Goal: Task Accomplishment & Management: Manage account settings

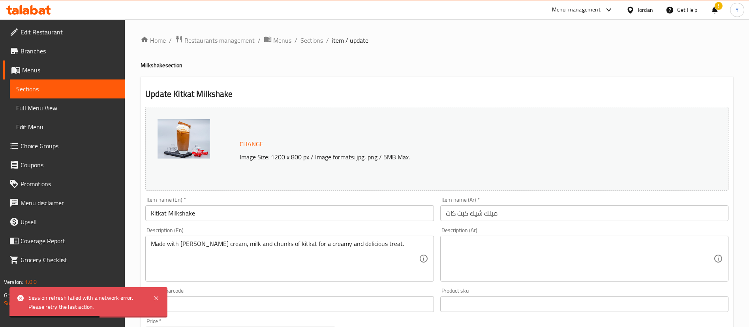
click at [39, 81] on link "Sections" at bounding box center [67, 88] width 115 height 19
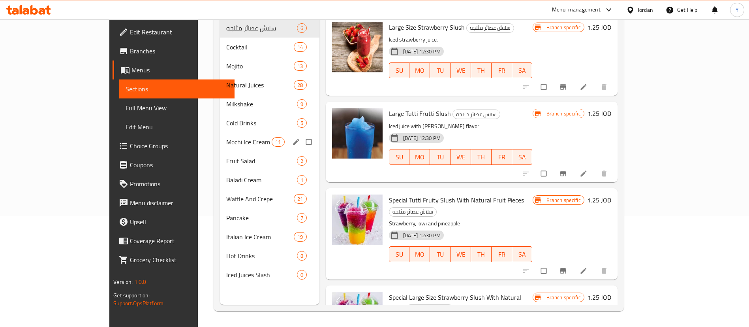
scroll to position [59, 0]
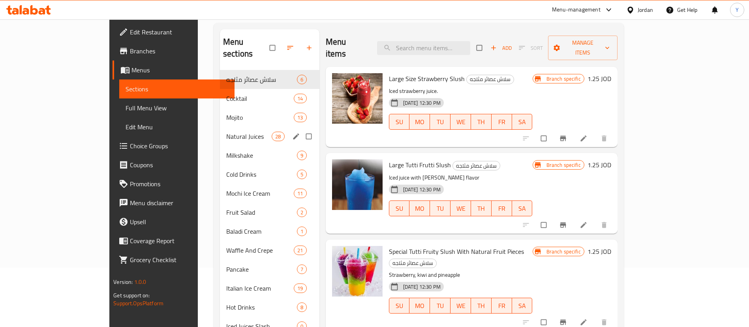
click at [220, 130] on div "Natural Juices 28" at bounding box center [270, 136] width 100 height 19
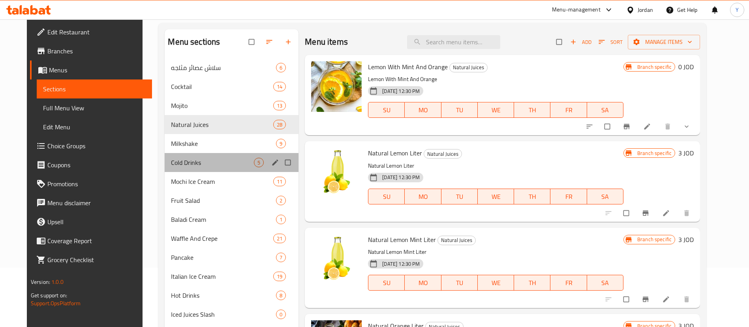
click at [183, 154] on div "Cold Drinks 5" at bounding box center [232, 162] width 134 height 19
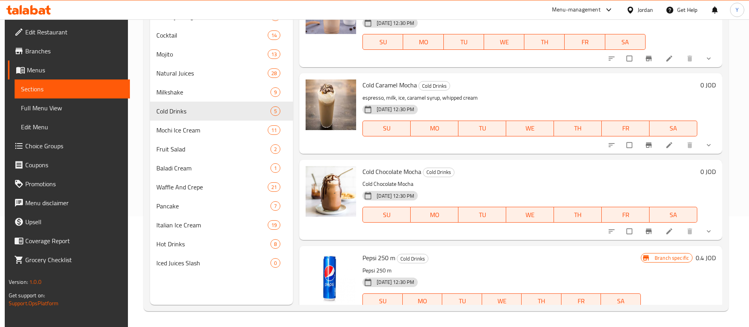
scroll to position [27, 0]
click at [700, 227] on button "show more" at bounding box center [709, 230] width 19 height 17
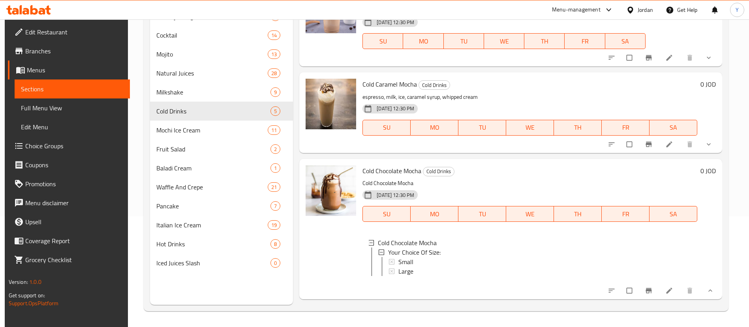
scroll to position [123, 0]
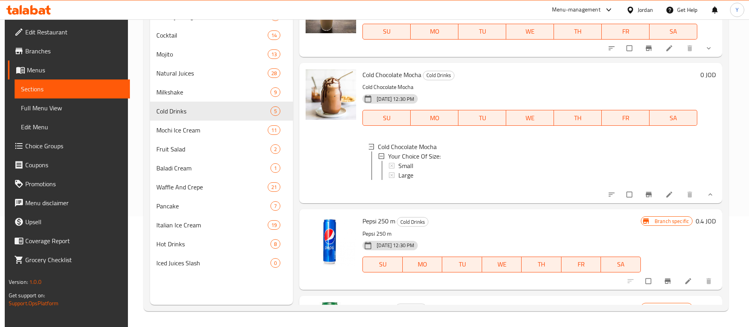
click at [667, 197] on icon at bounding box center [670, 195] width 6 height 6
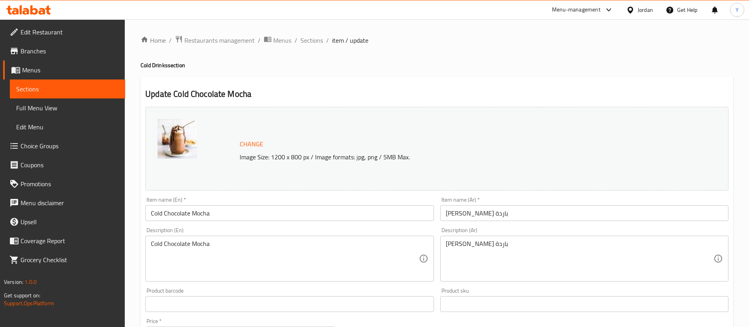
scroll to position [261, 0]
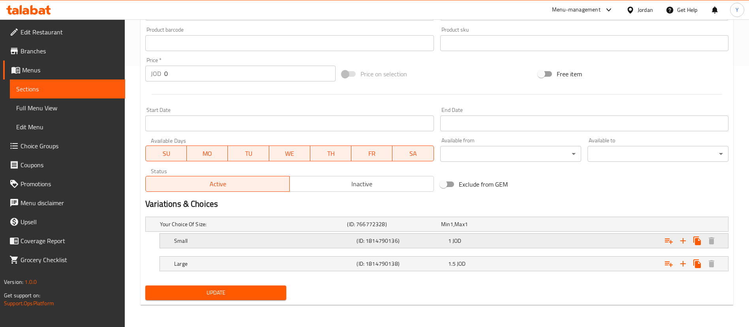
click at [473, 228] on div "1 JOD" at bounding box center [486, 224] width 90 height 8
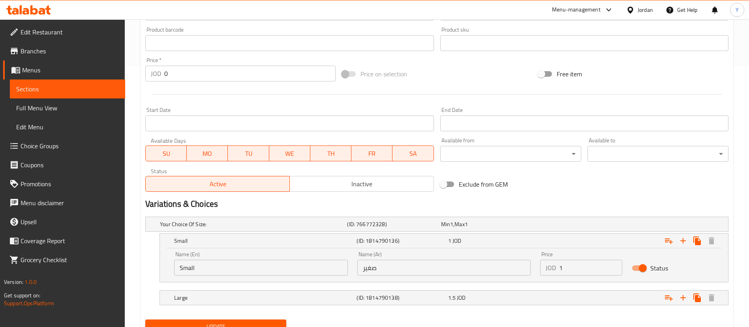
click at [584, 261] on input "1" at bounding box center [590, 267] width 63 height 16
type input "1.5"
click at [560, 226] on div "Expand" at bounding box center [626, 223] width 187 height 3
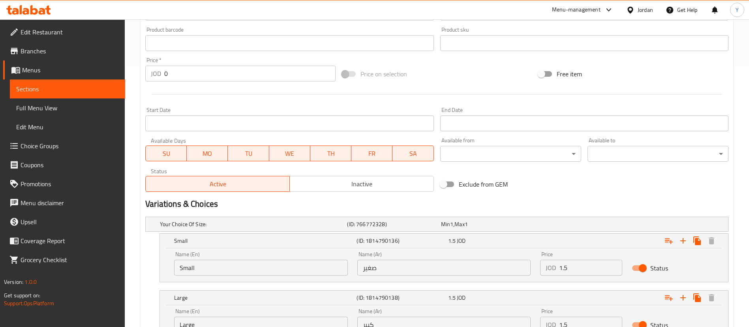
scroll to position [329, 0]
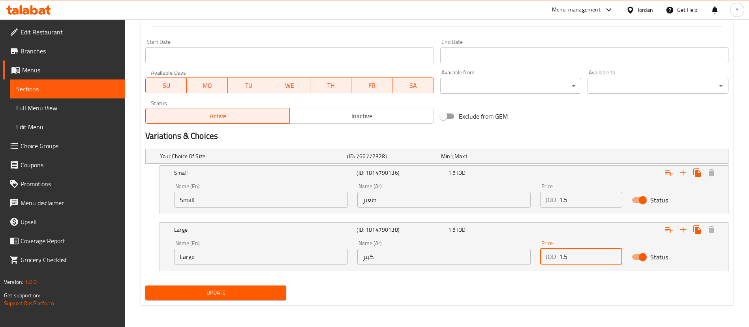
drag, startPoint x: 582, startPoint y: 259, endPoint x: 499, endPoint y: 278, distance: 84.6
click at [499, 278] on div "Your Choice Of Size: (ID: 766772328) Min 1 , Max 1 Name (En) Your Choice Of Siz…" at bounding box center [437, 213] width 590 height 137
type input "2"
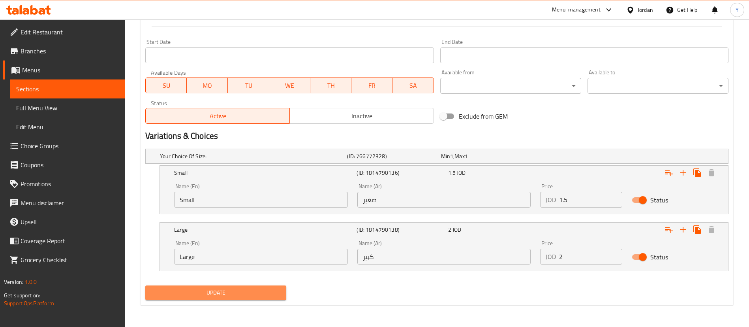
click at [242, 296] on span "Update" at bounding box center [216, 293] width 128 height 10
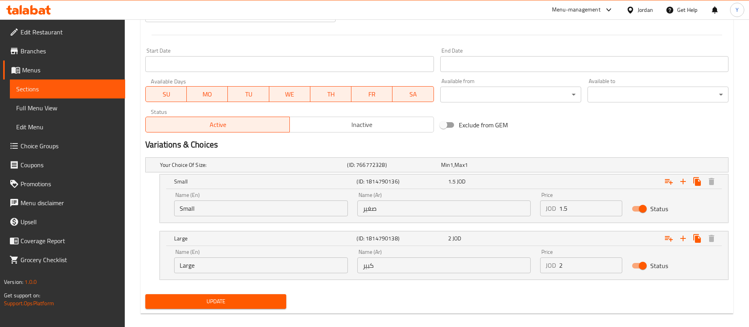
scroll to position [81, 0]
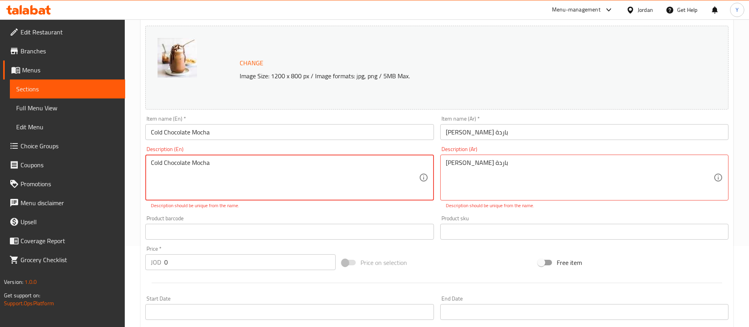
drag, startPoint x: 235, startPoint y: 162, endPoint x: 203, endPoint y: 167, distance: 32.3
click at [203, 167] on textarea "Cold Chocolate Mocha" at bounding box center [285, 178] width 268 height 38
drag, startPoint x: 218, startPoint y: 167, endPoint x: 163, endPoint y: 167, distance: 54.9
click at [163, 167] on textarea "Cold Chocolate Mocha" at bounding box center [285, 178] width 268 height 38
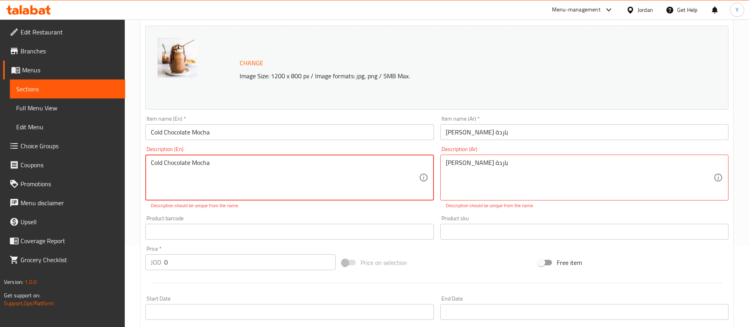
click at [237, 168] on textarea "Cold Chocolate Mocha" at bounding box center [285, 178] width 268 height 38
type textarea "Cold Chocolate Mocha milk shake"
click at [521, 156] on div "موكا شوكولاتة باردة Description (Ar)" at bounding box center [584, 177] width 288 height 46
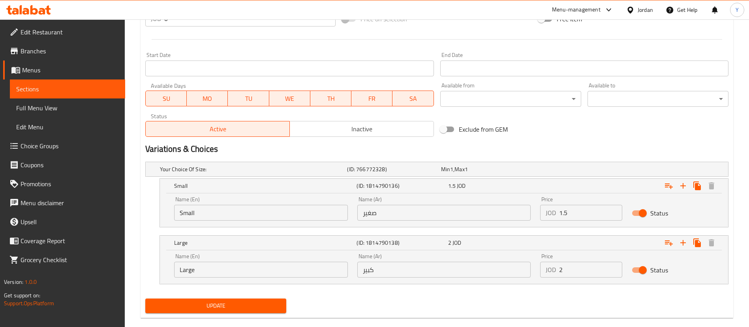
scroll to position [329, 0]
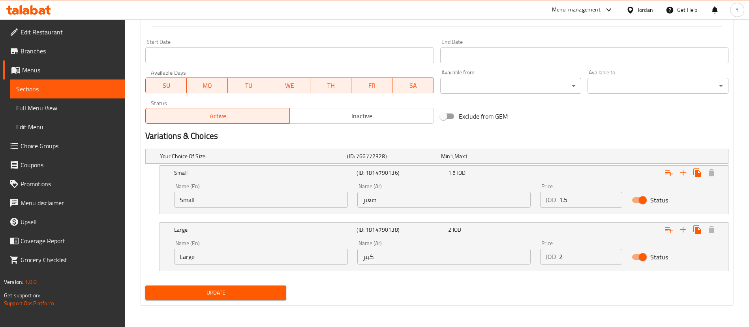
type textarea "ميلك شيك موكا شوكولاتة باردة"
click at [271, 282] on div "Update" at bounding box center [215, 292] width 147 height 21
click at [264, 293] on span "Update" at bounding box center [216, 293] width 128 height 10
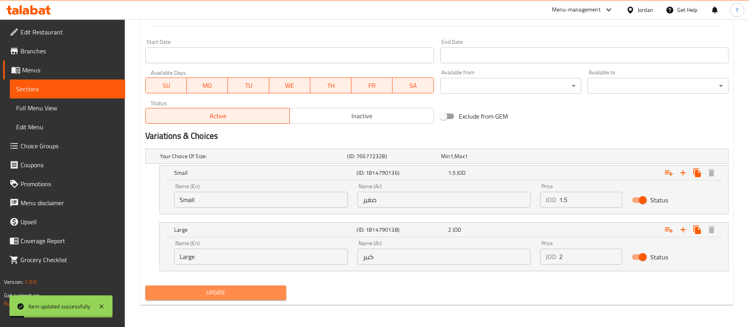
click at [190, 286] on button "Update" at bounding box center [215, 292] width 141 height 15
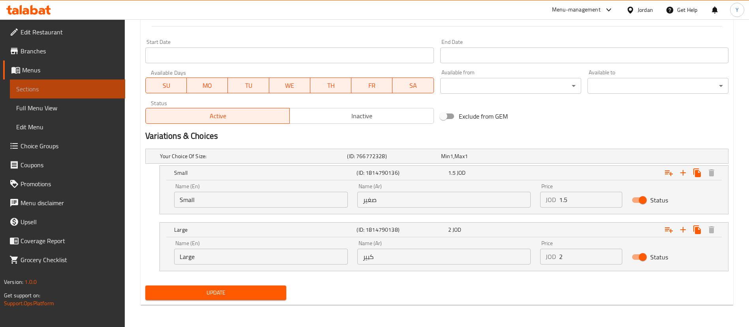
click at [40, 83] on link "Sections" at bounding box center [67, 88] width 115 height 19
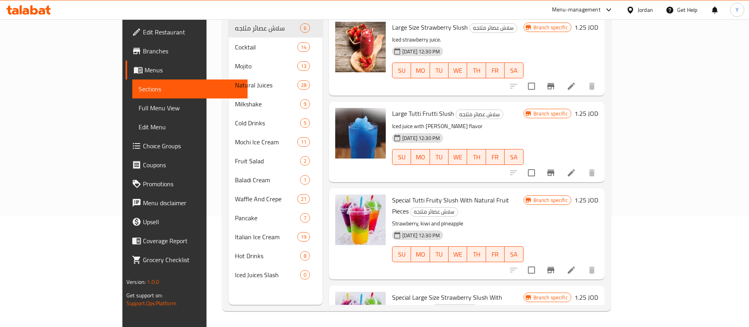
scroll to position [111, 0]
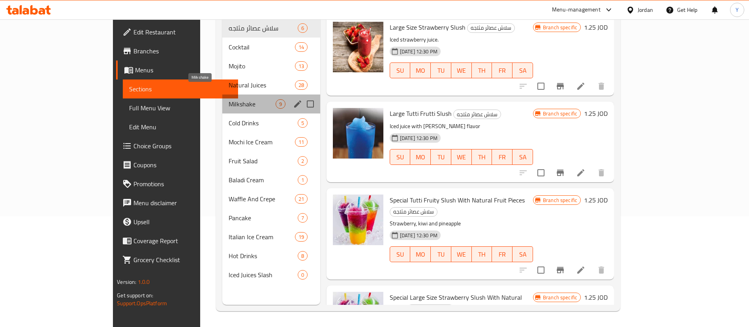
click at [229, 99] on span "Milkshake" at bounding box center [252, 103] width 47 height 9
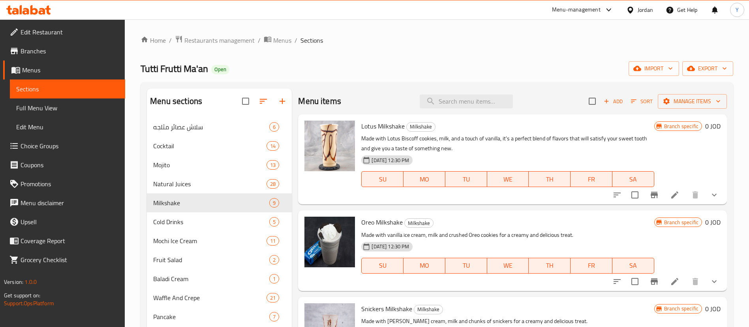
scroll to position [85, 0]
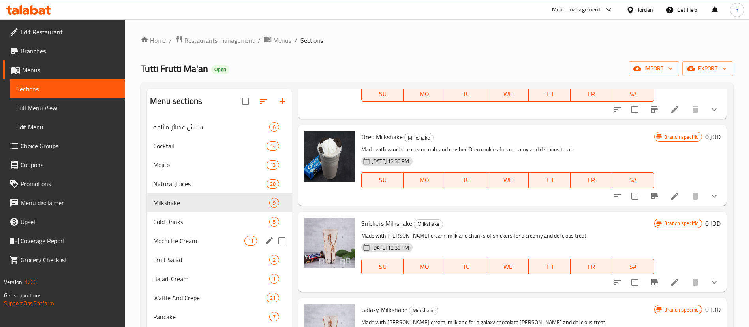
click at [186, 244] on span "Mochi Ice Cream" at bounding box center [198, 240] width 91 height 9
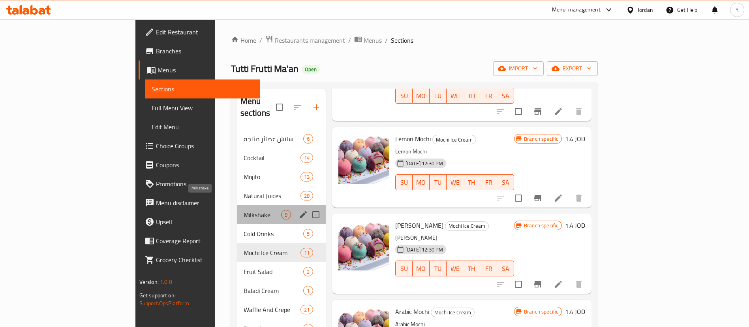
click at [244, 210] on span "Milkshake" at bounding box center [263, 214] width 38 height 9
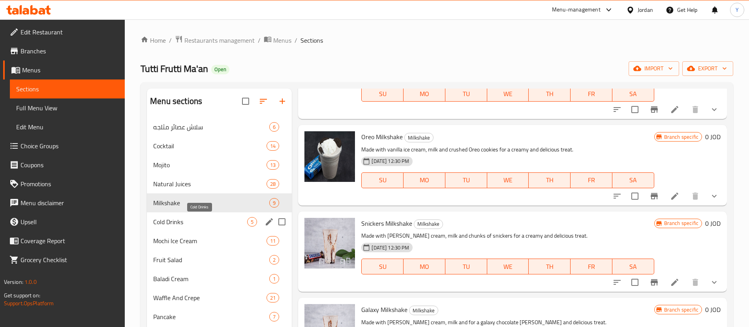
click at [182, 224] on span "Cold Drinks" at bounding box center [200, 221] width 94 height 9
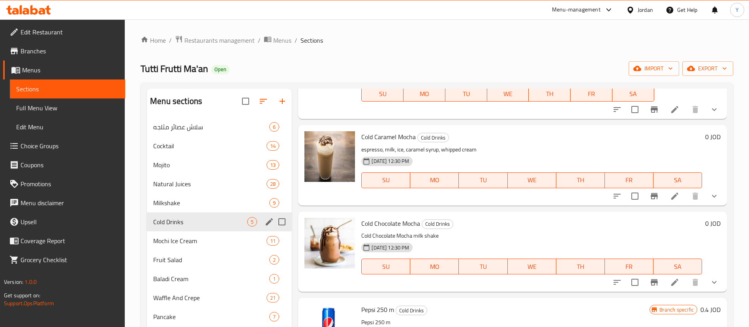
click at [170, 212] on div "Cold Drinks 5" at bounding box center [219, 221] width 145 height 19
click at [182, 203] on span "Milkshake" at bounding box center [200, 202] width 94 height 9
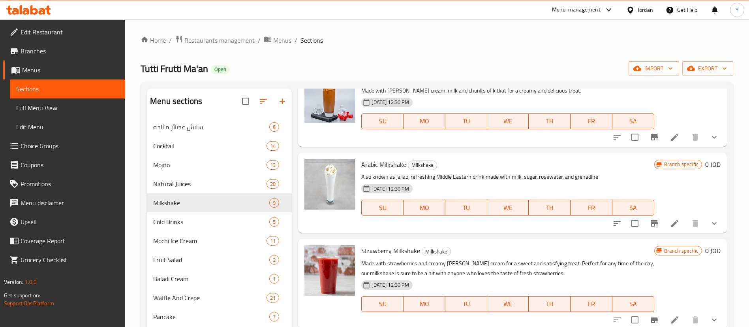
scroll to position [111, 0]
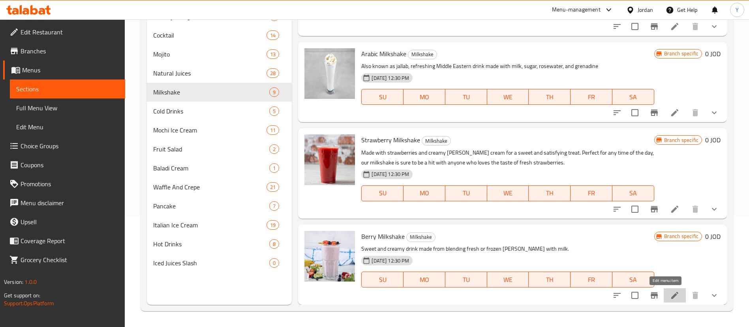
click at [671, 293] on icon at bounding box center [674, 294] width 7 height 7
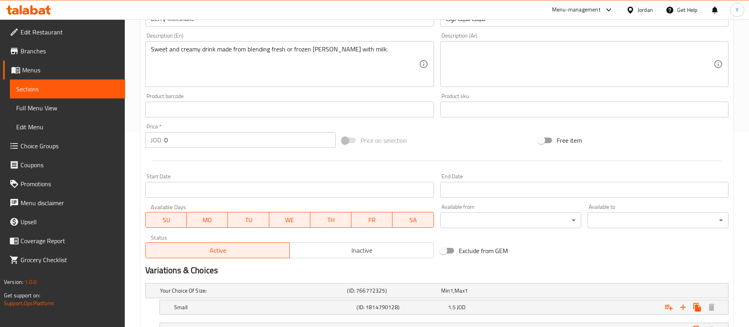
scroll to position [261, 0]
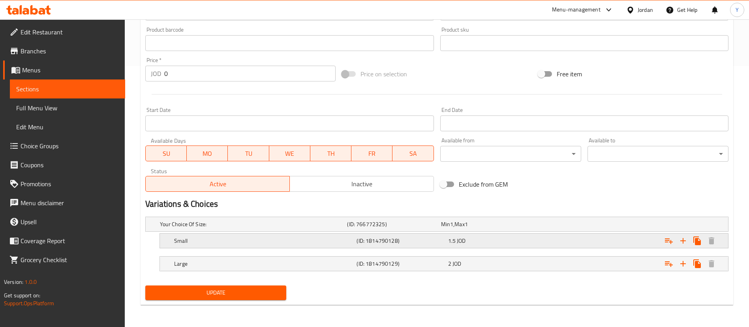
click at [469, 229] on div "1.5 JOD" at bounding box center [487, 223] width 94 height 11
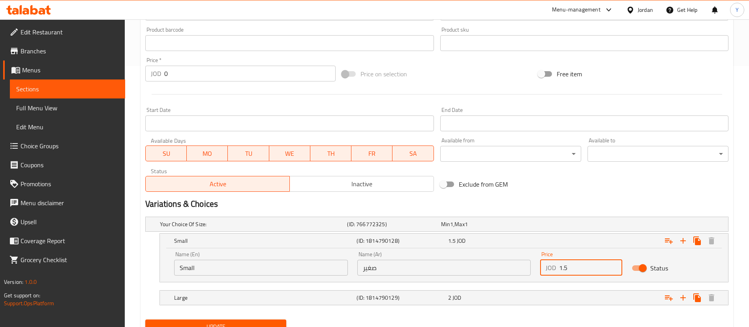
drag, startPoint x: 585, startPoint y: 268, endPoint x: 491, endPoint y: 273, distance: 93.8
click at [491, 273] on div "Name (En) Small Name (En) Name (Ar) صغير Name (Ar) Price JOD 1.5 Price Status" at bounding box center [443, 263] width 549 height 34
type input "2"
click at [462, 233] on div "Large (ID: 1814790129) 2 JOD" at bounding box center [439, 223] width 562 height 17
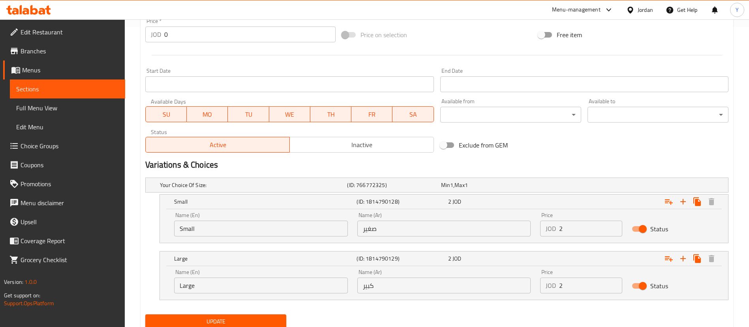
scroll to position [301, 0]
click at [576, 286] on input "2" at bounding box center [590, 284] width 63 height 16
type input "2.5"
click at [236, 321] on span "Update" at bounding box center [216, 321] width 128 height 10
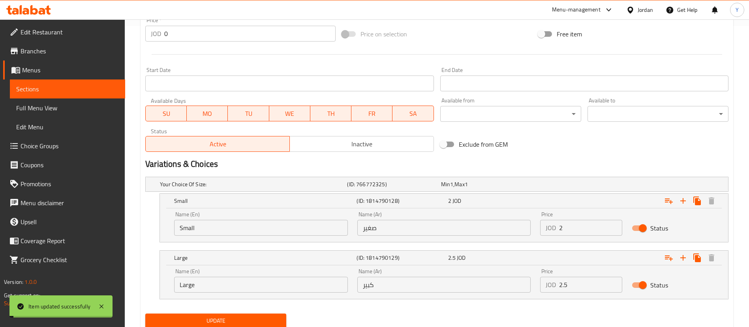
click at [236, 321] on div "Home / Restaurants management / Menus / Sections / item / update Milkshake sect…" at bounding box center [437, 37] width 593 height 604
click at [239, 319] on span "Update" at bounding box center [216, 321] width 128 height 10
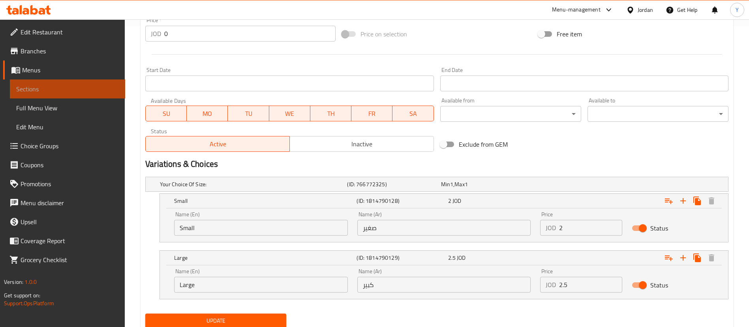
click at [41, 92] on span "Sections" at bounding box center [67, 88] width 103 height 9
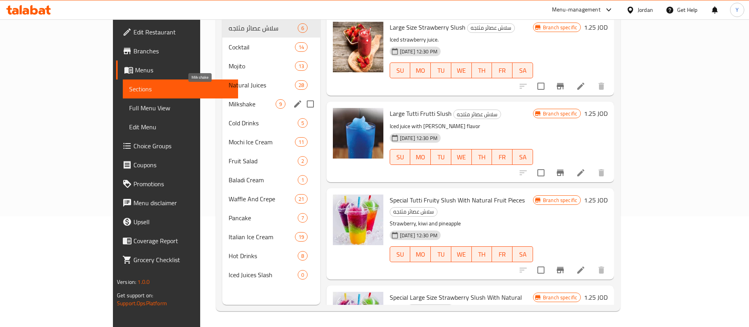
click at [229, 99] on span "Milkshake" at bounding box center [252, 103] width 47 height 9
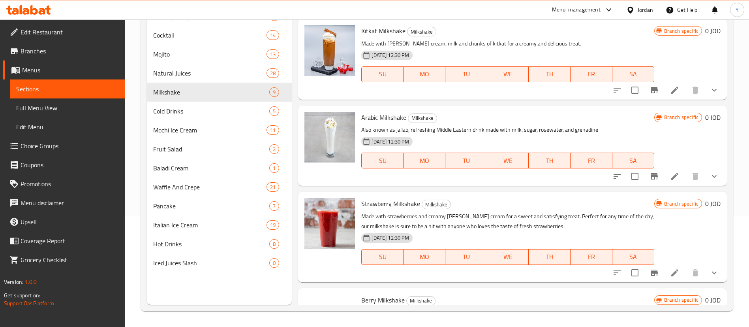
scroll to position [499, 0]
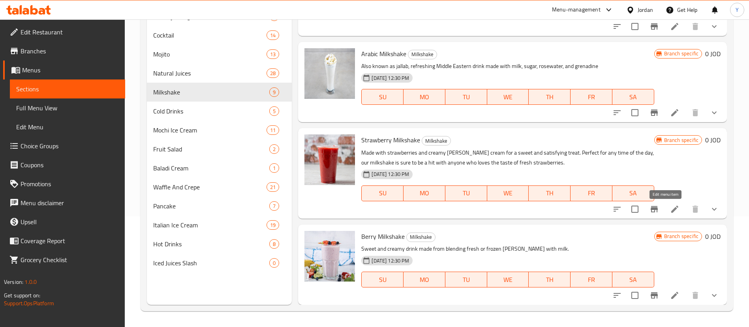
click at [670, 212] on icon at bounding box center [674, 208] width 9 height 9
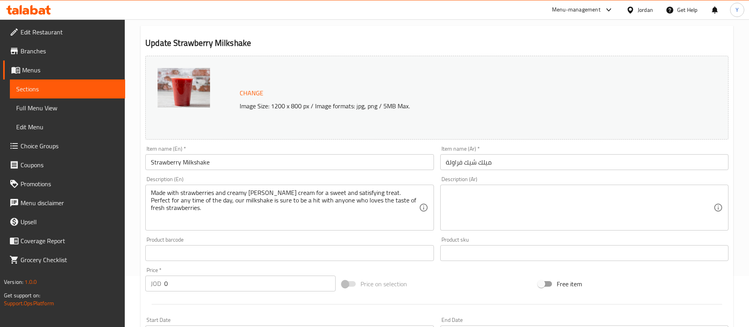
scroll to position [261, 0]
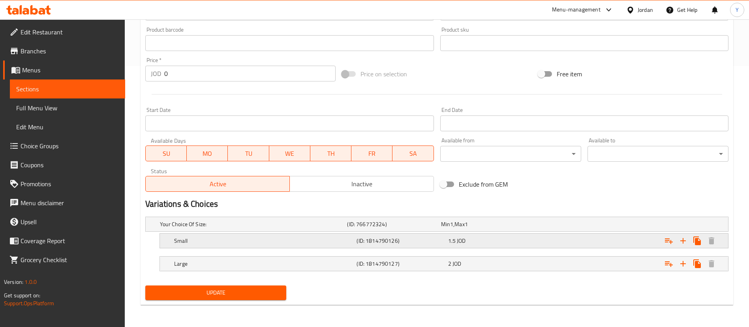
click at [523, 229] on div "1.5 JOD" at bounding box center [487, 223] width 94 height 11
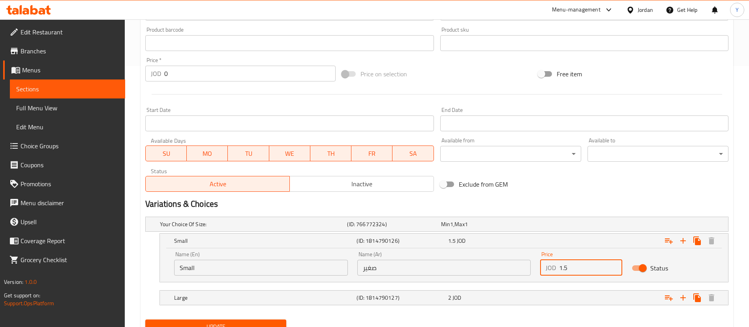
drag, startPoint x: 579, startPoint y: 269, endPoint x: 520, endPoint y: 279, distance: 59.7
click at [520, 279] on div "Name (En) Small Name (En) Name (Ar) صغير Name (Ar) Price JOD 1.5 Price Status" at bounding box center [443, 263] width 549 height 34
type input "2"
click at [500, 233] on div "Large (ID: 1814790127) 2 JOD" at bounding box center [439, 223] width 562 height 17
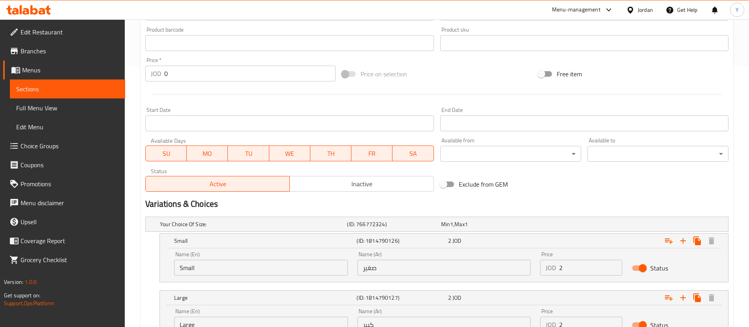
scroll to position [329, 0]
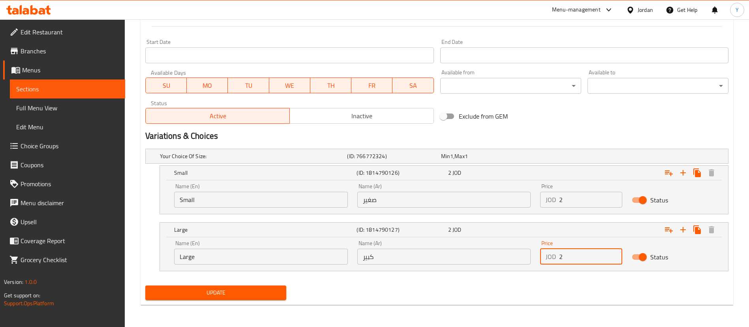
click at [598, 253] on input "2" at bounding box center [590, 256] width 63 height 16
type input "2.5"
click at [283, 284] on div "Update" at bounding box center [215, 292] width 147 height 21
drag, startPoint x: 283, startPoint y: 284, endPoint x: 272, endPoint y: 293, distance: 13.8
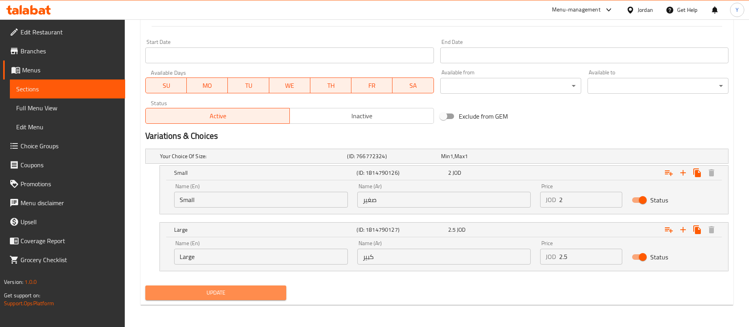
click at [272, 293] on span "Update" at bounding box center [216, 293] width 128 height 10
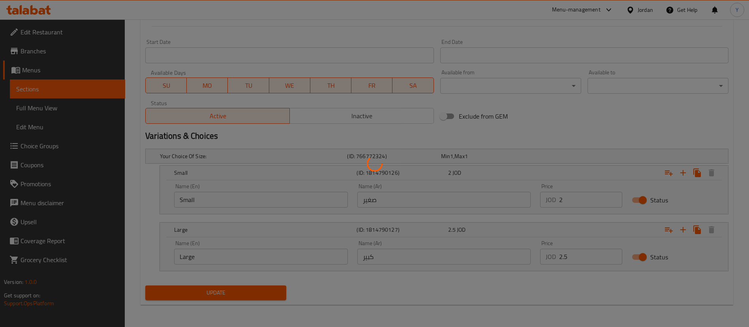
click at [272, 293] on div at bounding box center [374, 163] width 749 height 327
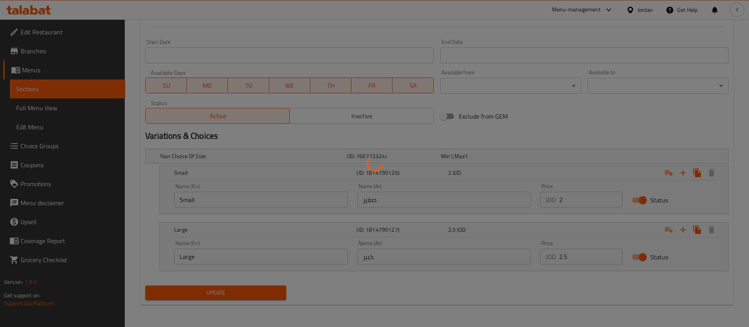
click at [272, 293] on div at bounding box center [374, 163] width 749 height 327
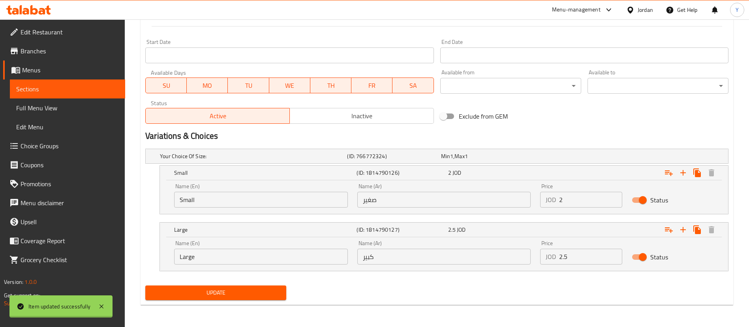
click at [272, 293] on div at bounding box center [374, 163] width 749 height 327
click at [272, 293] on span "Update" at bounding box center [216, 293] width 128 height 10
click at [218, 297] on span "Update" at bounding box center [216, 293] width 128 height 10
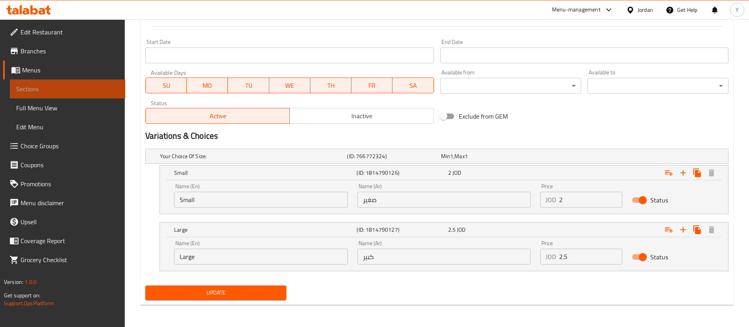
click at [105, 92] on span "Sections" at bounding box center [67, 88] width 103 height 9
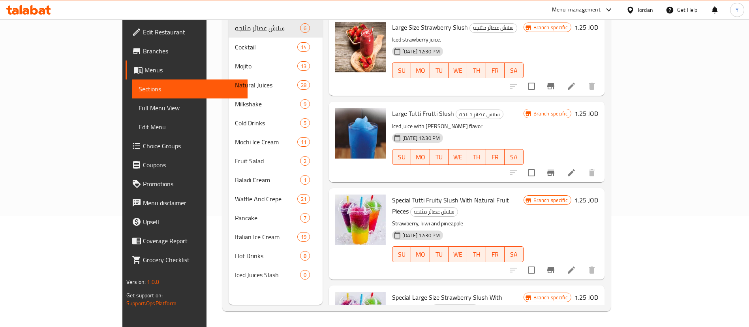
scroll to position [111, 0]
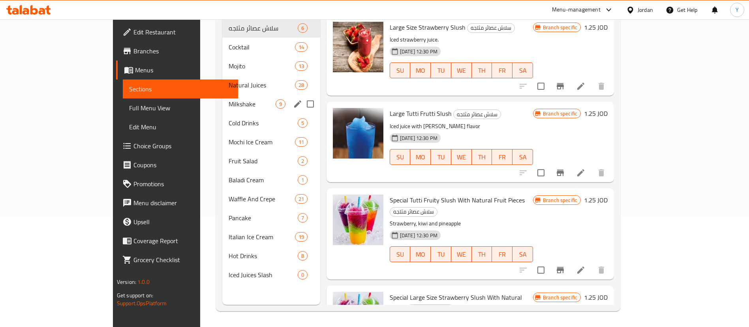
drag, startPoint x: 267, startPoint y: 150, endPoint x: 187, endPoint y: 100, distance: 94.4
click at [229, 99] on span "Milkshake" at bounding box center [252, 103] width 47 height 9
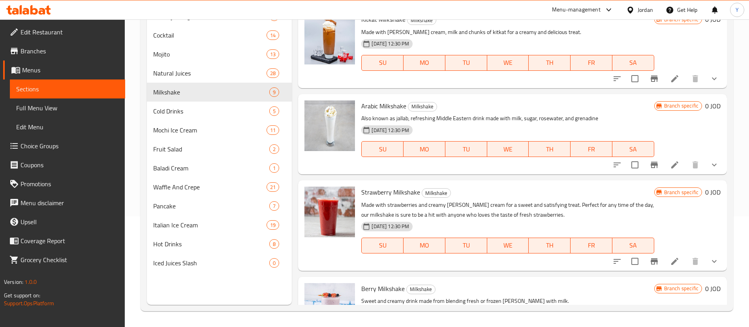
scroll to position [447, 0]
click at [670, 164] on icon at bounding box center [674, 164] width 9 height 9
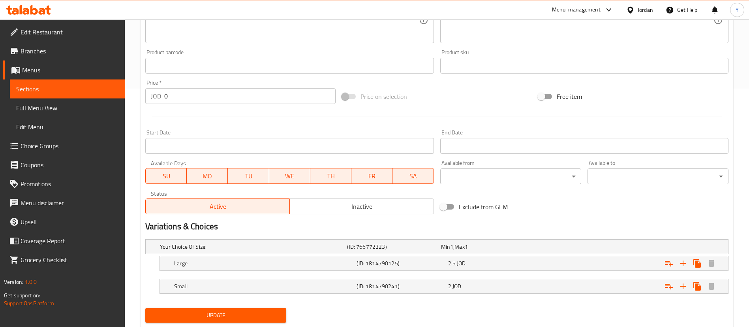
scroll to position [261, 0]
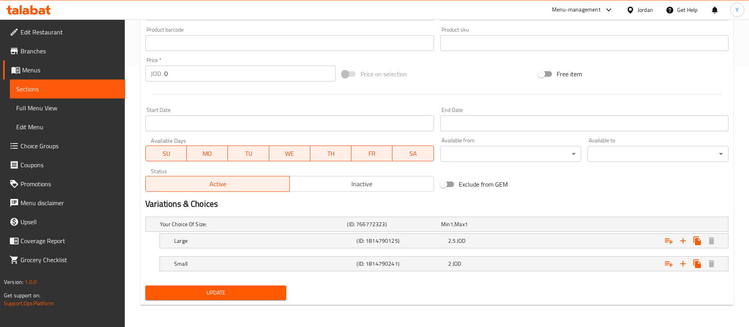
drag, startPoint x: 68, startPoint y: 83, endPoint x: 139, endPoint y: 85, distance: 71.9
click at [68, 83] on link "Sections" at bounding box center [67, 88] width 115 height 19
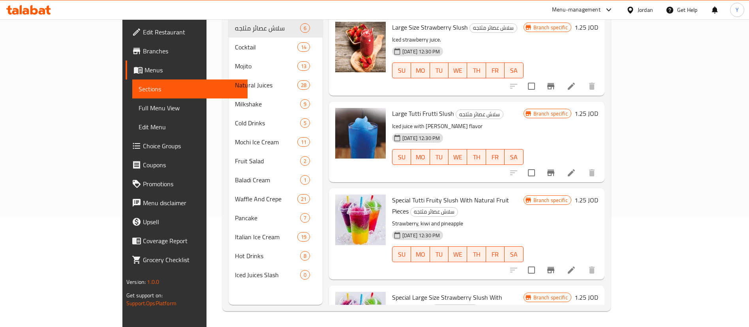
scroll to position [111, 0]
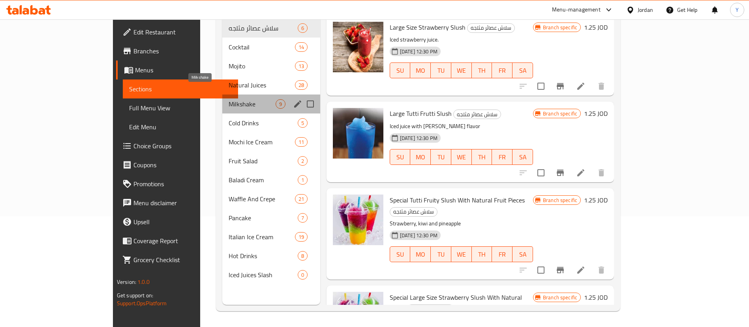
click at [229, 99] on span "Milkshake" at bounding box center [252, 103] width 47 height 9
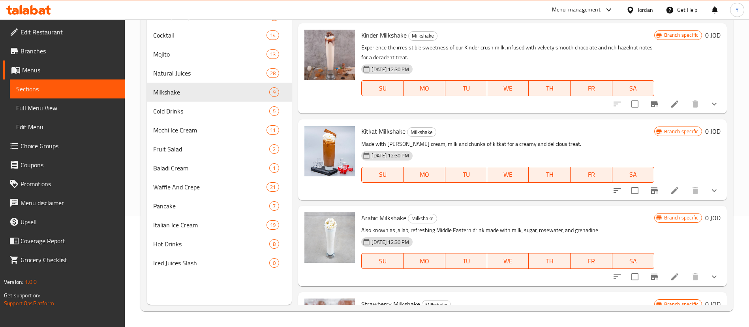
scroll to position [335, 0]
click at [670, 189] on icon at bounding box center [674, 190] width 9 height 9
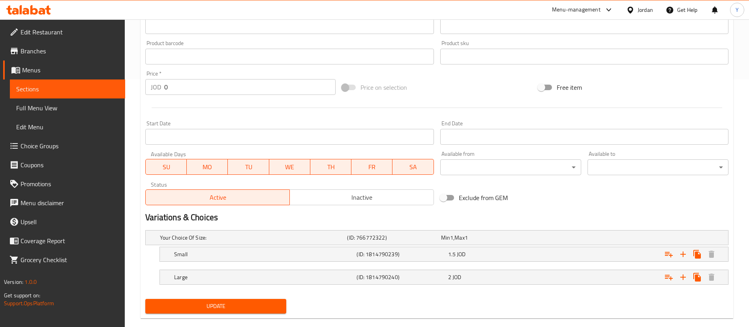
scroll to position [261, 0]
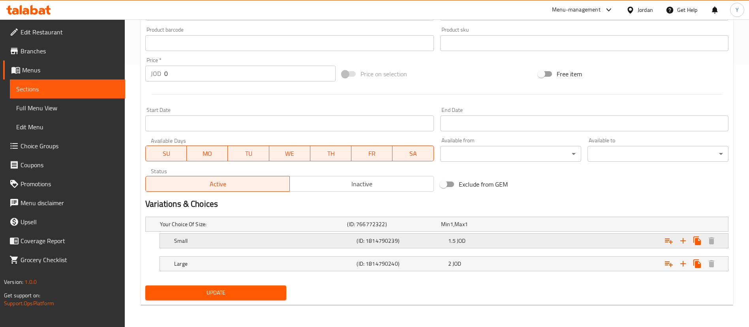
click at [447, 229] on div "1.5 JOD" at bounding box center [487, 223] width 94 height 11
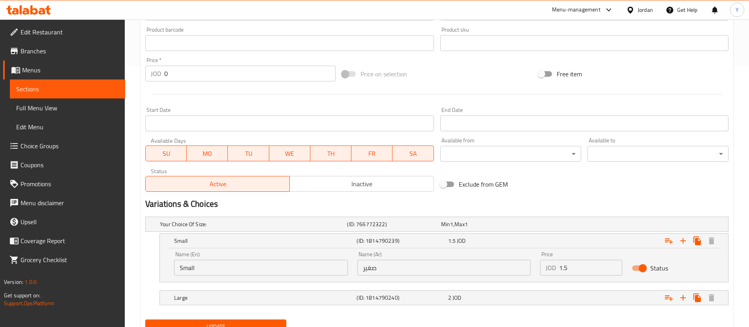
drag, startPoint x: 568, startPoint y: 271, endPoint x: 557, endPoint y: 273, distance: 10.8
click at [557, 273] on div "JOD 1.5 Price" at bounding box center [581, 267] width 82 height 16
type input "2"
click at [545, 226] on div "Expand" at bounding box center [626, 223] width 187 height 3
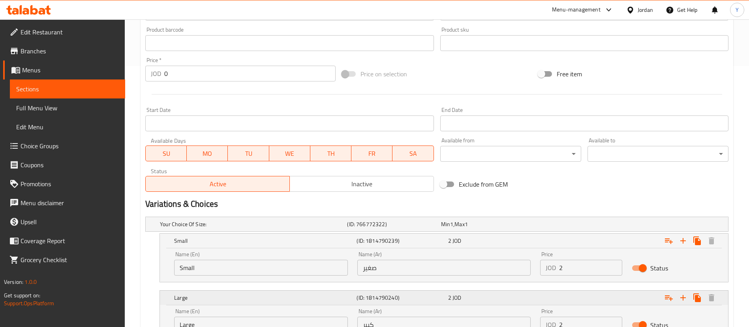
scroll to position [329, 0]
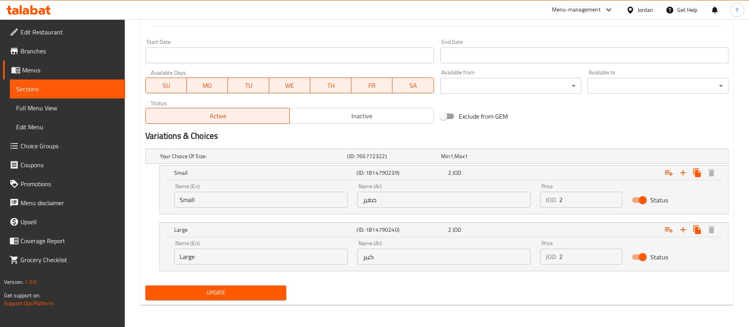
click at [580, 261] on input "2" at bounding box center [590, 256] width 63 height 16
type input "2.5"
click at [209, 292] on span "Update" at bounding box center [216, 293] width 128 height 10
click at [254, 290] on span "Update" at bounding box center [216, 293] width 128 height 10
click at [68, 87] on span "Sections" at bounding box center [67, 88] width 103 height 9
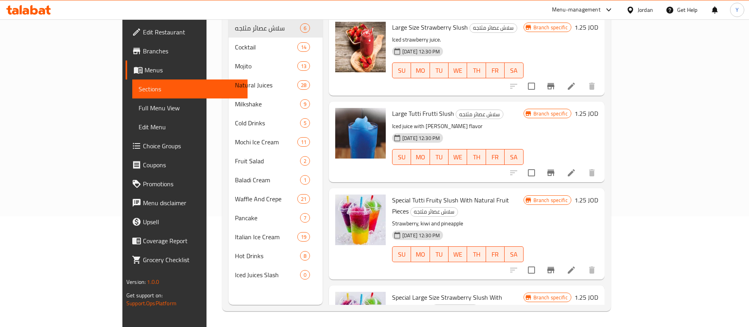
scroll to position [111, 0]
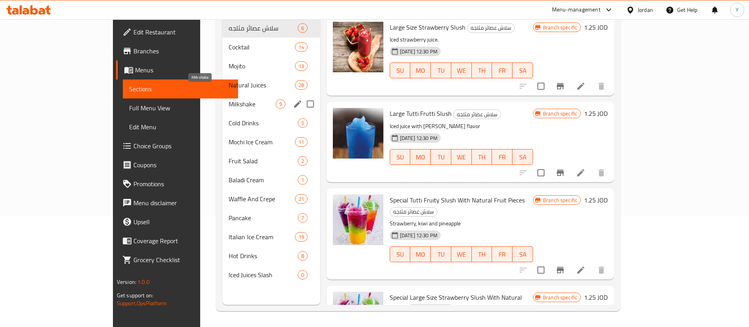
click at [229, 99] on span "Milkshake" at bounding box center [252, 103] width 47 height 9
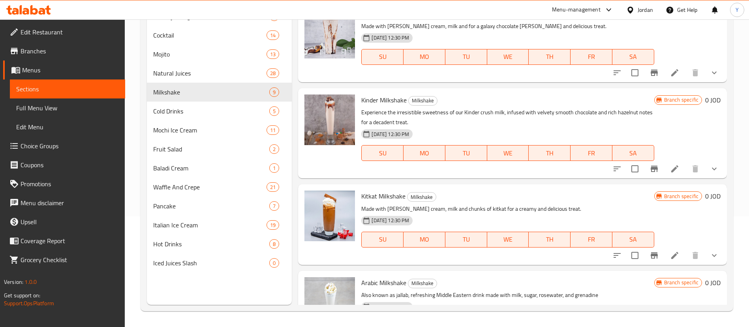
scroll to position [254, 0]
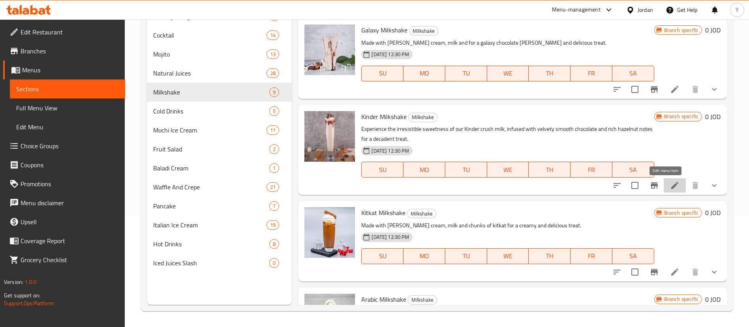
click at [670, 183] on icon at bounding box center [674, 184] width 9 height 9
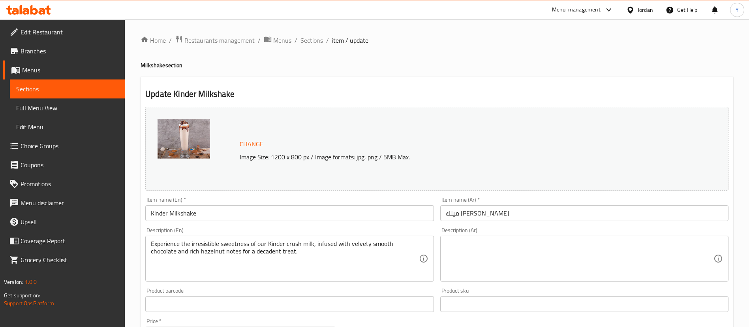
scroll to position [261, 0]
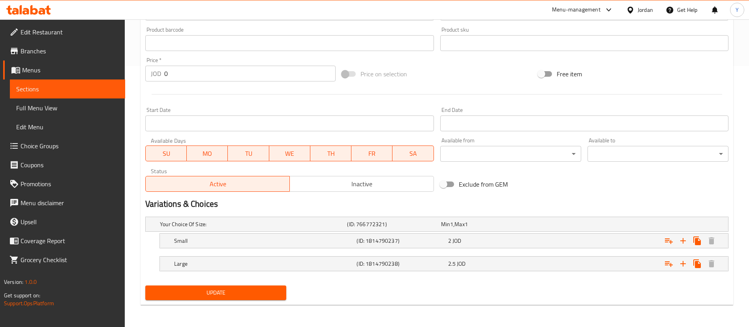
click at [97, 90] on span "Sections" at bounding box center [67, 88] width 103 height 9
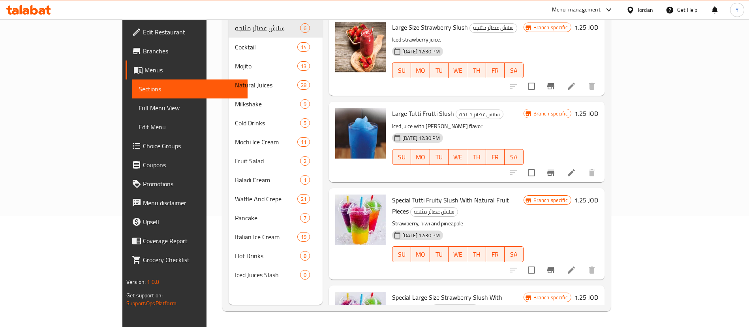
scroll to position [111, 0]
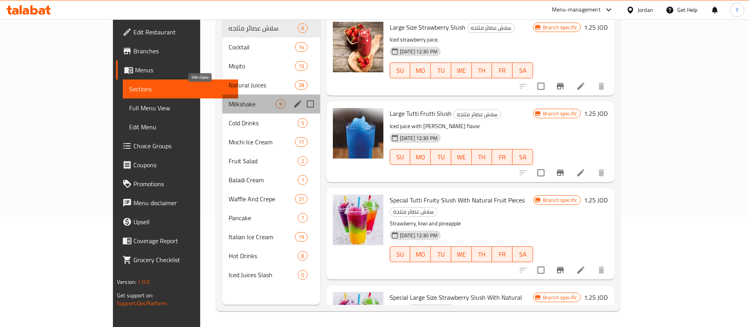
click at [229, 99] on span "Milkshake" at bounding box center [252, 103] width 47 height 9
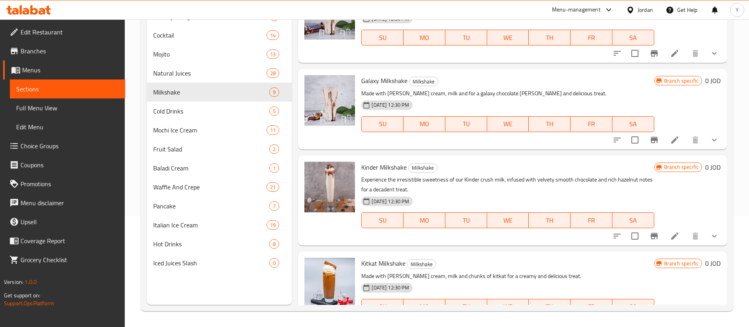
scroll to position [180, 0]
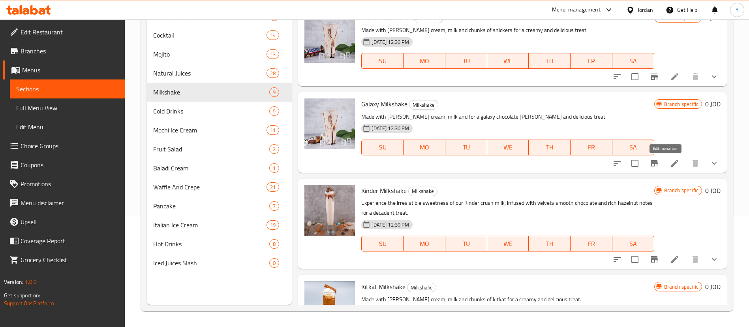
click at [670, 164] on icon at bounding box center [674, 162] width 9 height 9
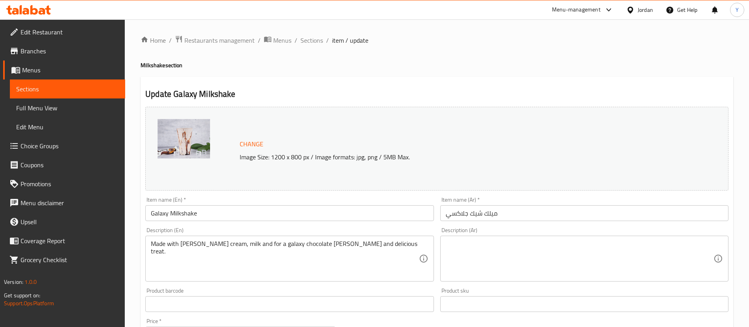
scroll to position [261, 0]
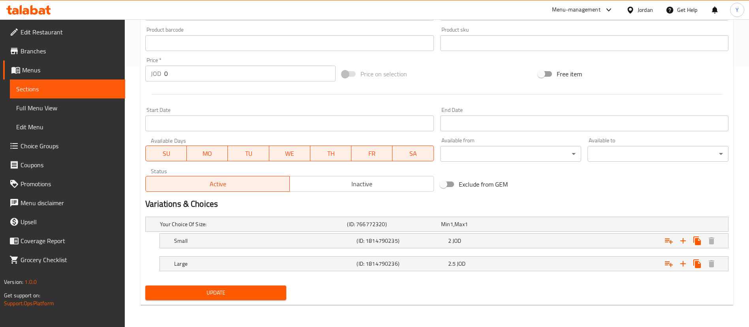
click at [20, 90] on span "Sections" at bounding box center [67, 88] width 103 height 9
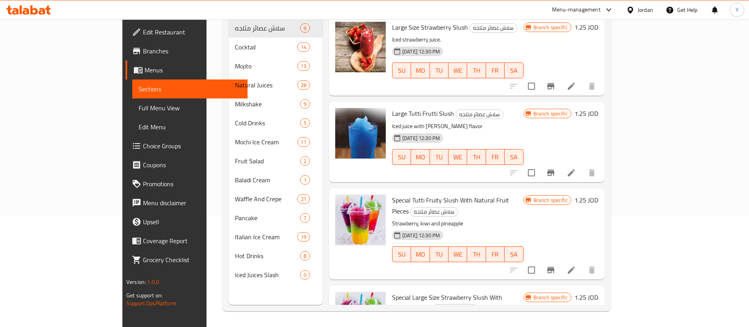
scroll to position [111, 0]
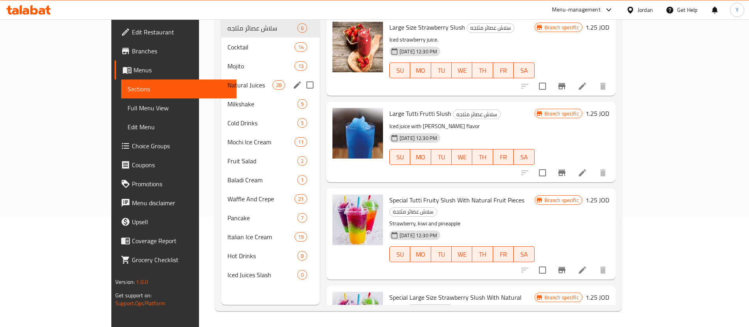
click at [221, 75] on div "Natural Juices 28" at bounding box center [270, 84] width 99 height 19
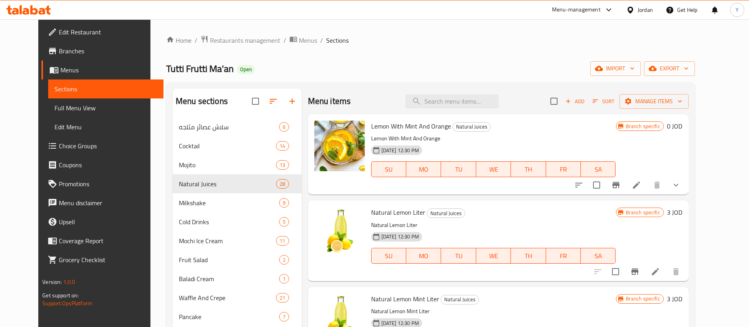
click at [641, 186] on icon at bounding box center [636, 184] width 9 height 9
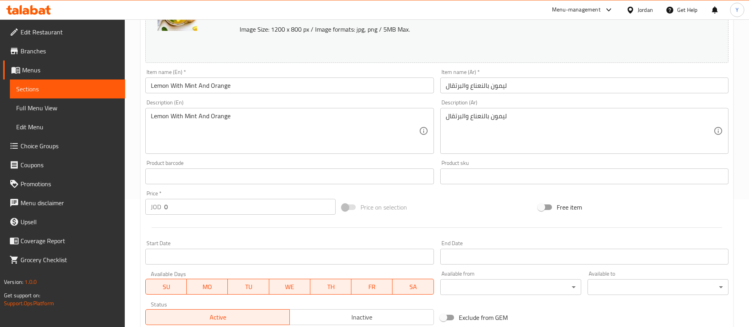
scroll to position [284, 0]
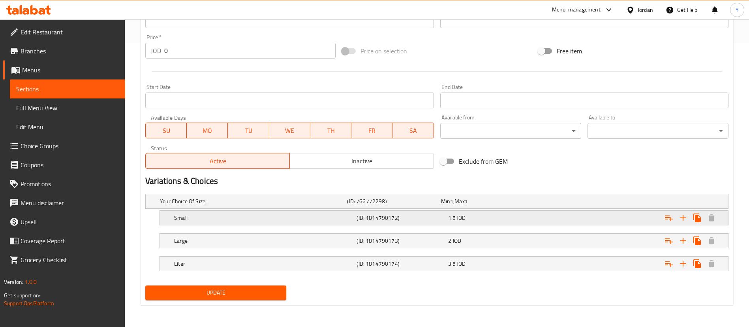
click at [489, 205] on div "1.5 JOD" at bounding box center [486, 201] width 90 height 8
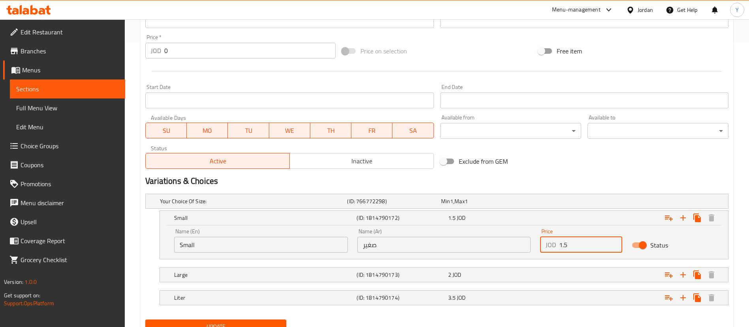
drag, startPoint x: 582, startPoint y: 244, endPoint x: 509, endPoint y: 253, distance: 73.6
click at [509, 253] on div "Name (En) Small Name (En) Name (Ar) صغير Name (Ar) Price JOD 1.5 Price Status" at bounding box center [443, 241] width 549 height 34
type input "2"
click at [480, 205] on div "2 JOD" at bounding box center [486, 201] width 90 height 8
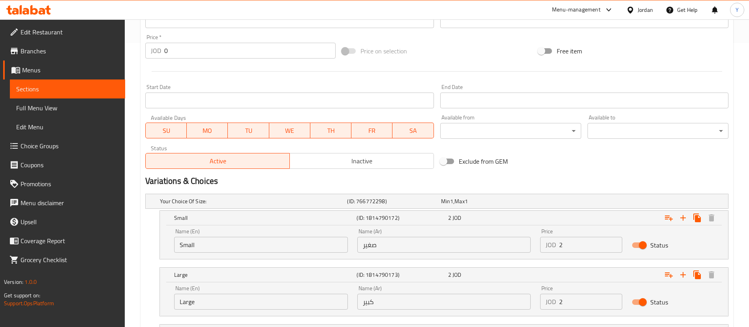
click at [574, 298] on input "2" at bounding box center [590, 301] width 63 height 16
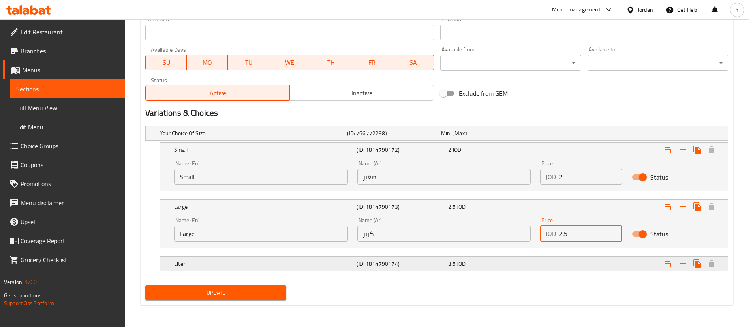
type input "2.5"
click at [423, 137] on h5 "(ID: 1814790174)" at bounding box center [392, 133] width 90 height 8
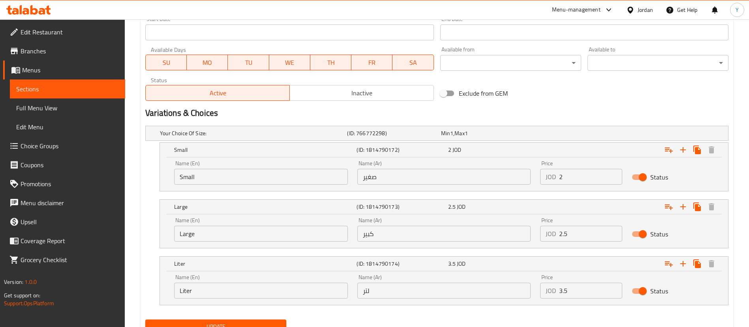
click at [579, 288] on input "3.5" at bounding box center [590, 290] width 63 height 16
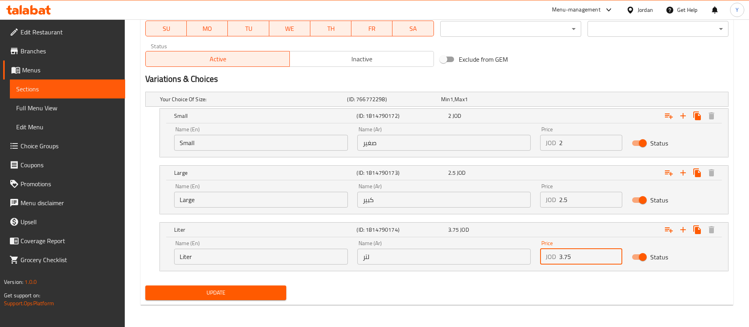
type input "3.75"
click at [226, 292] on span "Update" at bounding box center [216, 293] width 128 height 10
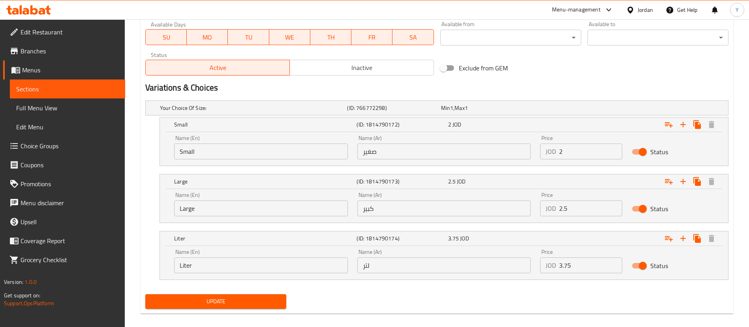
scroll to position [81, 0]
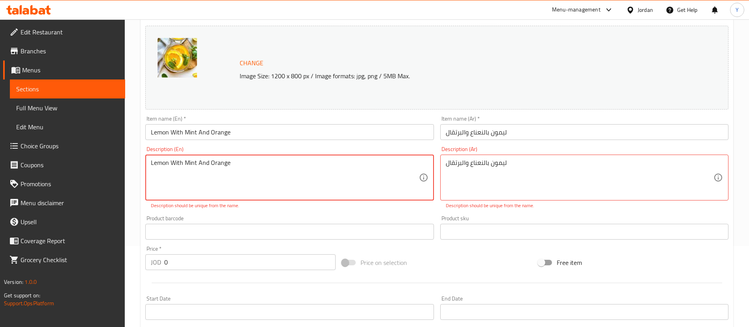
click at [233, 157] on div "Lemon With Mint And Orange Description (En)" at bounding box center [289, 177] width 288 height 46
type textarea "fresh Lemon With Mint And Orange"
paste textarea "ط"
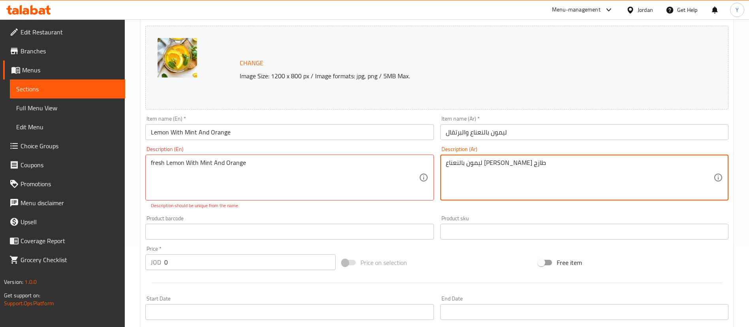
scroll to position [394, 0]
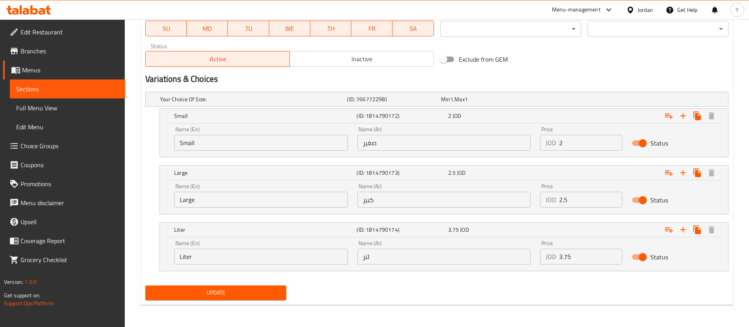
type textarea "ليمون بالنعناع والبرتقال طازج"
click at [230, 291] on span "Update" at bounding box center [216, 293] width 128 height 10
type textarea "Fresh Lemon With Mint And Orange"
click at [254, 286] on button "Update" at bounding box center [215, 292] width 141 height 15
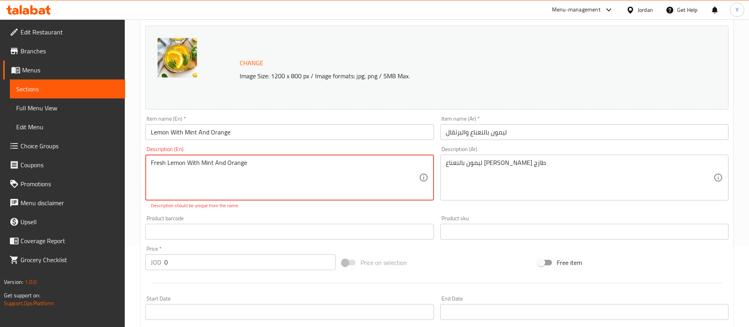
drag, startPoint x: 259, startPoint y: 164, endPoint x: 2, endPoint y: 185, distance: 258.0
click at [2, 185] on div "Edit Restaurant Branches Menus Sections Full Menu View Edit Menu Choice Groups …" at bounding box center [374, 288] width 749 height 701
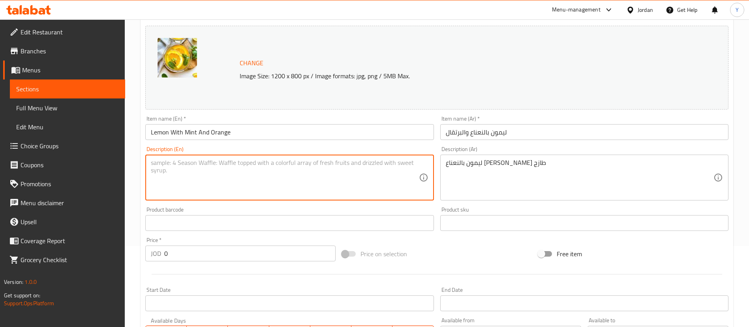
drag, startPoint x: 537, startPoint y: 161, endPoint x: 374, endPoint y: 175, distance: 163.3
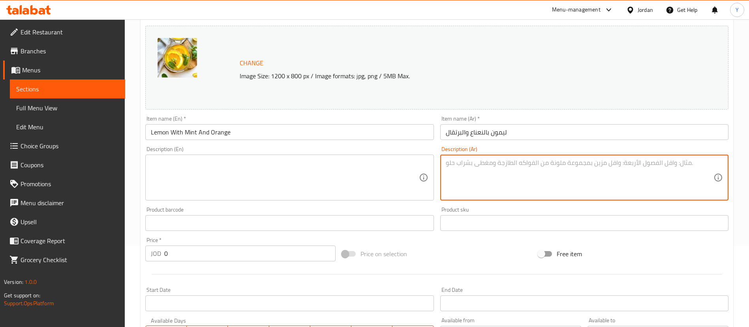
click at [305, 174] on textarea at bounding box center [285, 178] width 268 height 38
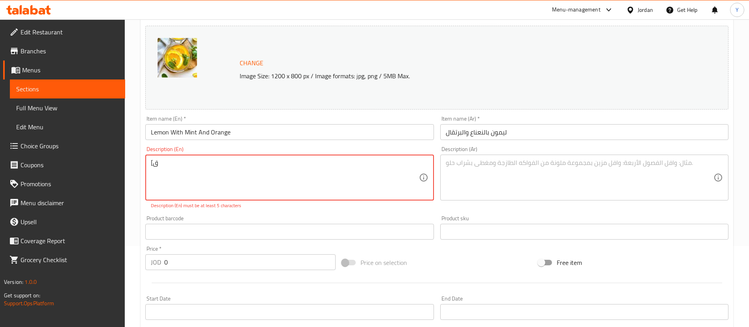
type textarea "["
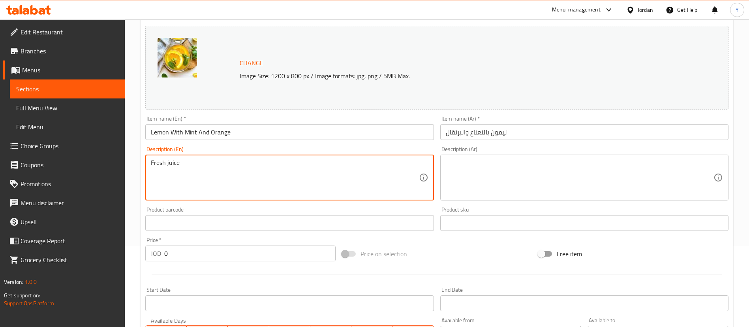
type textarea "Fresh juice"
click at [492, 164] on textarea at bounding box center [580, 178] width 268 height 38
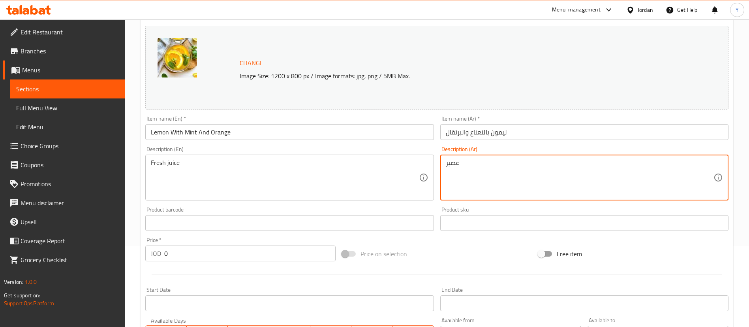
paste textarea "ط"
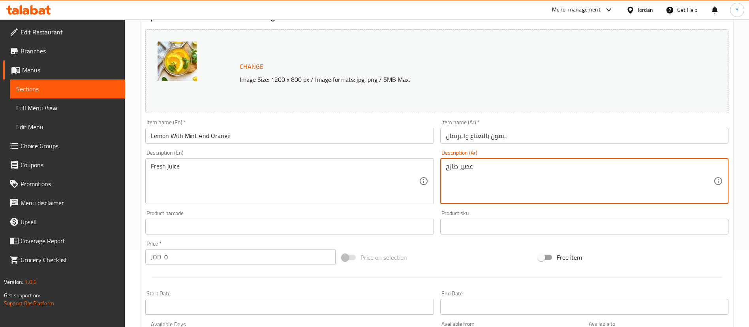
scroll to position [0, 0]
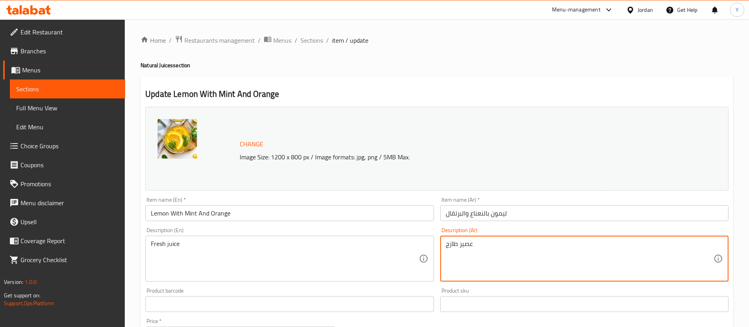
drag, startPoint x: 506, startPoint y: 248, endPoint x: 340, endPoint y: 245, distance: 165.1
click at [340, 245] on div "Change Image Size: 1200 x 800 px / Image formats: jpg, png / 5MB Max. Item name…" at bounding box center [437, 279] width 590 height 352
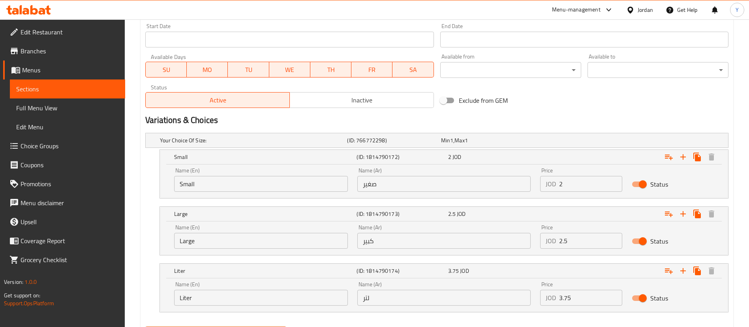
scroll to position [385, 0]
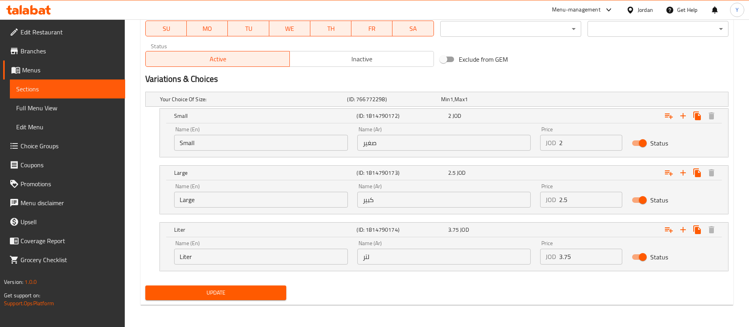
type textarea "عصير فرش"
click at [242, 289] on span "Update" at bounding box center [216, 293] width 128 height 10
click at [49, 93] on span "Sections" at bounding box center [67, 88] width 103 height 9
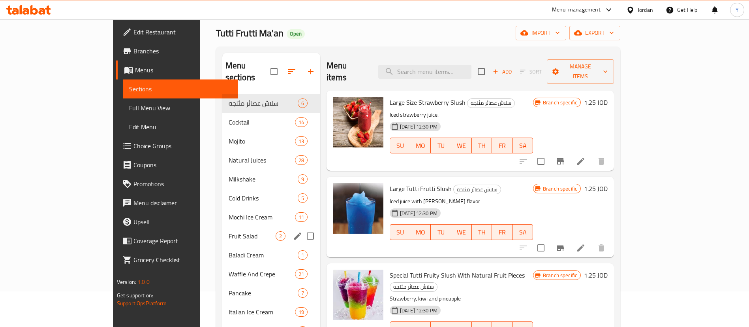
scroll to position [35, 0]
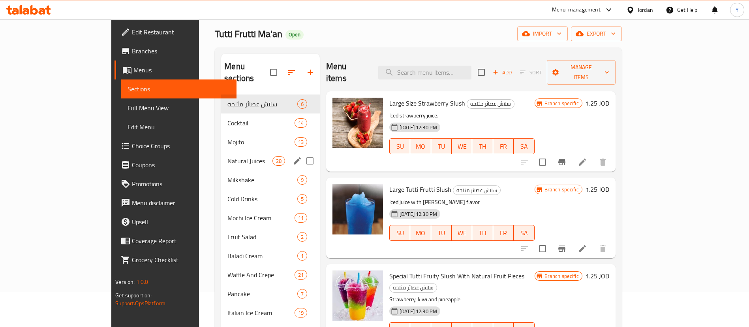
click at [227, 156] on span "Natural Juices" at bounding box center [249, 160] width 45 height 9
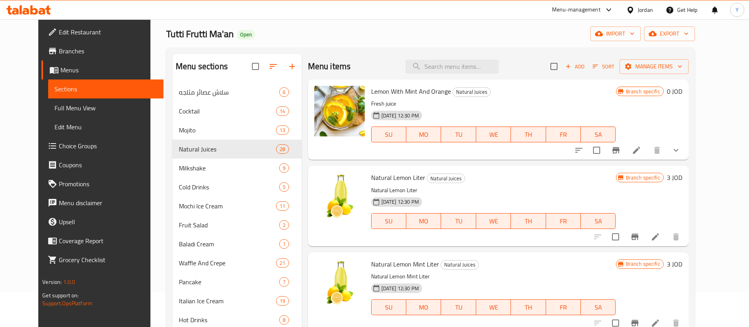
click at [667, 239] on li at bounding box center [656, 236] width 22 height 14
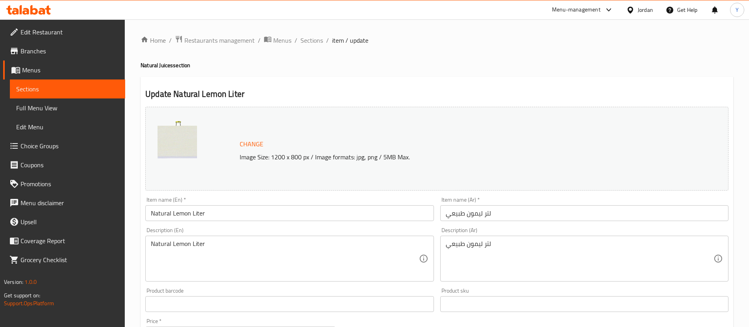
scroll to position [243, 0]
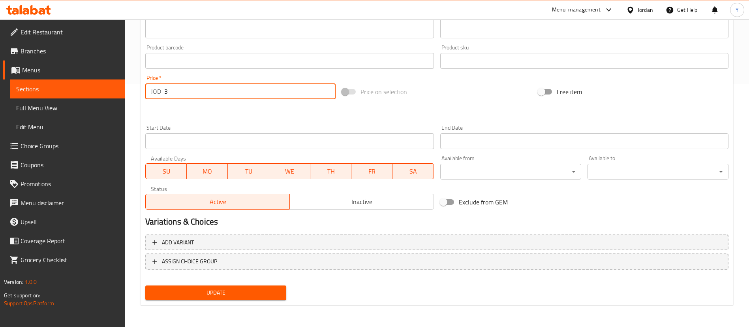
click at [209, 97] on input "3" at bounding box center [249, 91] width 171 height 16
type input "3.5"
click at [219, 288] on span "Update" at bounding box center [216, 293] width 128 height 10
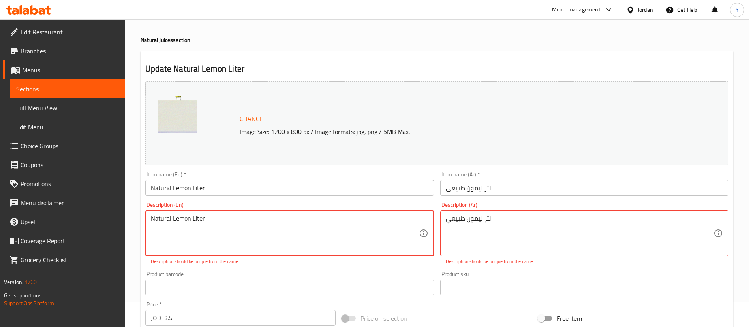
scroll to position [23, 0]
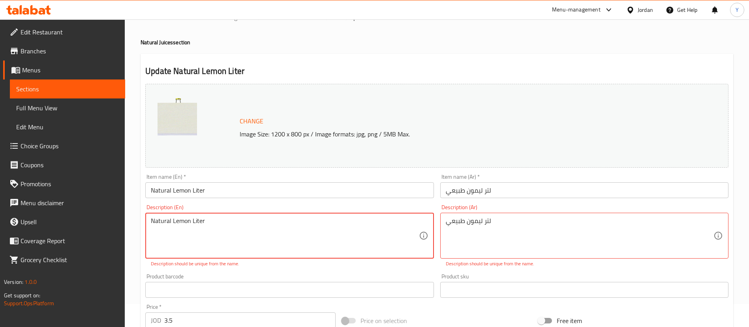
drag, startPoint x: 209, startPoint y: 226, endPoint x: 97, endPoint y: 235, distance: 112.1
click at [97, 235] on div "Edit Restaurant Branches Menus Sections Full Menu View Edit Menu Choice Groups …" at bounding box center [374, 275] width 749 height 559
type textarea "G"
type textarea "Fresh juice"
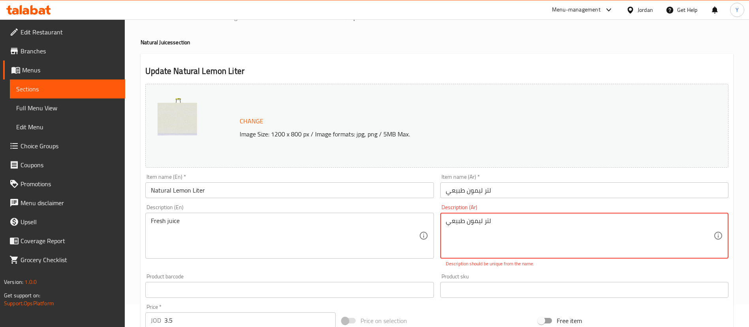
drag, startPoint x: 507, startPoint y: 221, endPoint x: 353, endPoint y: 227, distance: 153.7
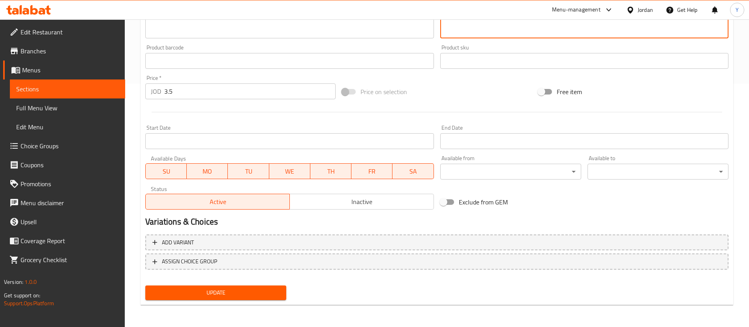
type textarea "عصير فرش"
click at [228, 290] on span "Update" at bounding box center [216, 293] width 128 height 10
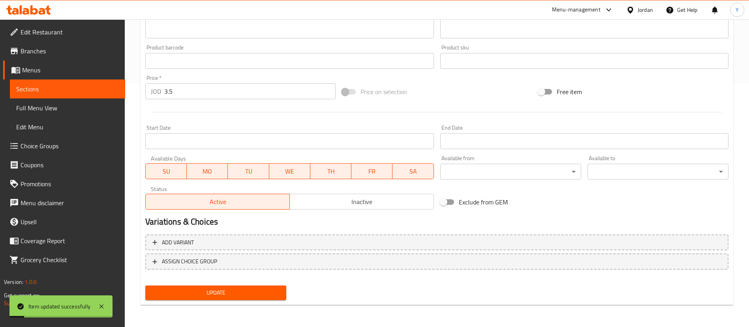
click at [261, 297] on span "Update" at bounding box center [216, 293] width 128 height 10
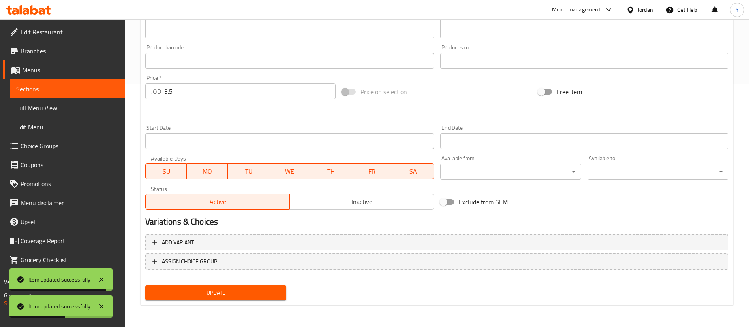
click at [206, 291] on span "Update" at bounding box center [216, 293] width 128 height 10
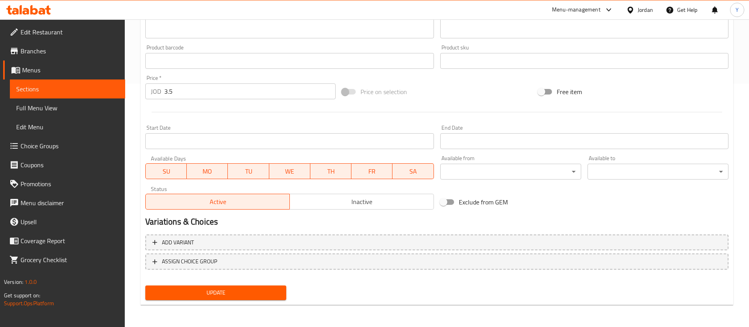
click at [53, 89] on span "Sections" at bounding box center [67, 88] width 103 height 9
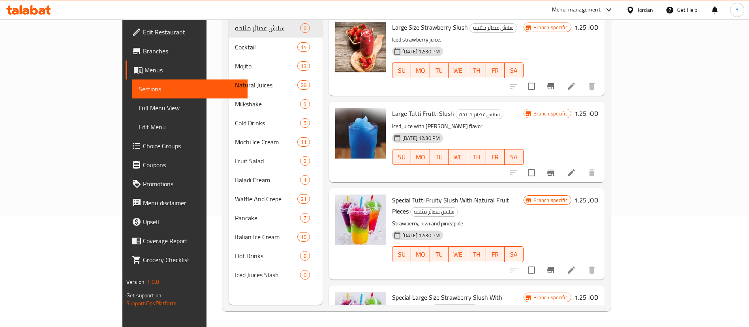
scroll to position [111, 0]
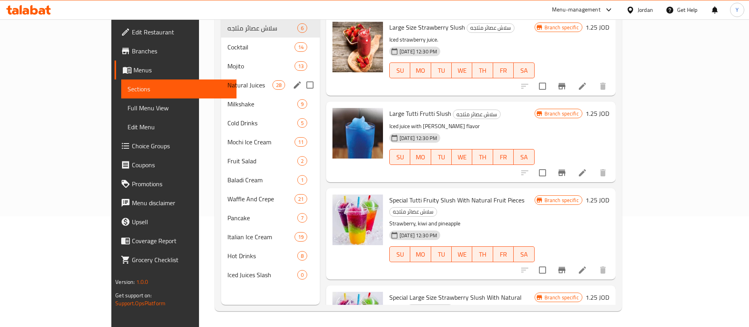
click at [221, 75] on div "Natural Juices 28" at bounding box center [270, 84] width 99 height 19
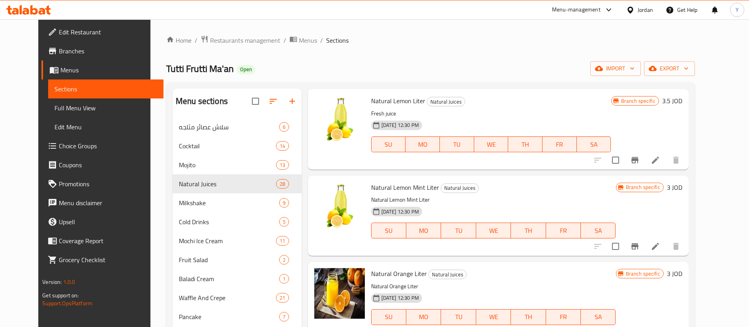
scroll to position [149, 0]
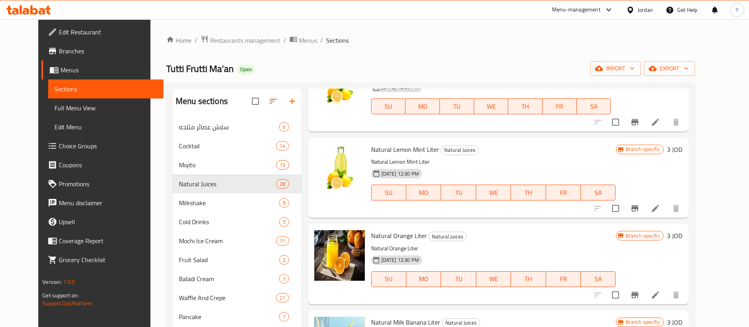
click at [686, 217] on div at bounding box center [636, 208] width 97 height 19
click at [660, 212] on icon at bounding box center [655, 207] width 9 height 9
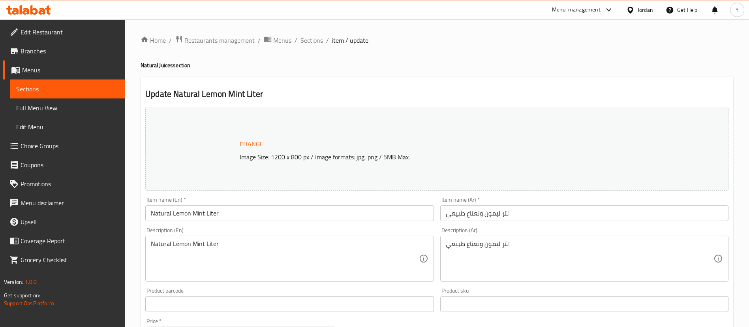
click at [686, 212] on div at bounding box center [374, 163] width 749 height 327
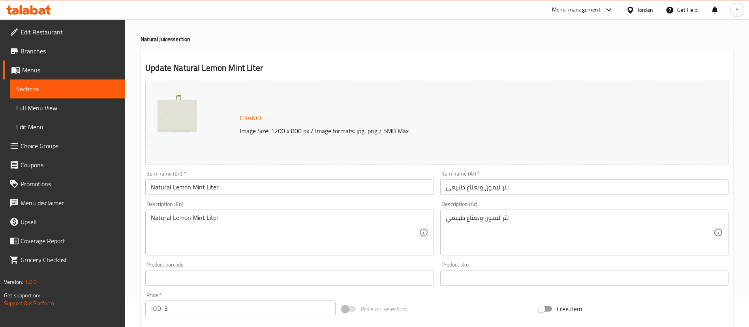
drag, startPoint x: 247, startPoint y: 218, endPoint x: 0, endPoint y: 235, distance: 247.4
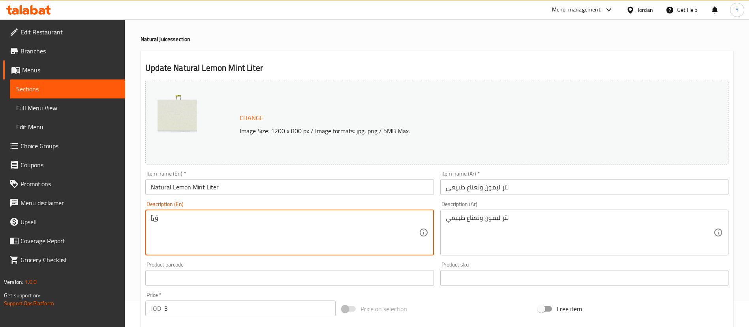
type textarea "["
type textarea "Fresh Juice"
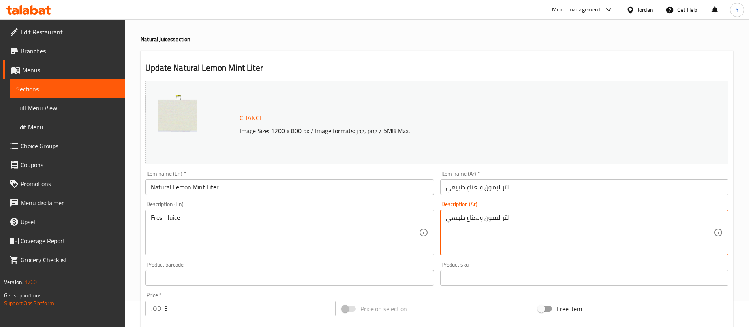
drag, startPoint x: 521, startPoint y: 224, endPoint x: 363, endPoint y: 258, distance: 162.4
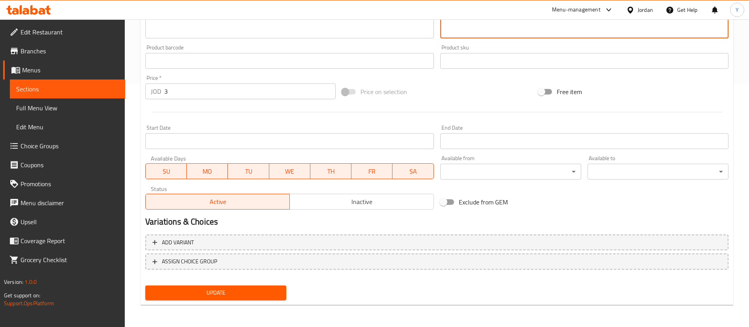
type textarea "عصير فرش"
click at [245, 283] on div "Update" at bounding box center [215, 292] width 147 height 21
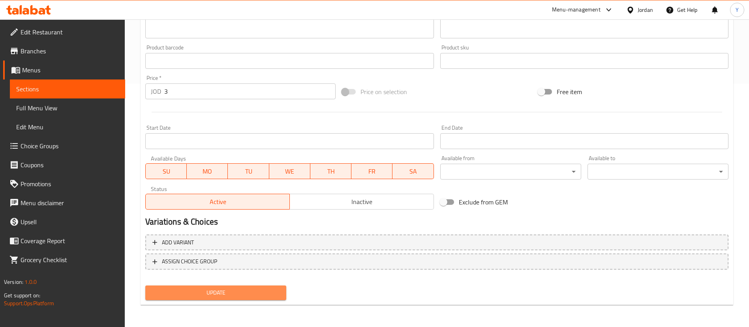
click at [239, 297] on span "Update" at bounding box center [216, 293] width 128 height 10
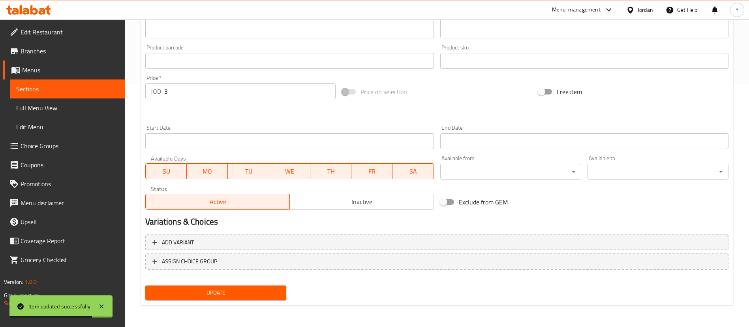
click at [239, 297] on span "Update" at bounding box center [216, 293] width 128 height 10
click at [115, 92] on span "Sections" at bounding box center [67, 88] width 103 height 9
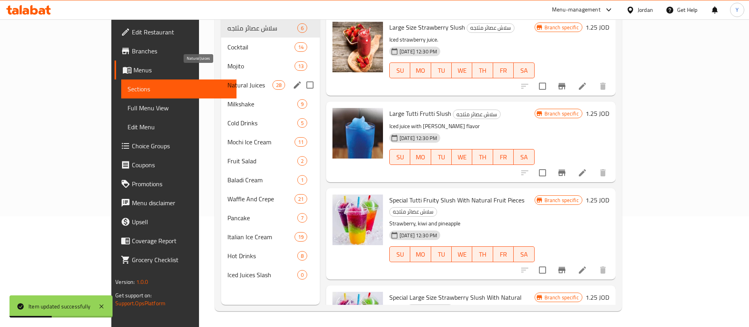
click at [227, 80] on span "Natural Juices" at bounding box center [249, 84] width 45 height 9
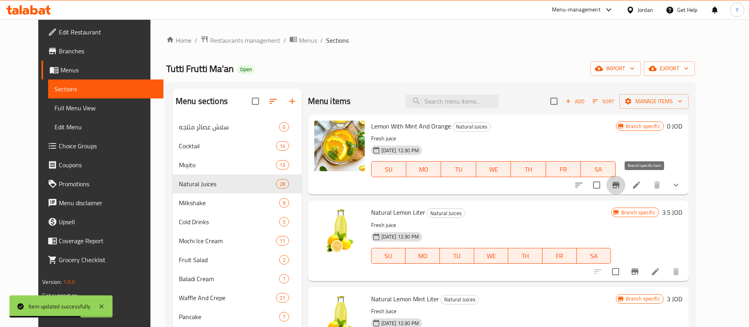
click at [626, 179] on button "Branch-specific-item" at bounding box center [616, 184] width 19 height 19
click at [641, 188] on icon at bounding box center [636, 184] width 9 height 9
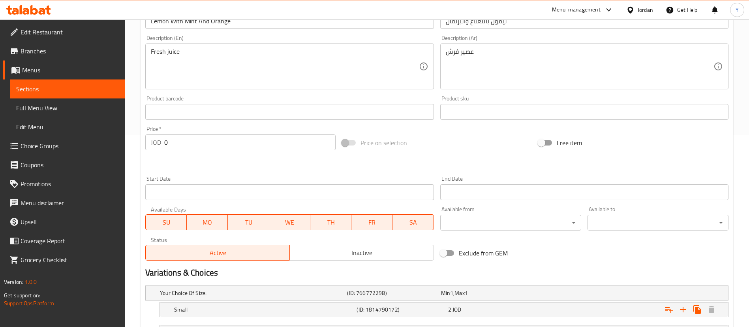
scroll to position [284, 0]
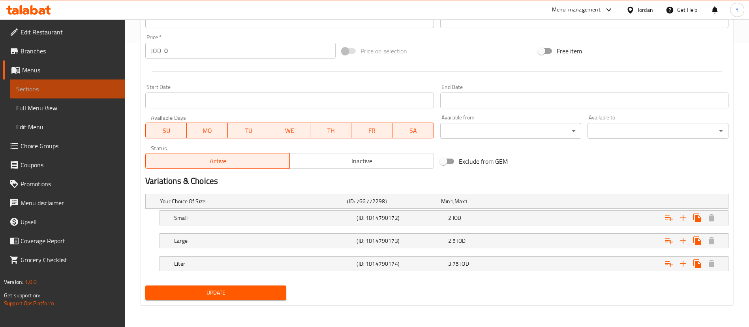
click at [99, 86] on span "Sections" at bounding box center [67, 88] width 103 height 9
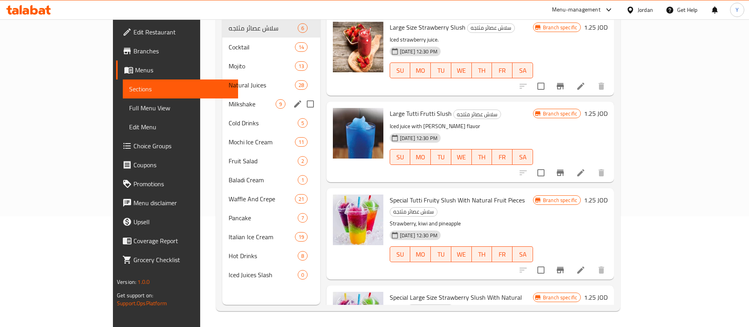
scroll to position [111, 0]
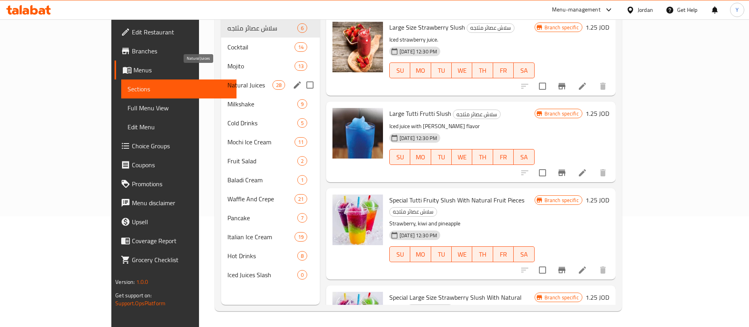
click at [227, 80] on span "Natural Juices" at bounding box center [249, 84] width 45 height 9
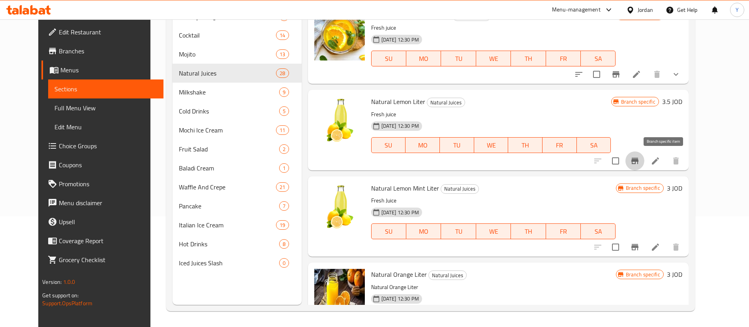
click at [639, 161] on icon "Branch-specific-item" at bounding box center [635, 161] width 7 height 6
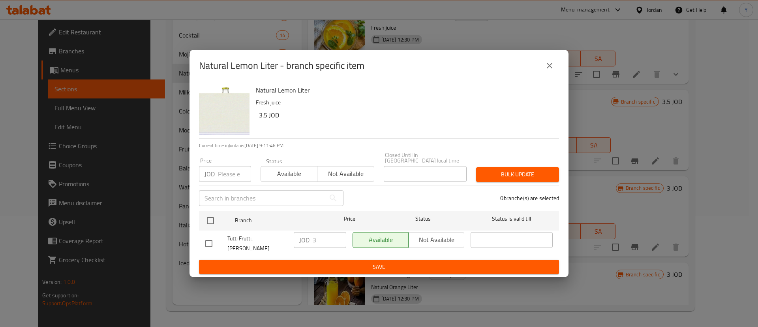
click at [214, 246] on input "checkbox" at bounding box center [209, 243] width 17 height 17
checkbox input "true"
click at [328, 236] on input "3" at bounding box center [330, 240] width 34 height 16
type input "3.5"
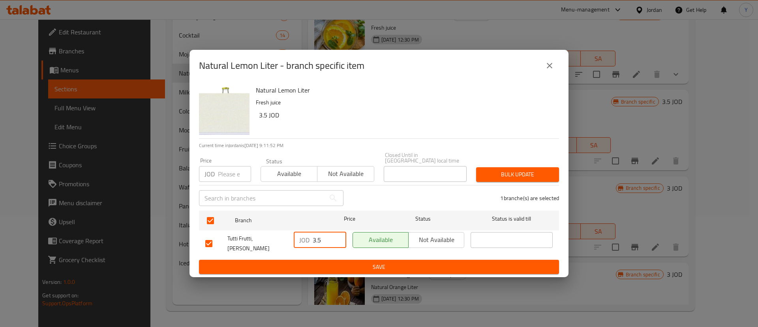
click at [337, 262] on span "Save" at bounding box center [379, 267] width 348 height 10
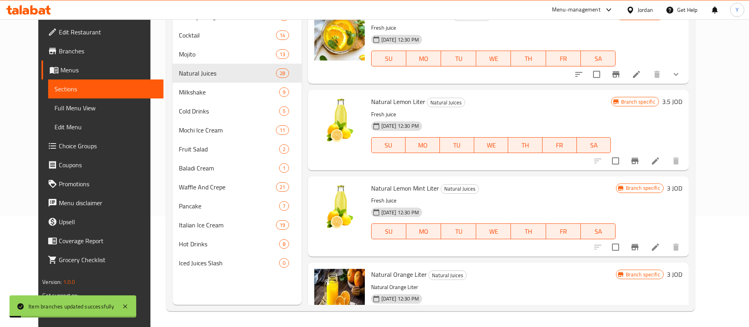
scroll to position [41, 0]
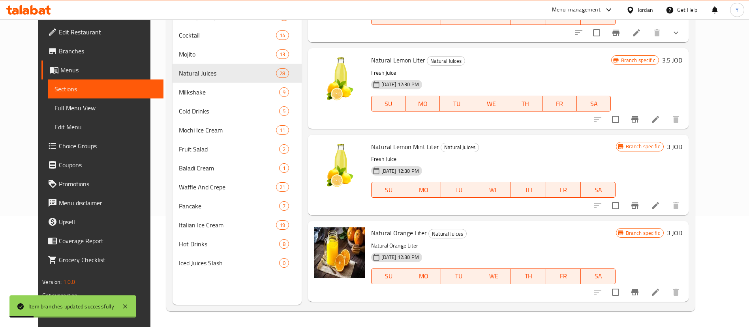
click at [640, 207] on icon "Branch-specific-item" at bounding box center [634, 205] width 9 height 9
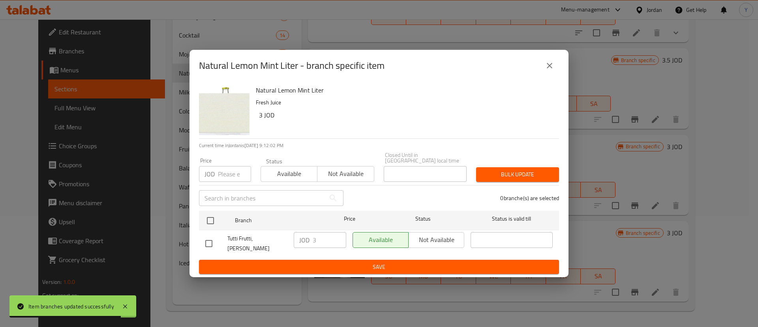
click at [212, 242] on input "checkbox" at bounding box center [209, 243] width 17 height 17
checkbox input "true"
click at [322, 234] on input "3" at bounding box center [330, 240] width 34 height 16
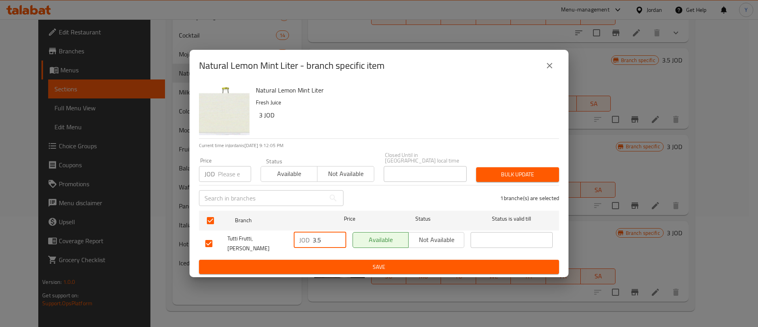
type input "3.5"
click at [321, 262] on span "Save" at bounding box center [379, 267] width 348 height 10
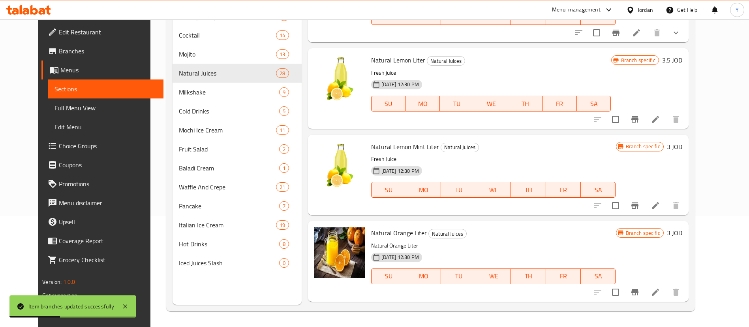
click at [645, 296] on button "Branch-specific-item" at bounding box center [635, 291] width 19 height 19
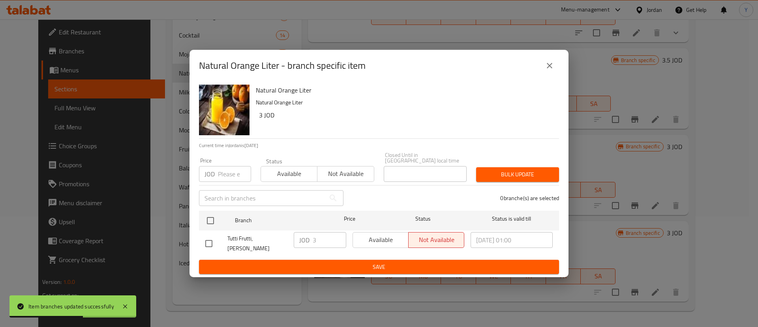
click at [206, 239] on input "checkbox" at bounding box center [209, 243] width 17 height 17
checkbox input "true"
click at [329, 235] on input "3" at bounding box center [330, 240] width 34 height 16
type input "3.5"
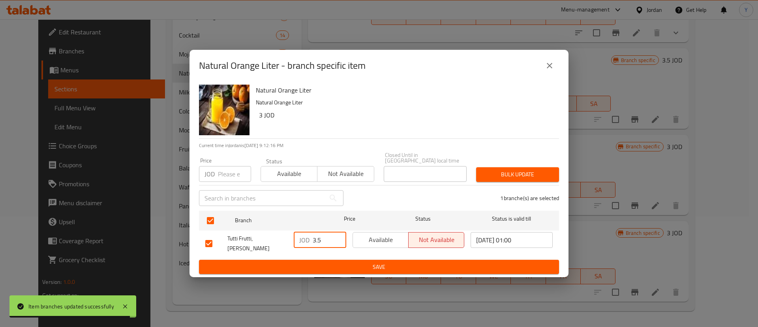
click at [329, 262] on span "Save" at bounding box center [379, 267] width 348 height 10
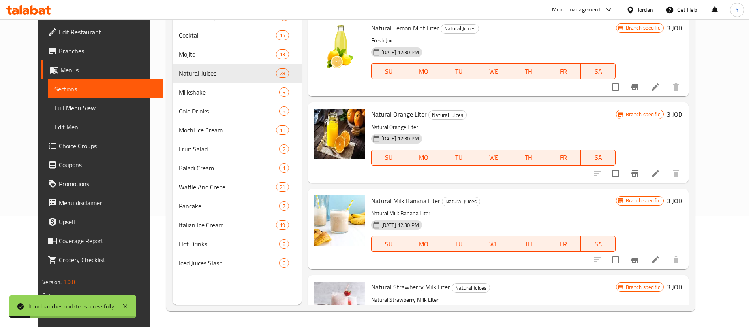
scroll to position [198, 0]
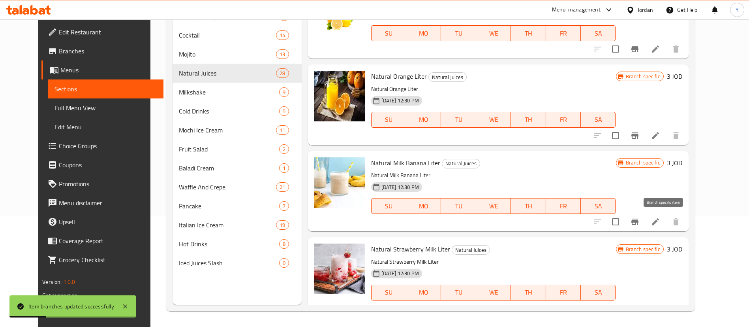
click at [645, 226] on button "Branch-specific-item" at bounding box center [635, 221] width 19 height 19
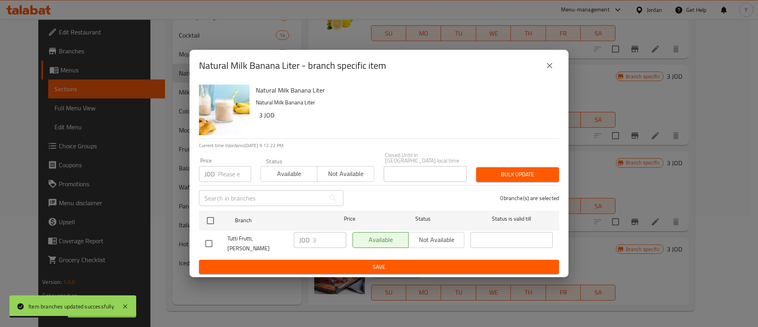
click at [208, 242] on input "checkbox" at bounding box center [209, 243] width 17 height 17
checkbox input "true"
click at [326, 236] on input "3" at bounding box center [330, 240] width 34 height 16
type input "3.5"
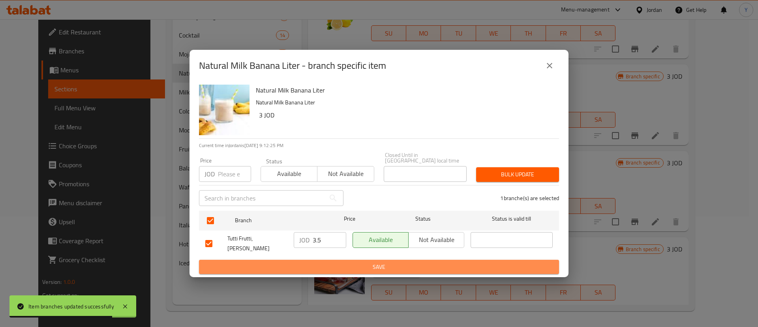
click at [327, 262] on span "Save" at bounding box center [379, 267] width 348 height 10
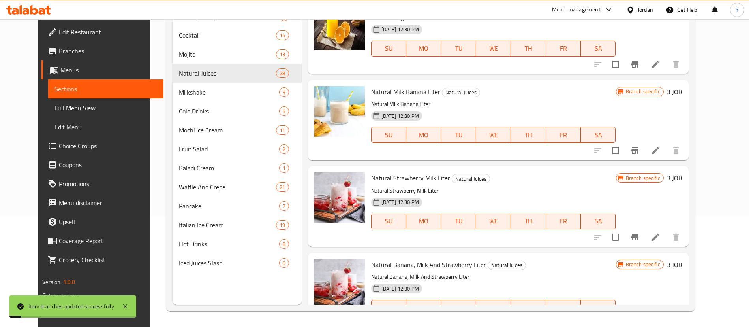
scroll to position [280, 0]
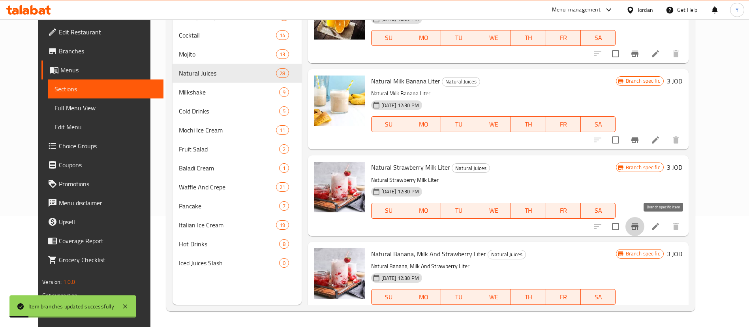
click at [639, 223] on icon "Branch-specific-item" at bounding box center [635, 226] width 7 height 6
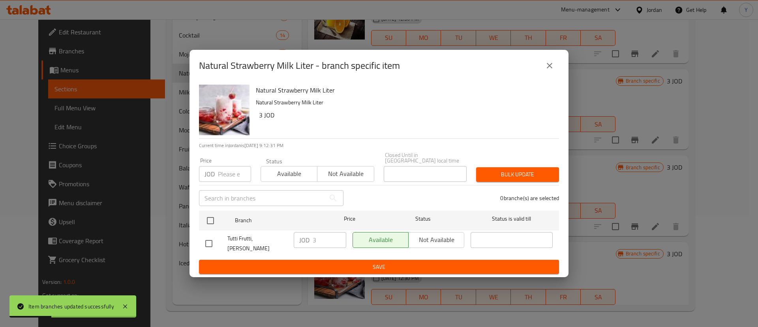
click at [212, 242] on input "checkbox" at bounding box center [209, 243] width 17 height 17
checkbox input "true"
click at [321, 242] on input "3" at bounding box center [330, 240] width 34 height 16
type input "3.5"
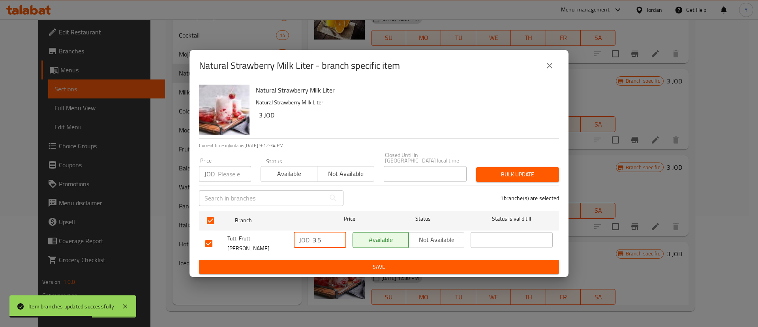
click at [318, 262] on span "Save" at bounding box center [379, 267] width 348 height 10
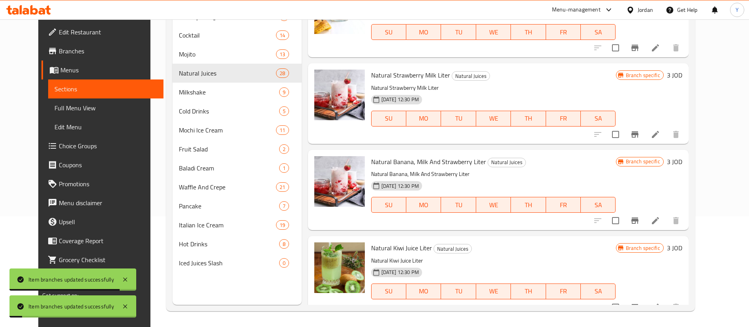
scroll to position [372, 0]
click at [667, 215] on li at bounding box center [656, 220] width 22 height 14
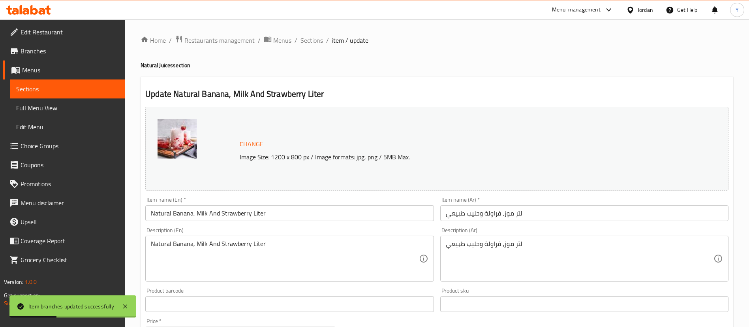
drag, startPoint x: 95, startPoint y: 93, endPoint x: 111, endPoint y: 95, distance: 16.0
click at [95, 93] on span "Sections" at bounding box center [67, 88] width 103 height 9
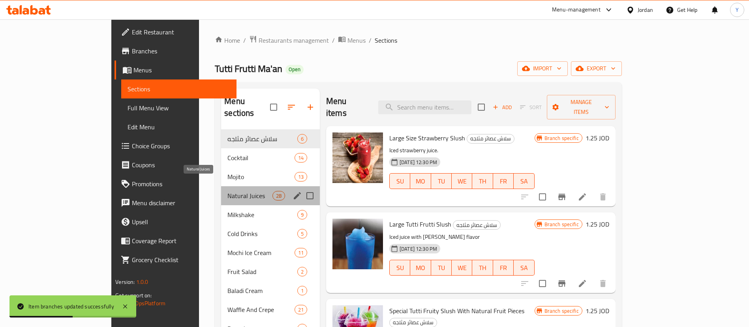
click at [227, 191] on span "Natural Juices" at bounding box center [249, 195] width 45 height 9
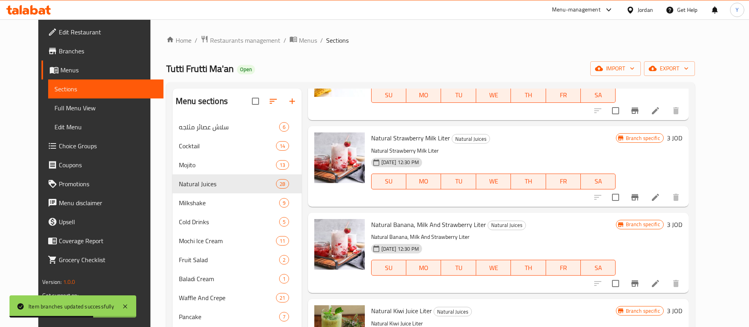
scroll to position [420, 0]
click at [639, 281] on icon "Branch-specific-item" at bounding box center [635, 282] width 7 height 6
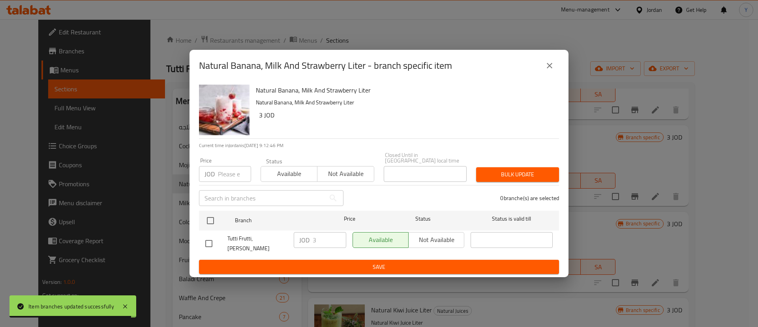
click at [217, 241] on input "checkbox" at bounding box center [209, 243] width 17 height 17
checkbox input "true"
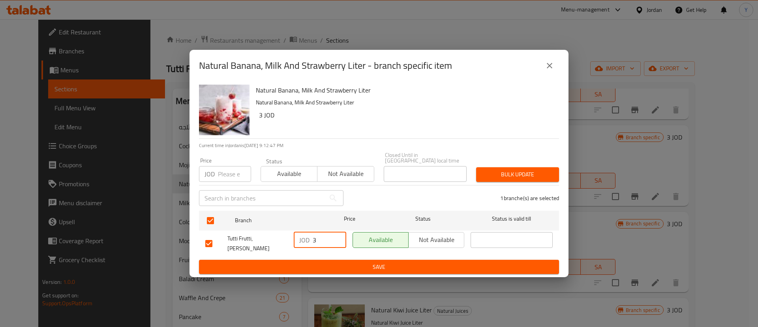
click at [319, 244] on input "3" at bounding box center [330, 240] width 34 height 16
type input "3.5"
click at [340, 252] on div "JOD 3.5 ​" at bounding box center [320, 243] width 59 height 29
click at [338, 270] on div "Natural Banana, Milk And Strawberry Liter Natural Banana, Milk And Strawberry L…" at bounding box center [379, 179] width 379 height 196
click at [348, 262] on span "Save" at bounding box center [379, 267] width 348 height 10
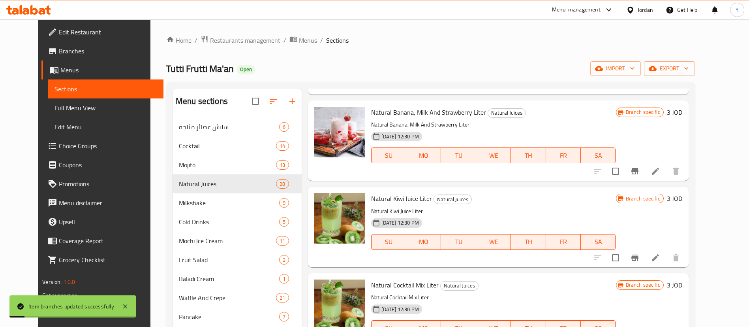
scroll to position [532, 0]
click at [640, 254] on icon "Branch-specific-item" at bounding box center [634, 256] width 9 height 9
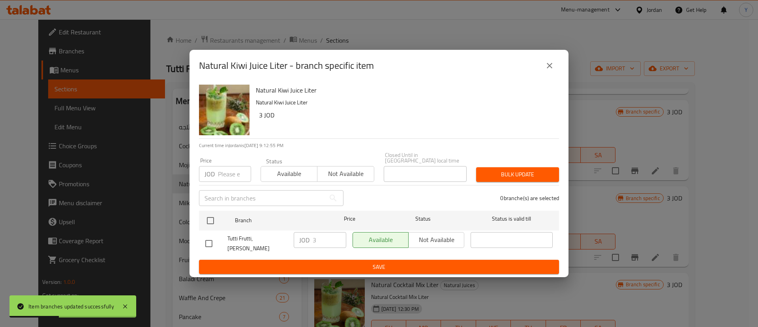
click at [208, 244] on input "checkbox" at bounding box center [209, 243] width 17 height 17
checkbox input "true"
click at [329, 242] on input "3" at bounding box center [330, 240] width 34 height 16
type input "3.5"
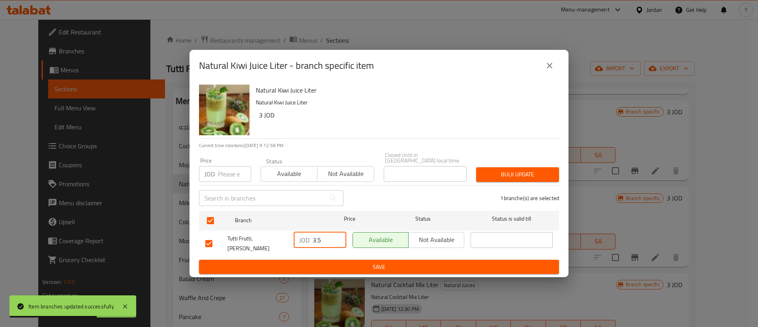
click at [330, 262] on span "Save" at bounding box center [379, 267] width 348 height 10
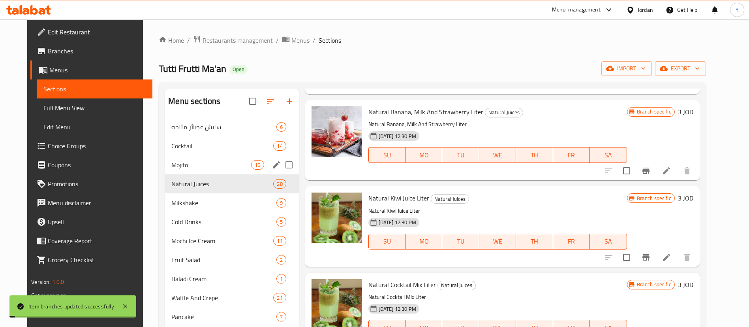
click at [291, 162] on div "Mojito 13" at bounding box center [231, 164] width 133 height 19
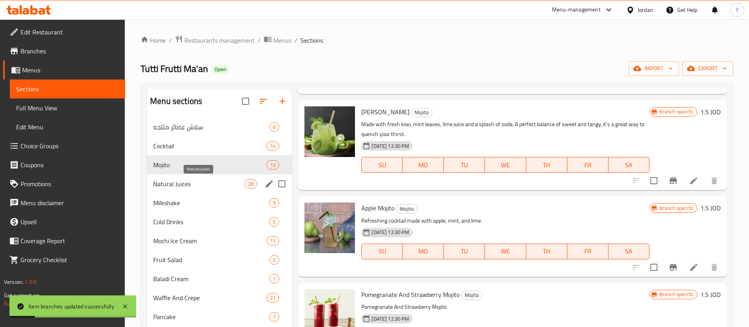
click at [192, 182] on span "Natural Juices" at bounding box center [198, 183] width 91 height 9
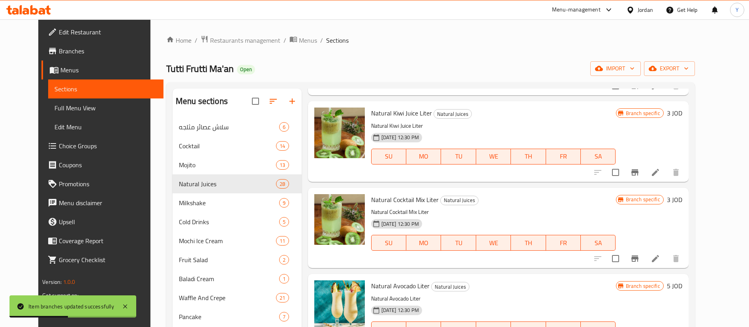
scroll to position [616, 0]
click at [645, 265] on button "Branch-specific-item" at bounding box center [635, 259] width 19 height 19
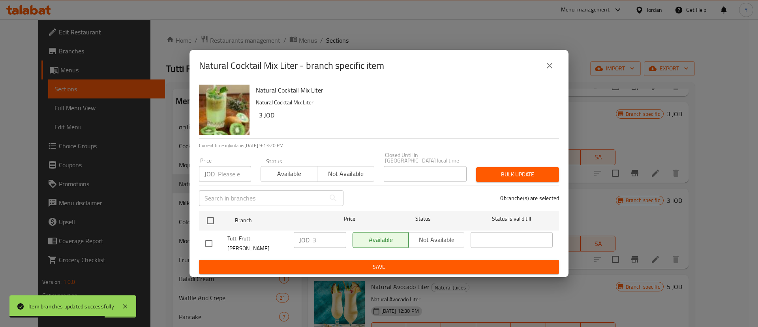
click at [204, 235] on input "checkbox" at bounding box center [209, 243] width 17 height 17
checkbox input "true"
click at [330, 237] on input "3" at bounding box center [330, 240] width 34 height 16
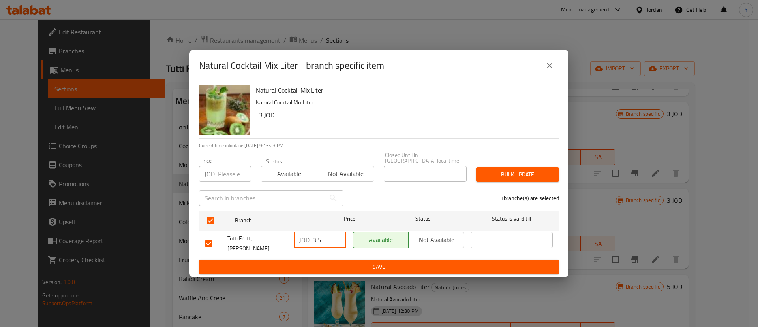
type input "3.5"
click at [330, 262] on span "Save" at bounding box center [379, 267] width 348 height 10
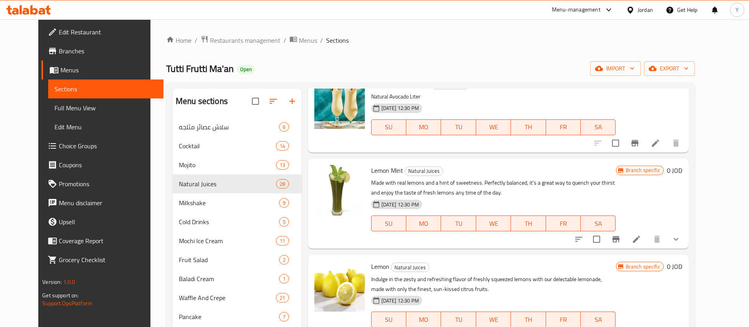
scroll to position [749, 0]
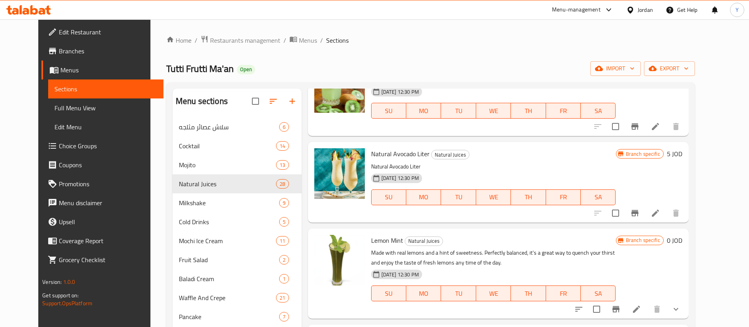
click at [672, 320] on div "Menu items Add Sort Manage items Lemon With Mint And Orange Natural Juices Fres…" at bounding box center [495, 251] width 387 height 327
click at [640, 308] on icon at bounding box center [636, 308] width 7 height 7
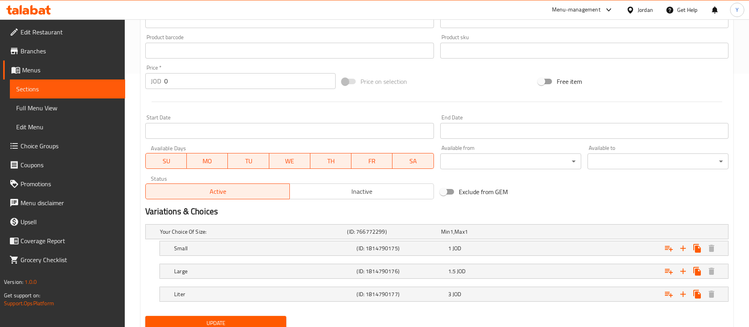
scroll to position [284, 0]
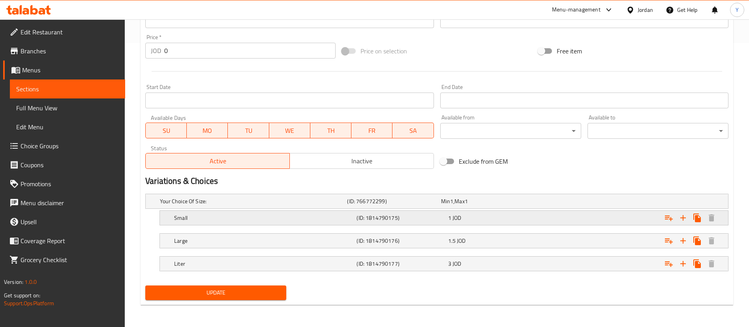
click at [479, 205] on div "1 JOD" at bounding box center [486, 201] width 90 height 8
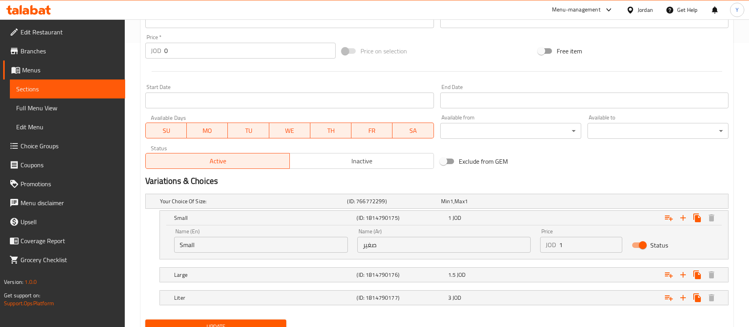
click at [574, 252] on div "Price JOD 1 Price" at bounding box center [582, 241] width 92 height 34
click at [576, 250] on input "1" at bounding box center [590, 245] width 63 height 16
type input "1.5"
click at [562, 203] on div "Expand" at bounding box center [626, 200] width 187 height 3
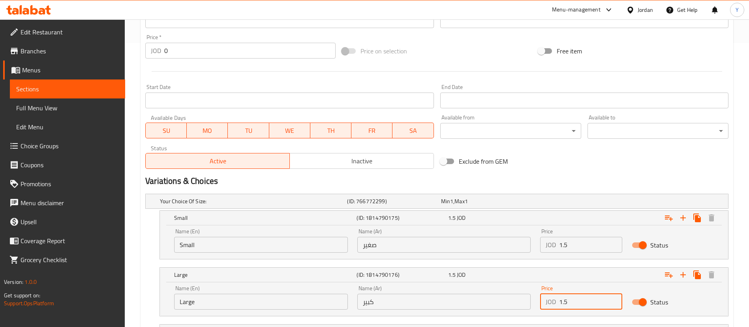
scroll to position [293, 0]
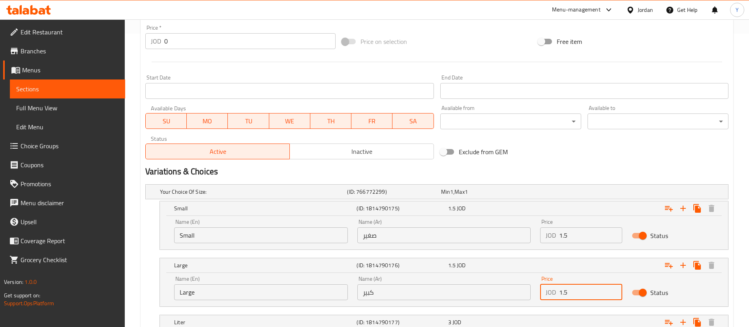
drag, startPoint x: 579, startPoint y: 301, endPoint x: 518, endPoint y: 328, distance: 67.2
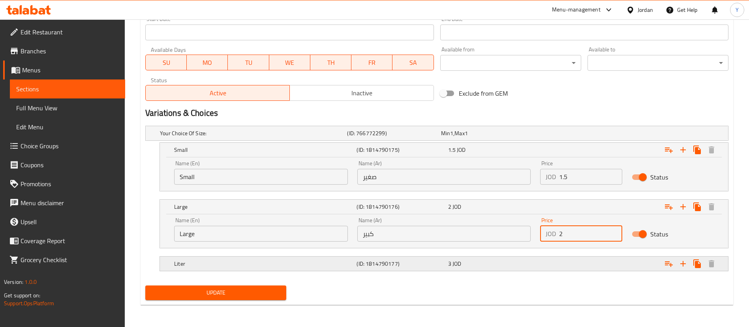
type input "2"
click at [438, 142] on div "Liter (ID: 1814790177) 3 JOD" at bounding box center [439, 132] width 562 height 17
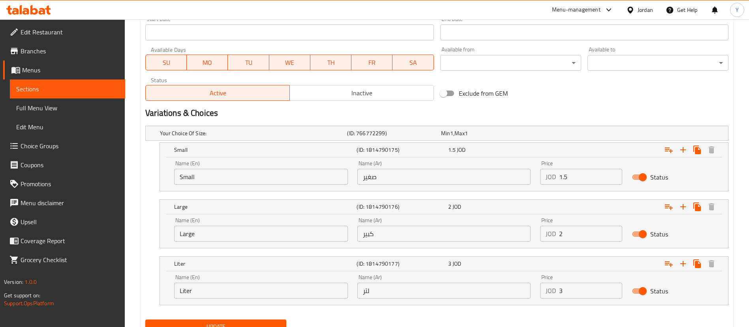
click at [575, 289] on input "3" at bounding box center [590, 290] width 63 height 16
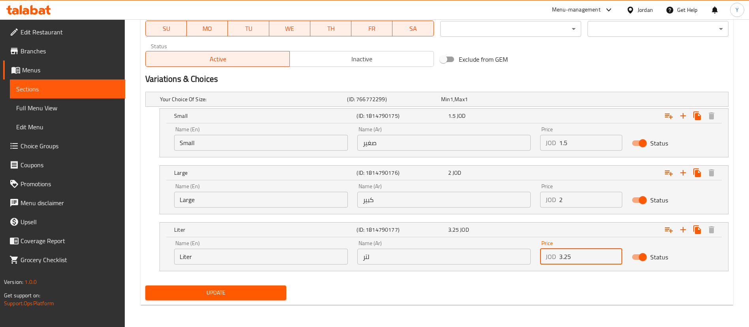
type input "3.25"
click at [206, 295] on span "Update" at bounding box center [216, 293] width 128 height 10
click at [60, 92] on span "Sections" at bounding box center [67, 88] width 103 height 9
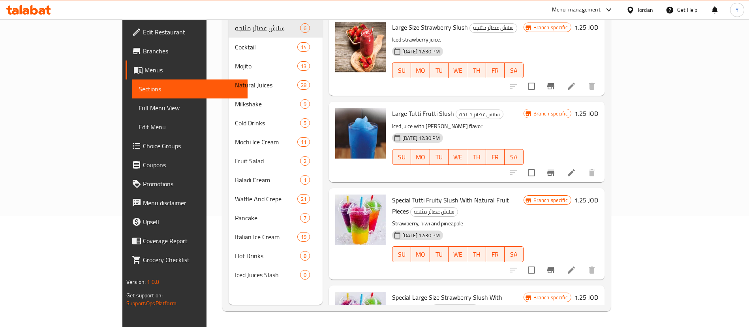
scroll to position [111, 0]
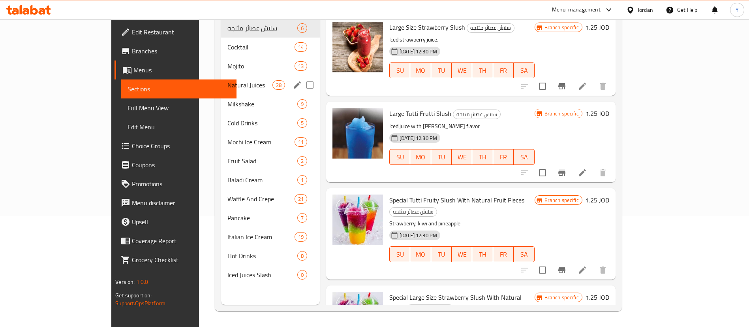
click at [227, 80] on span "Natural Juices" at bounding box center [249, 84] width 45 height 9
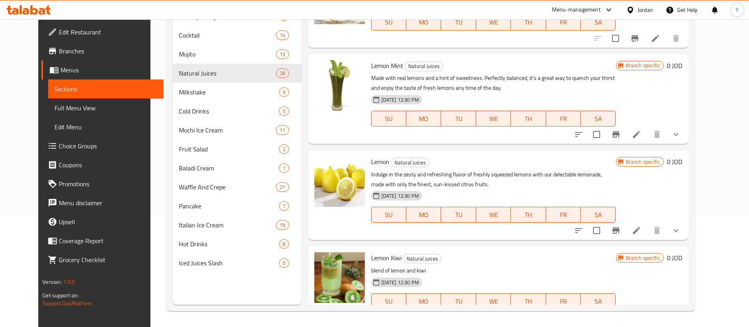
scroll to position [812, 0]
click at [641, 132] on icon at bounding box center [636, 134] width 9 height 9
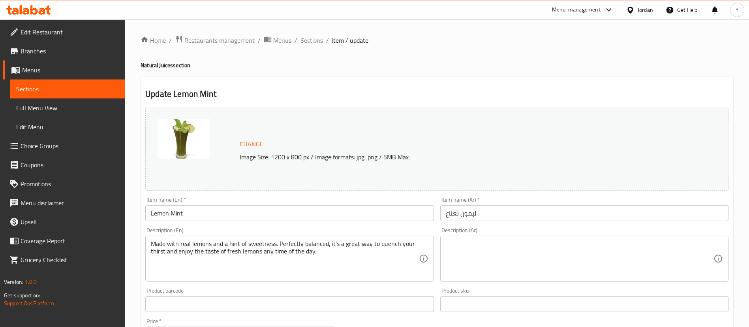
scroll to position [284, 0]
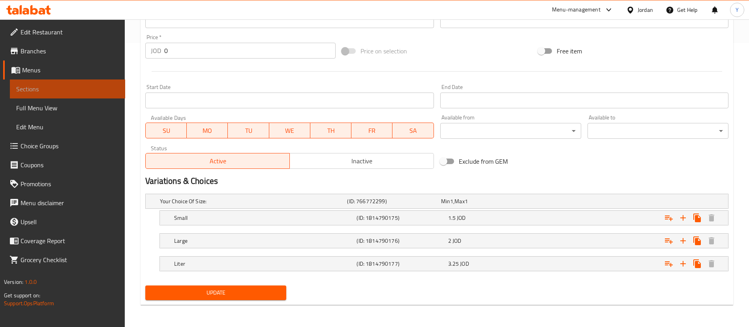
click at [60, 86] on span "Sections" at bounding box center [67, 88] width 103 height 9
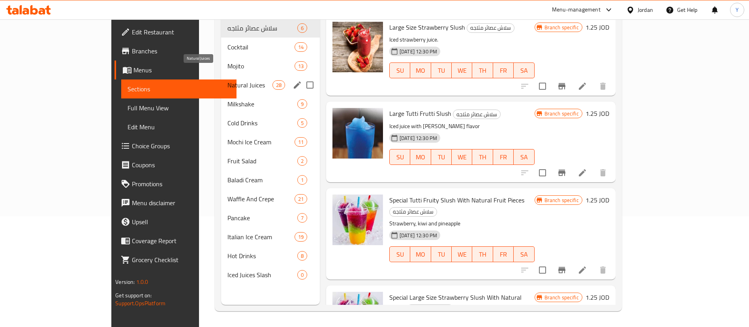
click at [227, 80] on span "Natural Juices" at bounding box center [249, 84] width 45 height 9
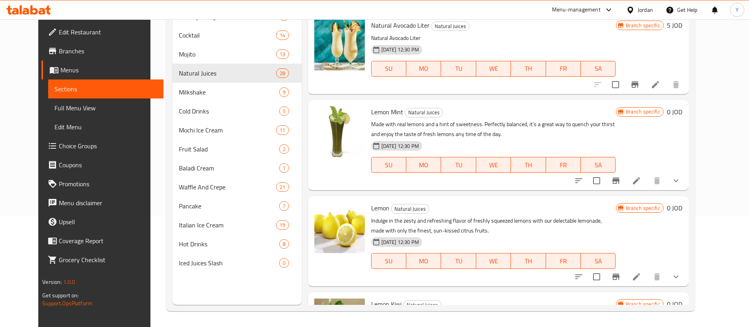
scroll to position [838, 0]
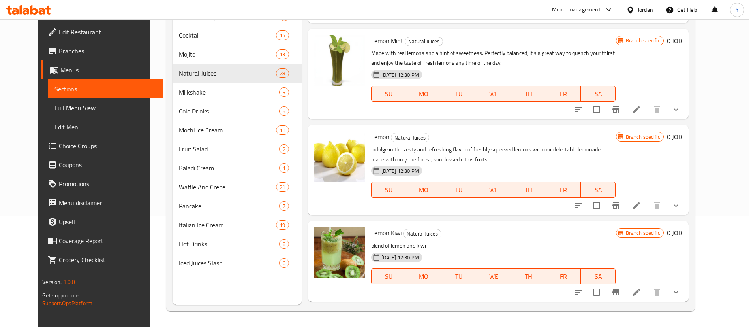
click at [648, 204] on li at bounding box center [637, 205] width 22 height 14
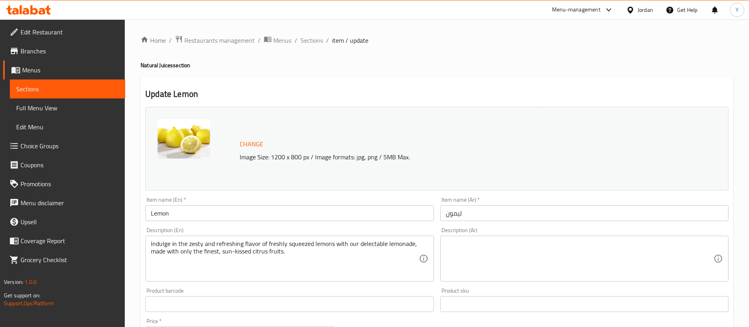
scroll to position [284, 0]
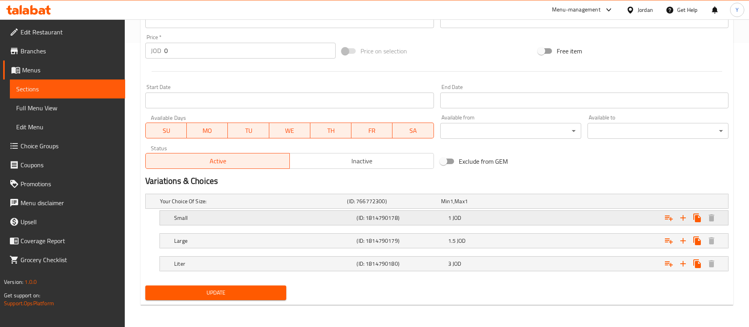
click at [558, 203] on div "Expand" at bounding box center [626, 200] width 187 height 3
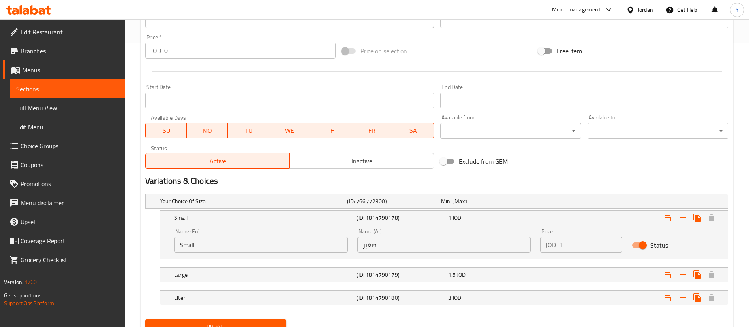
click at [582, 240] on input "1" at bounding box center [590, 245] width 63 height 16
type input "1.5"
click at [562, 203] on div "Expand" at bounding box center [626, 200] width 187 height 3
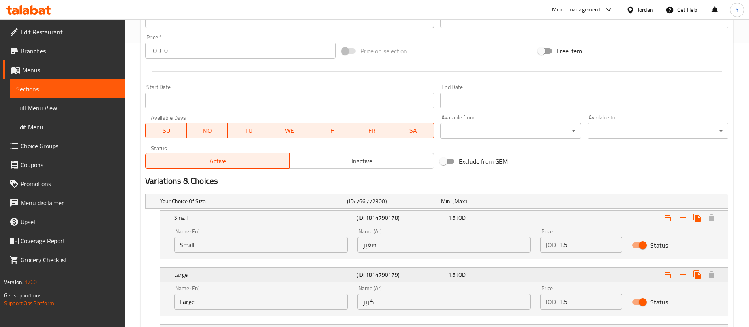
scroll to position [352, 0]
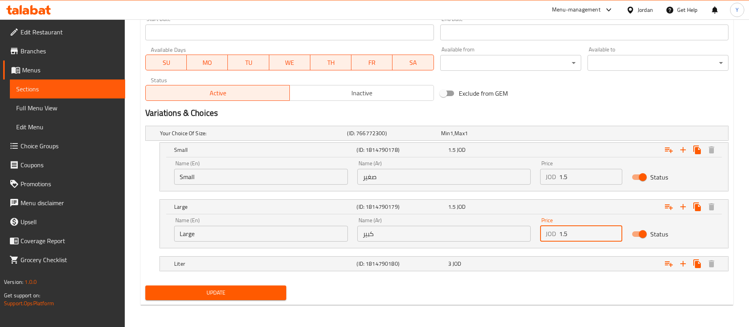
drag, startPoint x: 572, startPoint y: 235, endPoint x: 526, endPoint y: 235, distance: 46.2
click at [526, 235] on div "Name (En) Large Name (En) Name (Ar) كبير Name (Ar) Price JOD 1.5 Price Status" at bounding box center [443, 229] width 549 height 34
type input "2"
click at [503, 142] on div "Liter (ID: 1814790180) 3 JOD" at bounding box center [439, 132] width 562 height 17
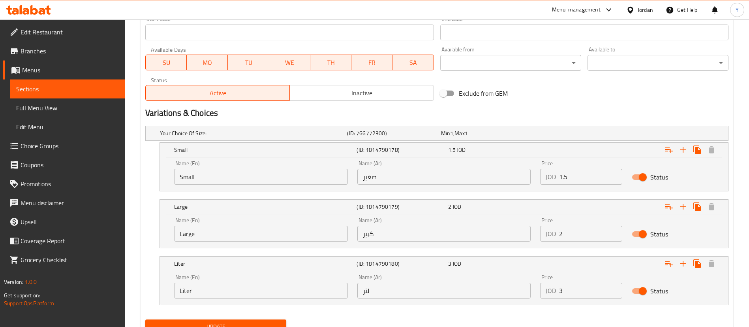
click at [581, 294] on input "3" at bounding box center [590, 290] width 63 height 16
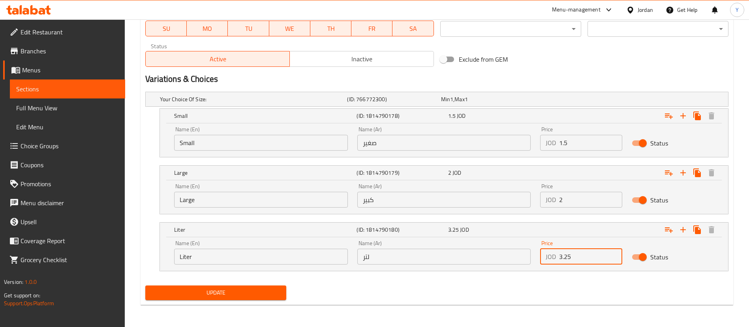
type input "3.25"
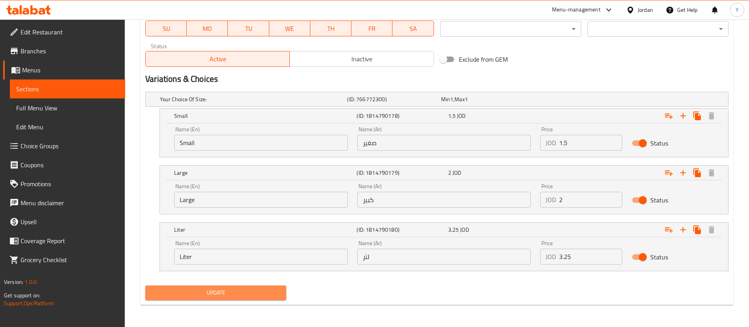
click at [232, 291] on span "Update" at bounding box center [216, 293] width 128 height 10
click at [74, 88] on span "Sections" at bounding box center [67, 88] width 103 height 9
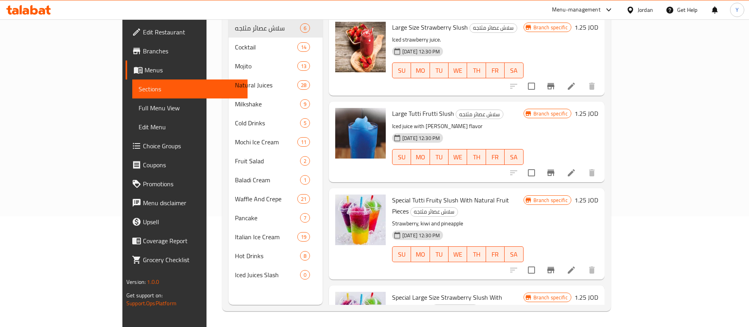
scroll to position [111, 0]
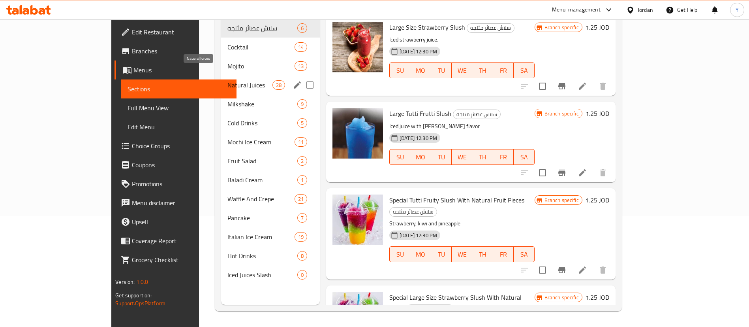
click at [227, 80] on span "Natural Juices" at bounding box center [249, 84] width 45 height 9
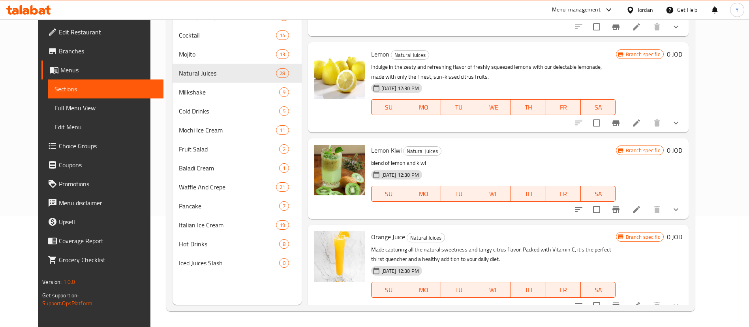
scroll to position [931, 0]
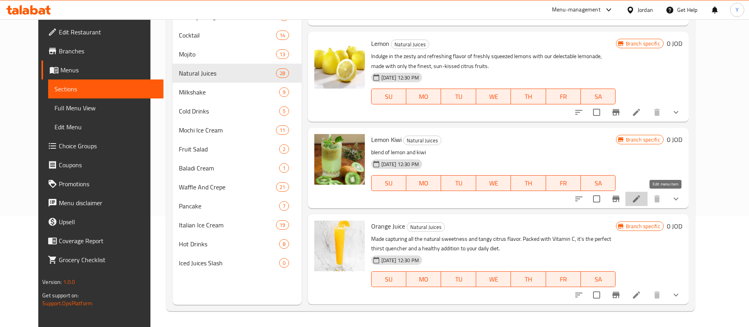
click at [640, 199] on icon at bounding box center [636, 198] width 7 height 7
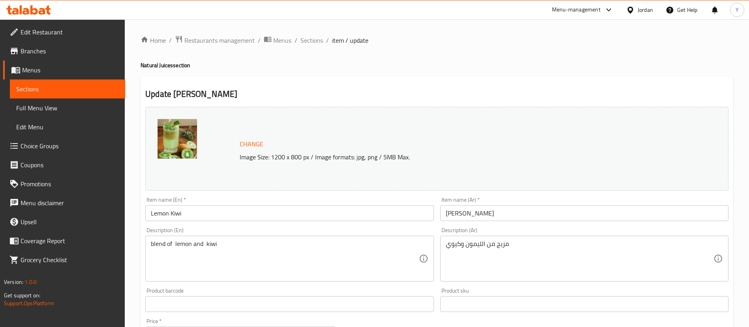
scroll to position [248, 0]
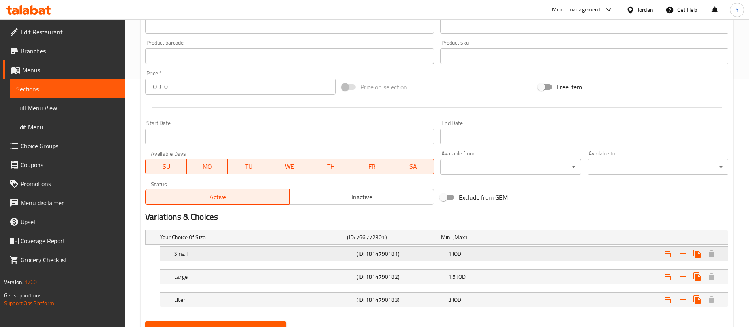
click at [480, 241] on div "1 JOD" at bounding box center [486, 237] width 90 height 8
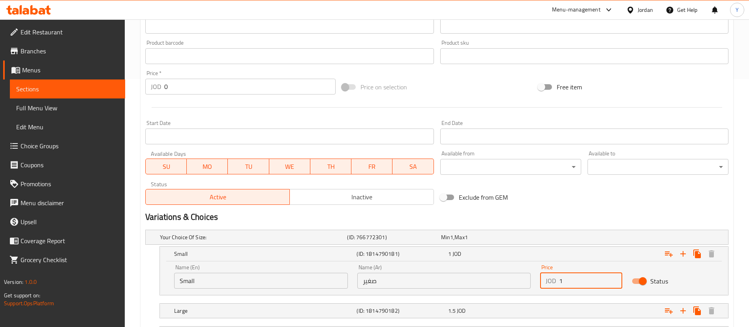
click at [578, 281] on input "1" at bounding box center [590, 281] width 63 height 16
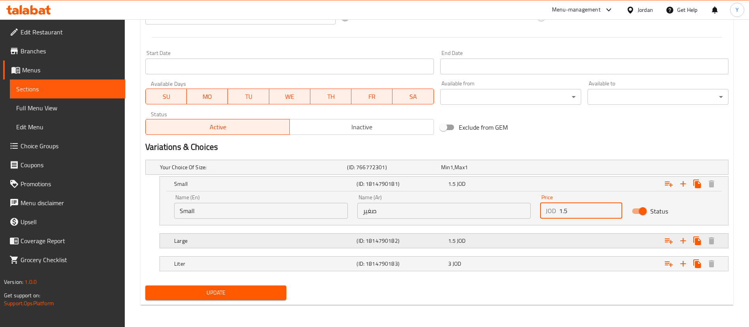
type input "1.5"
click at [530, 171] on div "1.5 JOD" at bounding box center [486, 167] width 90 height 8
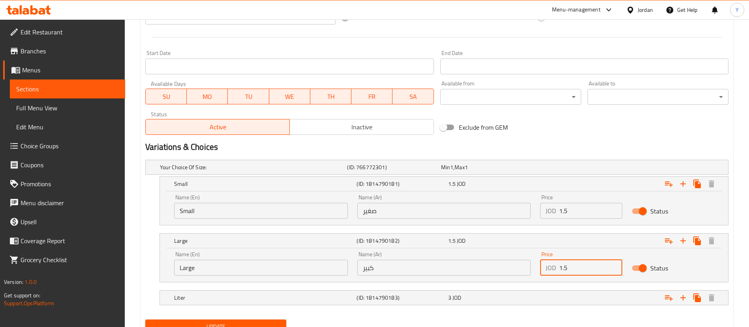
drag, startPoint x: 577, startPoint y: 265, endPoint x: 493, endPoint y: 284, distance: 86.7
click at [493, 284] on div "Your Choice Of Size: (ID: 766772301) Min 1 , Max 1 Name (En) Your Choice Of Siz…" at bounding box center [437, 236] width 590 height 160
type input "2"
click at [490, 173] on div "3 JOD" at bounding box center [487, 167] width 94 height 11
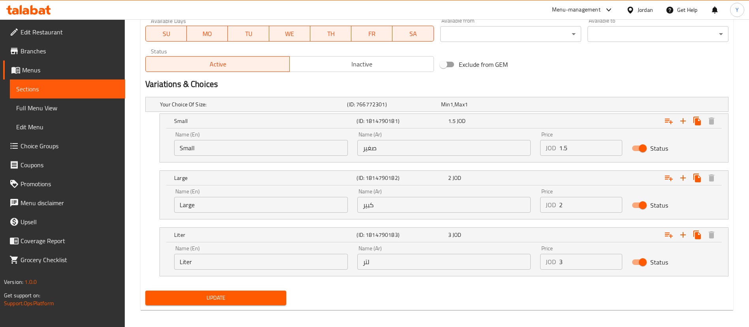
scroll to position [383, 0]
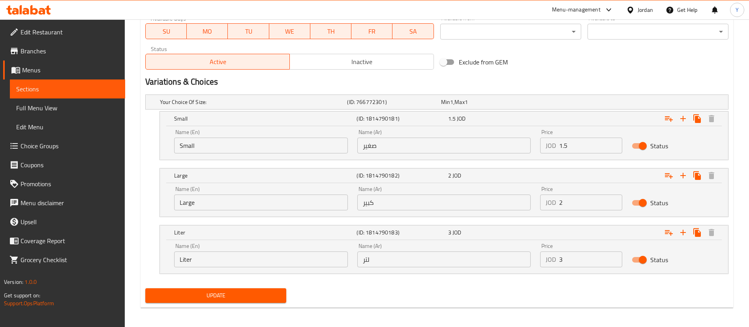
click at [586, 252] on input "3" at bounding box center [590, 259] width 63 height 16
type input "3.25"
click at [238, 304] on div "Update" at bounding box center [215, 295] width 147 height 21
click at [249, 293] on span "Update" at bounding box center [216, 295] width 128 height 10
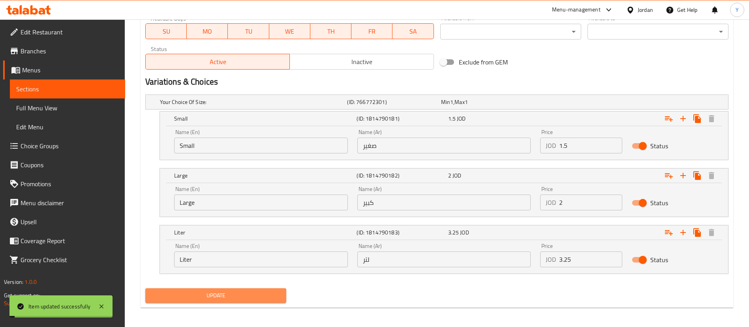
click at [249, 293] on span "Update" at bounding box center [216, 295] width 128 height 10
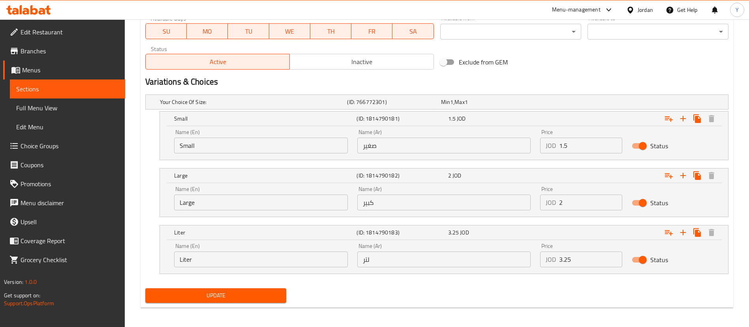
click at [264, 303] on div "Update" at bounding box center [215, 295] width 147 height 21
click at [249, 300] on button "Update" at bounding box center [215, 295] width 141 height 15
click at [47, 84] on span "Sections" at bounding box center [67, 88] width 103 height 9
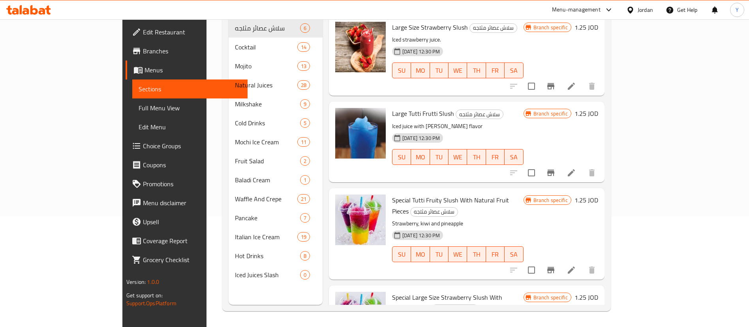
scroll to position [111, 0]
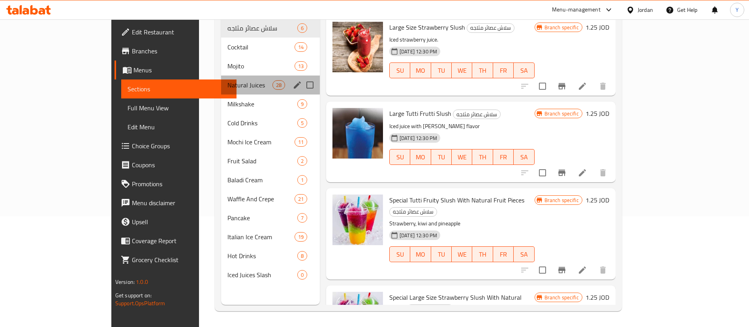
click at [221, 79] on div "Natural Juices 28" at bounding box center [270, 84] width 99 height 19
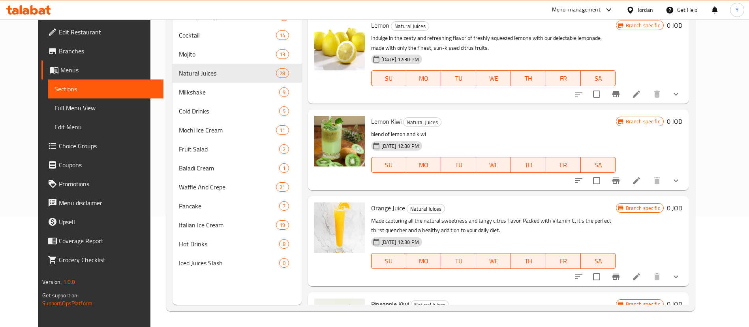
scroll to position [983, 0]
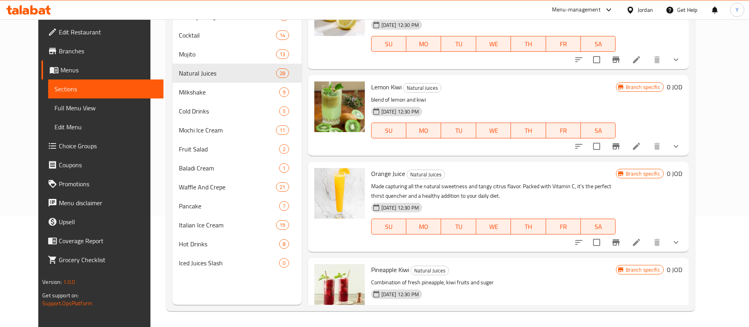
click at [664, 231] on div "Branch specific 0 JOD" at bounding box center [649, 206] width 66 height 77
click at [648, 237] on li at bounding box center [637, 242] width 22 height 14
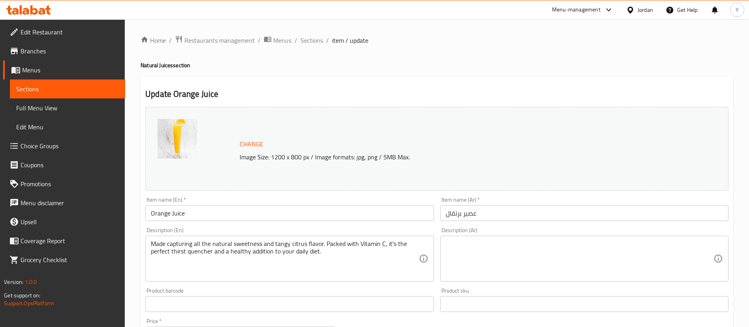
scroll to position [284, 0]
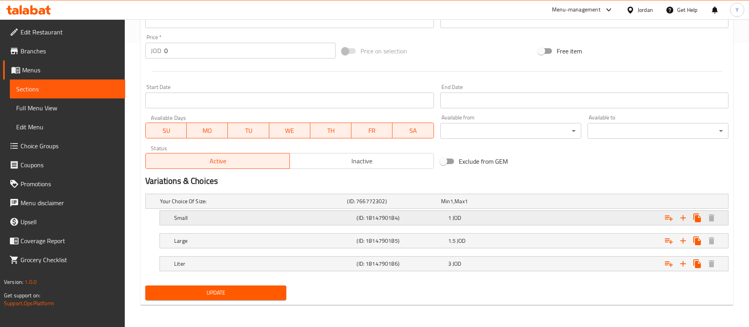
click at [502, 205] on div "1 JOD" at bounding box center [486, 201] width 90 height 8
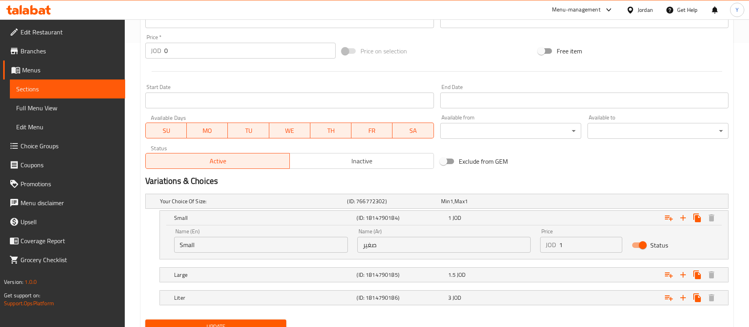
click at [582, 248] on input "1" at bounding box center [590, 245] width 63 height 16
type input "1.5"
click at [571, 203] on div "Expand" at bounding box center [626, 200] width 187 height 3
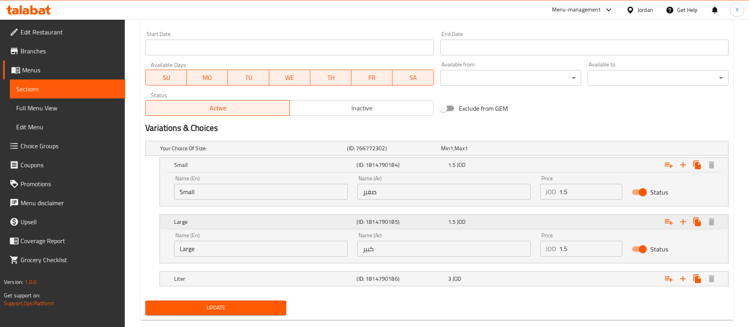
scroll to position [343, 0]
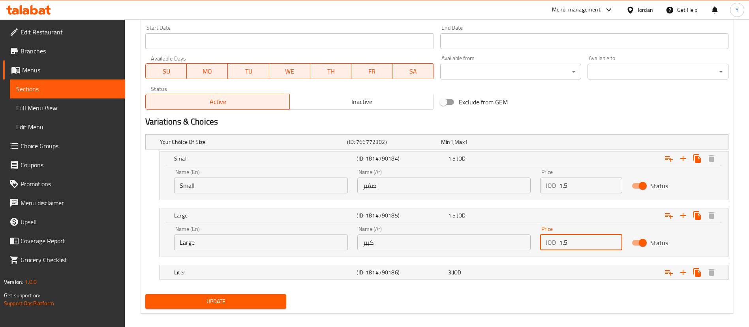
drag, startPoint x: 578, startPoint y: 246, endPoint x: 528, endPoint y: 248, distance: 50.2
click at [528, 248] on div "Name (En) Large Name (En) Name (Ar) كبير Name (Ar) Price JOD 1.5 Price Status" at bounding box center [443, 238] width 549 height 34
type input "2"
click at [514, 147] on div "3 JOD" at bounding box center [487, 141] width 94 height 11
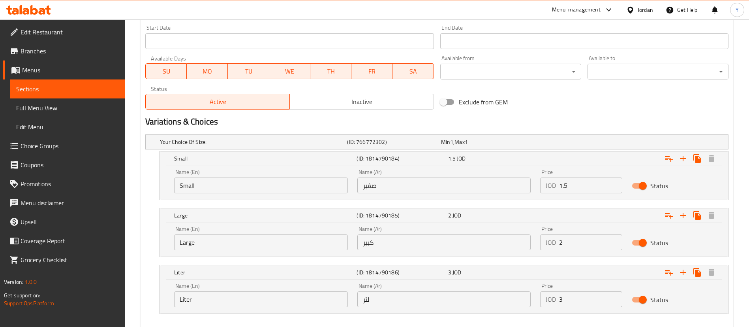
click at [589, 302] on input "3" at bounding box center [590, 299] width 63 height 16
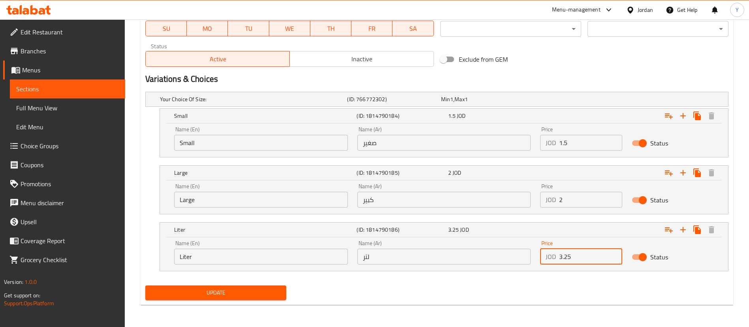
type input "3.25"
click at [227, 289] on span "Update" at bounding box center [216, 293] width 128 height 10
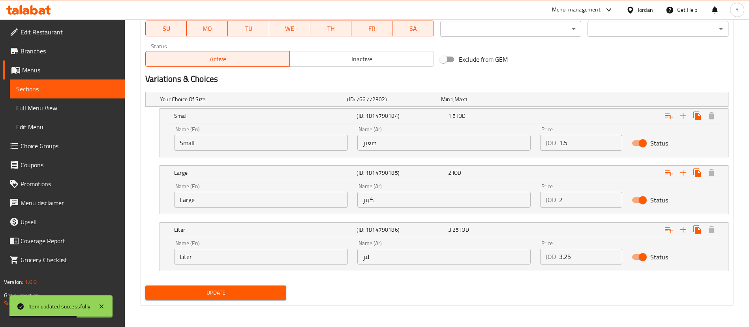
click at [227, 289] on span "Update" at bounding box center [216, 293] width 128 height 10
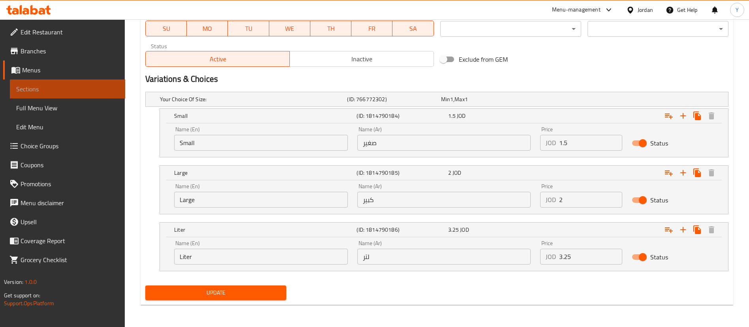
click at [39, 93] on span "Sections" at bounding box center [67, 88] width 103 height 9
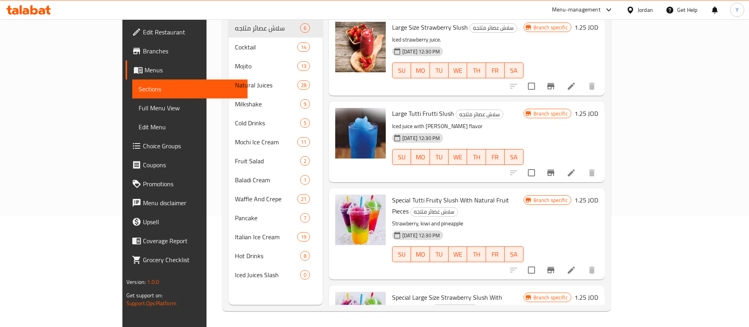
scroll to position [111, 0]
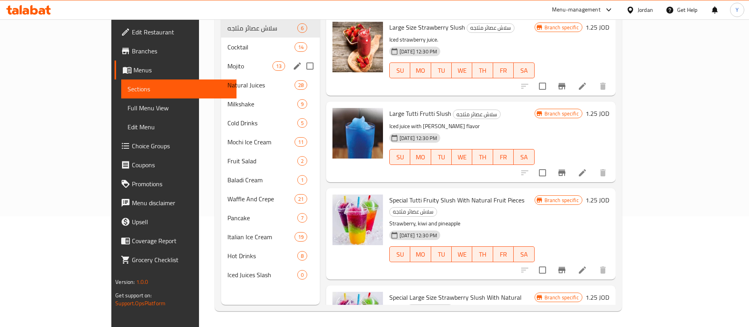
click at [221, 75] on div "Natural Juices 28" at bounding box center [270, 84] width 99 height 19
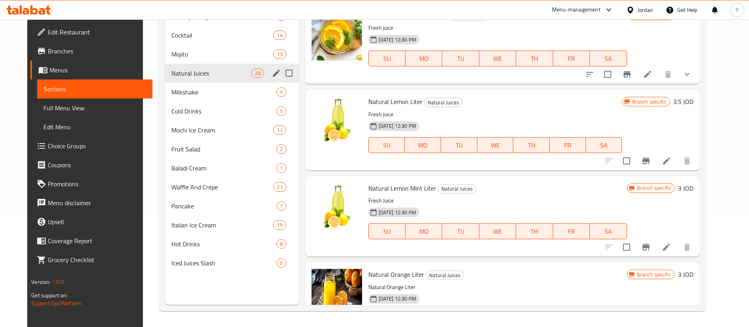
click at [209, 74] on span "Natural Juices" at bounding box center [211, 72] width 80 height 9
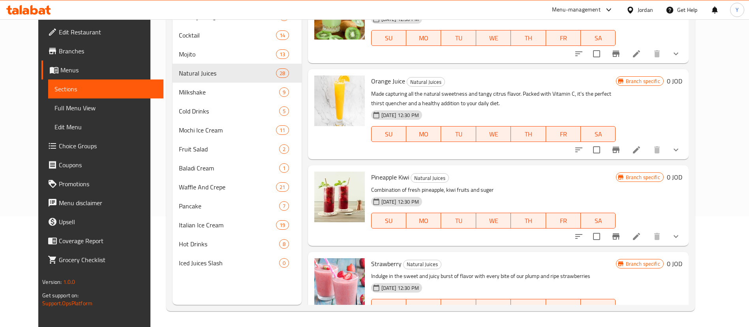
scroll to position [1126, 0]
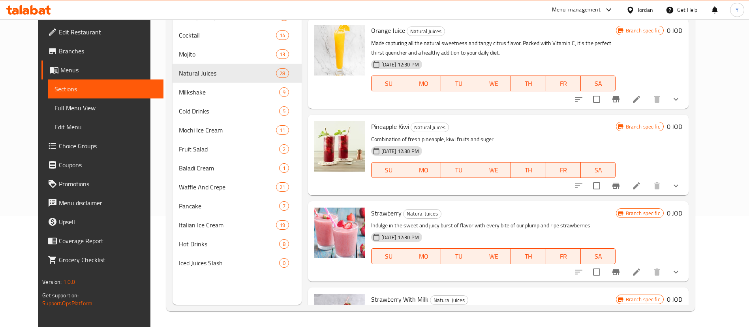
click at [648, 190] on li at bounding box center [637, 186] width 22 height 14
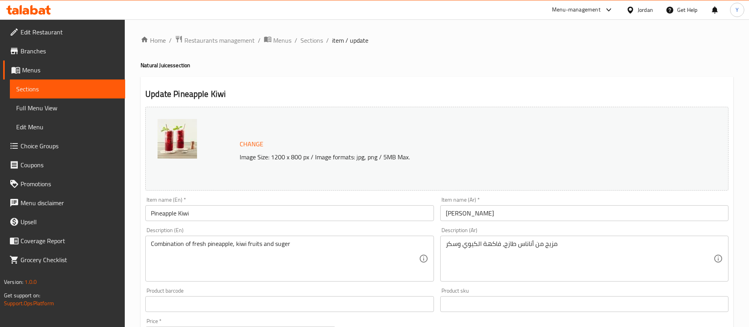
scroll to position [284, 0]
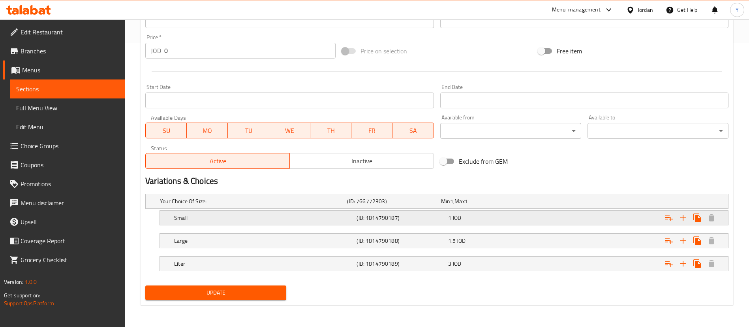
click at [527, 210] on div "Small (ID: 1814790187) 1 JOD" at bounding box center [439, 200] width 562 height 17
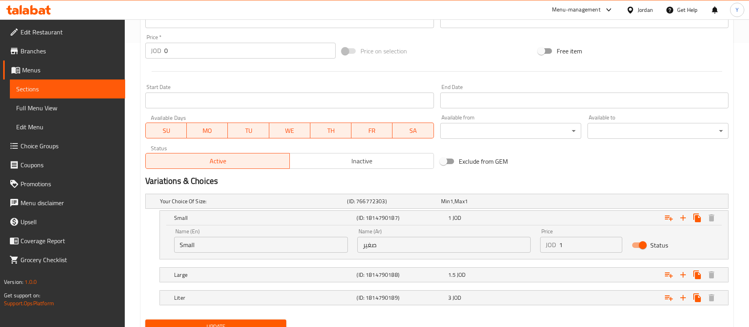
click at [586, 250] on input "1" at bounding box center [590, 245] width 63 height 16
type input "1.5"
click at [577, 203] on div "Expand" at bounding box center [626, 200] width 187 height 3
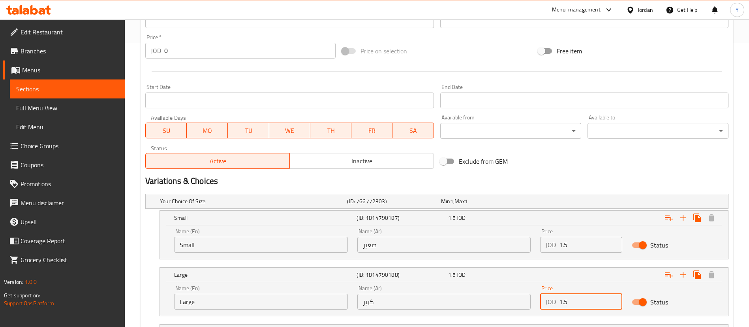
drag, startPoint x: 579, startPoint y: 305, endPoint x: 508, endPoint y: 308, distance: 71.2
click at [508, 308] on div "Name (En) Large Name (En) Name (Ar) كبير Name (Ar) Price JOD 1.5 Price Status" at bounding box center [443, 297] width 549 height 34
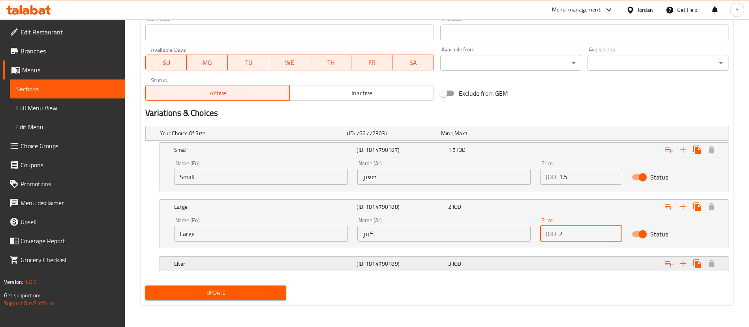
type input "2"
click at [503, 137] on div "3 JOD" at bounding box center [486, 133] width 90 height 8
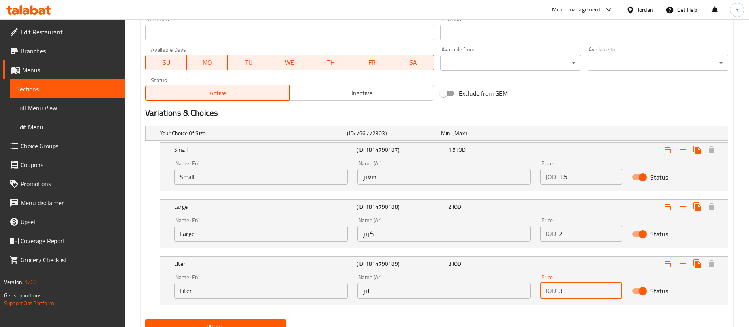
click at [588, 293] on input "3" at bounding box center [590, 290] width 63 height 16
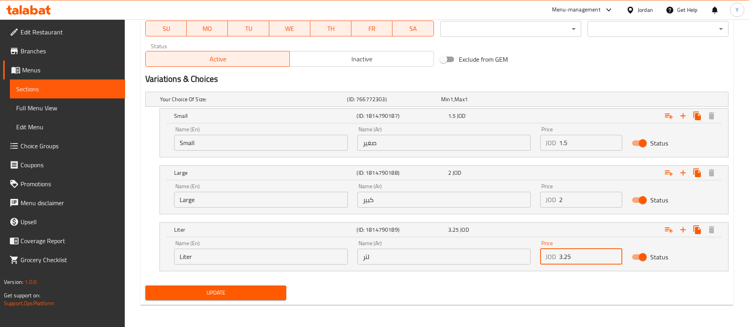
type input "3.25"
click at [251, 288] on span "Update" at bounding box center [216, 293] width 128 height 10
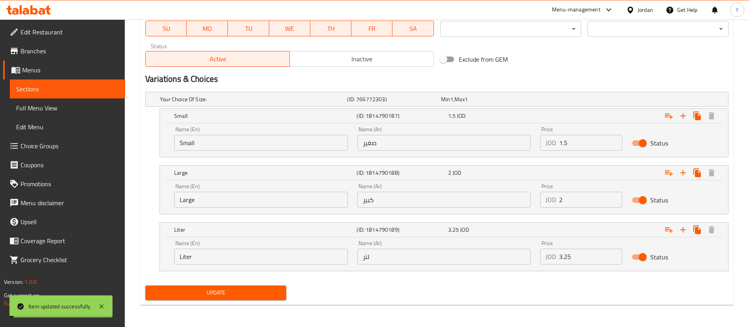
click at [251, 288] on span "Update" at bounding box center [216, 293] width 128 height 10
click at [58, 89] on span "Sections" at bounding box center [67, 88] width 103 height 9
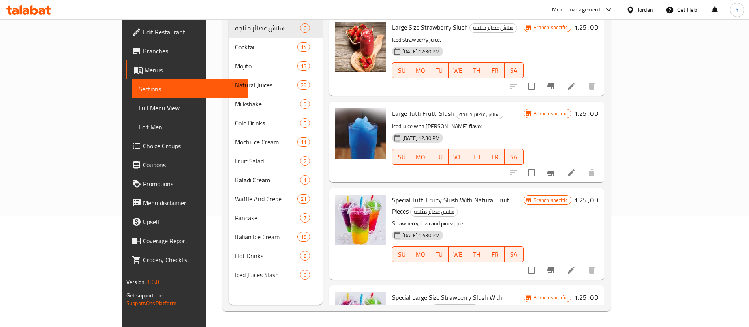
scroll to position [111, 0]
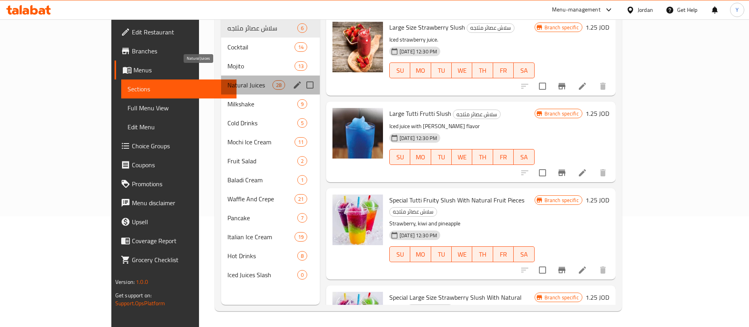
click at [227, 80] on span "Natural Juices" at bounding box center [249, 84] width 45 height 9
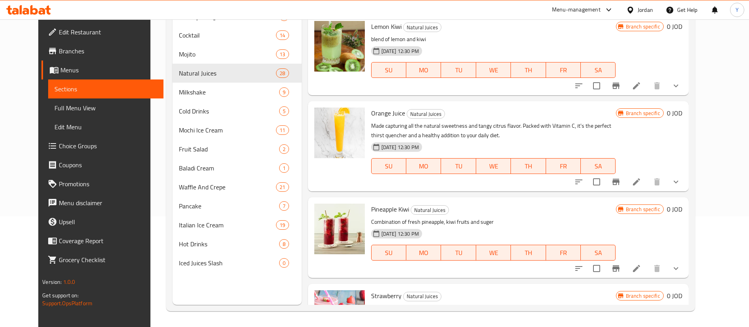
scroll to position [1133, 0]
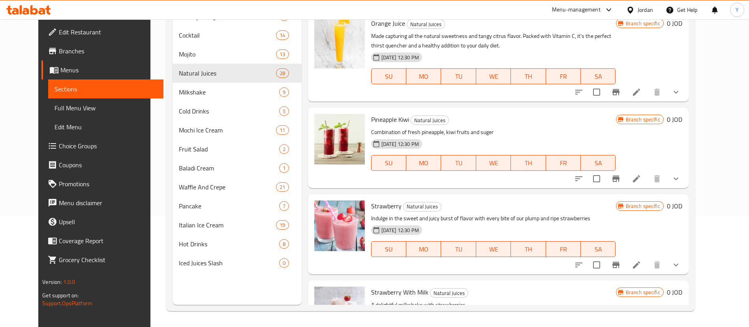
click at [648, 173] on li at bounding box center [637, 178] width 22 height 14
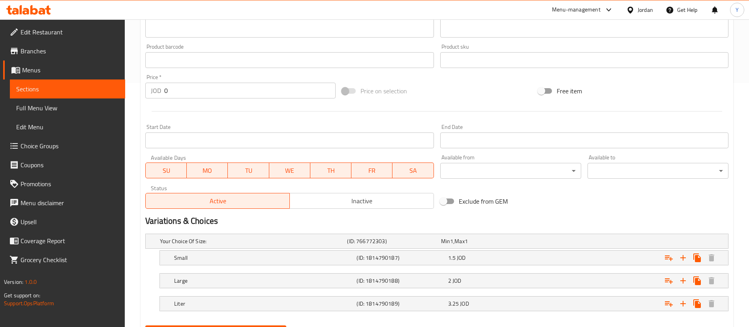
scroll to position [284, 0]
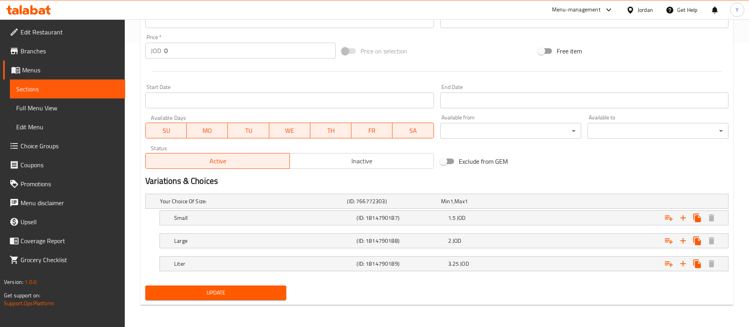
click at [113, 89] on span "Sections" at bounding box center [67, 88] width 103 height 9
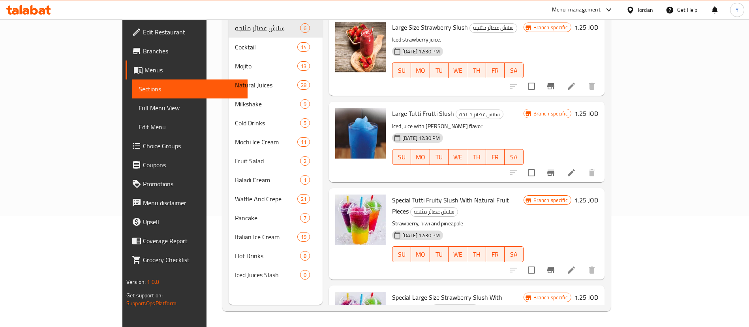
scroll to position [111, 0]
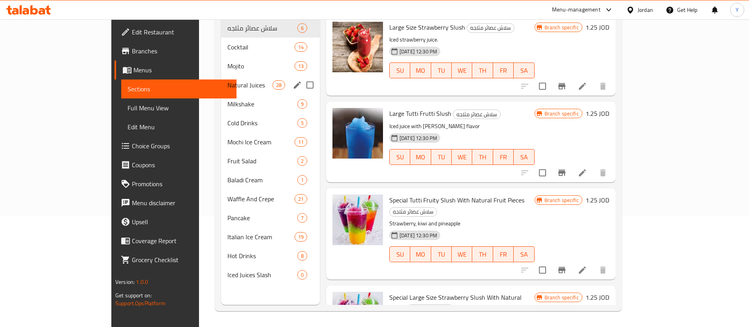
click at [221, 81] on div "Natural Juices 28" at bounding box center [270, 84] width 99 height 19
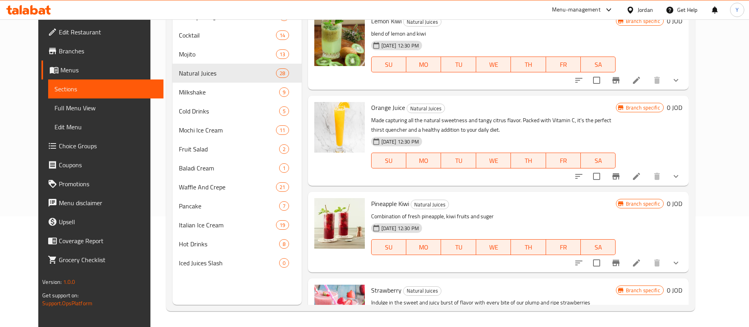
scroll to position [1179, 0]
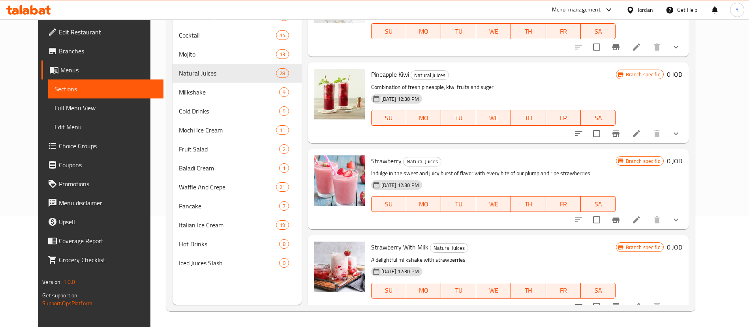
click at [641, 215] on icon at bounding box center [636, 219] width 9 height 9
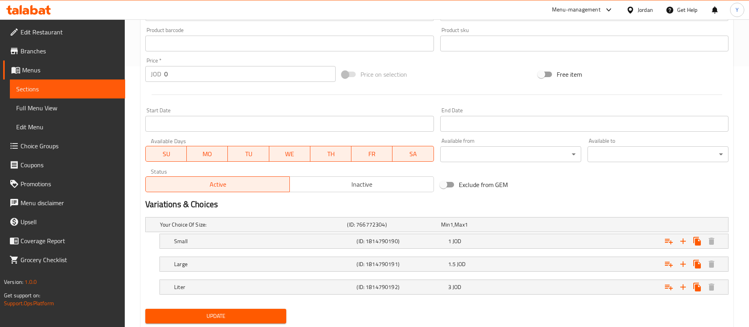
scroll to position [284, 0]
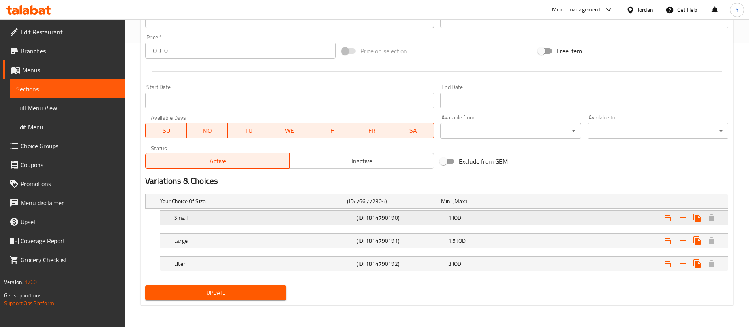
click at [513, 210] on div "Small (ID: 1814790190) 1 JOD" at bounding box center [439, 200] width 562 height 17
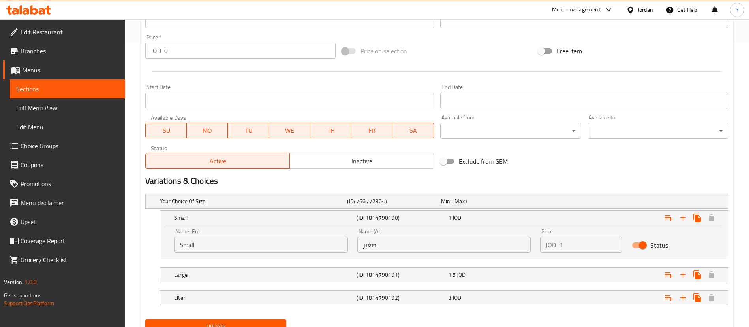
click at [576, 255] on div "Price JOD 1 Price" at bounding box center [582, 241] width 92 height 34
click at [579, 254] on div "Price JOD 1 Price" at bounding box center [582, 241] width 92 height 34
click at [591, 243] on input "1" at bounding box center [590, 245] width 63 height 16
type input "1.5"
click at [566, 203] on div "Expand" at bounding box center [626, 200] width 187 height 3
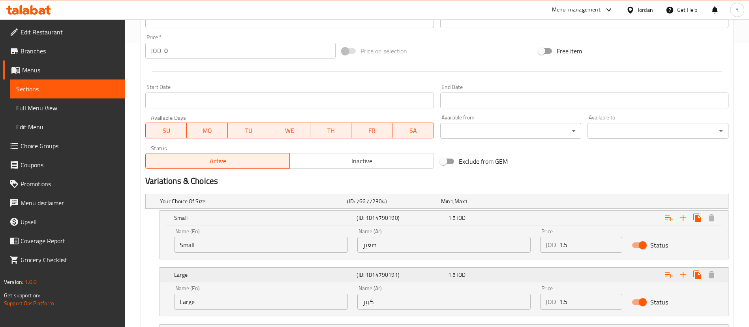
scroll to position [352, 0]
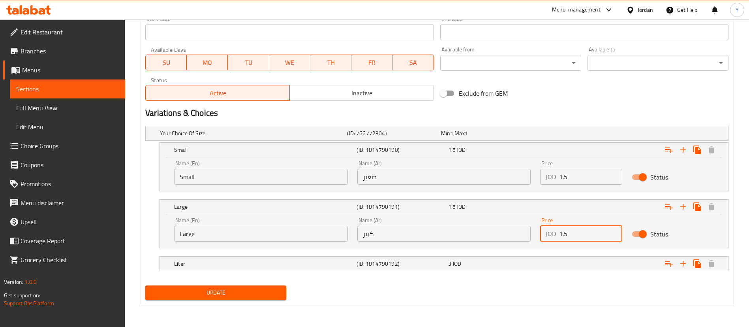
drag, startPoint x: 583, startPoint y: 236, endPoint x: 500, endPoint y: 239, distance: 82.6
click at [500, 239] on div "Name (En) Large Name (En) Name (Ar) كبير Name (Ar) Price JOD 1.5 Price Status" at bounding box center [443, 229] width 549 height 34
type input "2"
click at [487, 142] on div "Liter (ID: 1814790192) 3 JOD" at bounding box center [439, 132] width 562 height 17
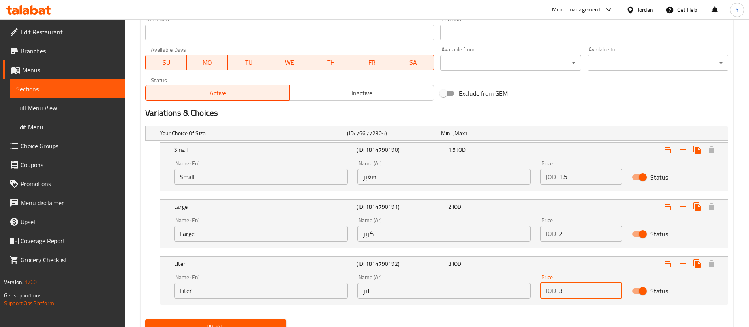
click at [578, 293] on input "3" at bounding box center [590, 290] width 63 height 16
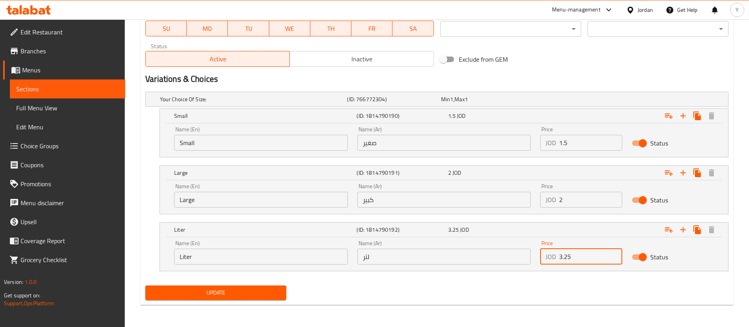
type input "3.25"
click at [256, 291] on span "Update" at bounding box center [216, 293] width 128 height 10
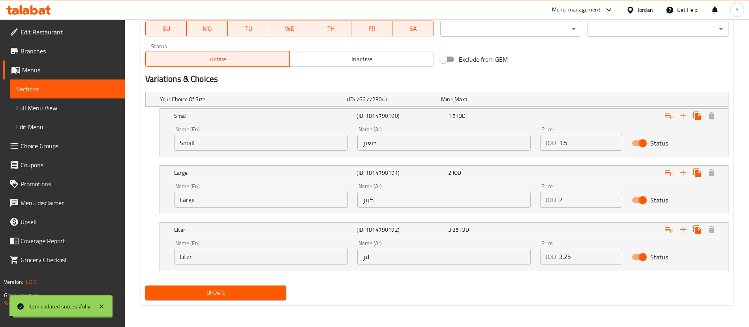
click at [256, 291] on span "Update" at bounding box center [216, 293] width 128 height 10
click at [67, 95] on link "Sections" at bounding box center [67, 88] width 115 height 19
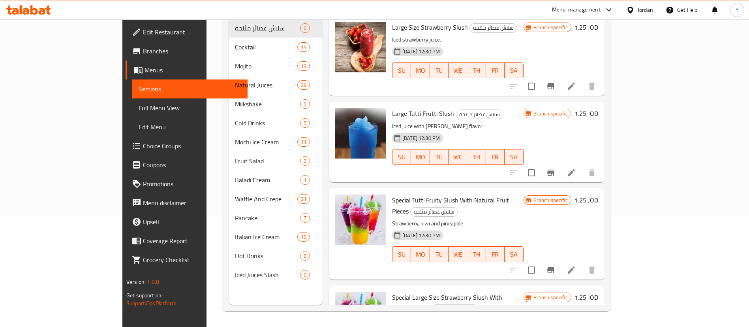
scroll to position [111, 0]
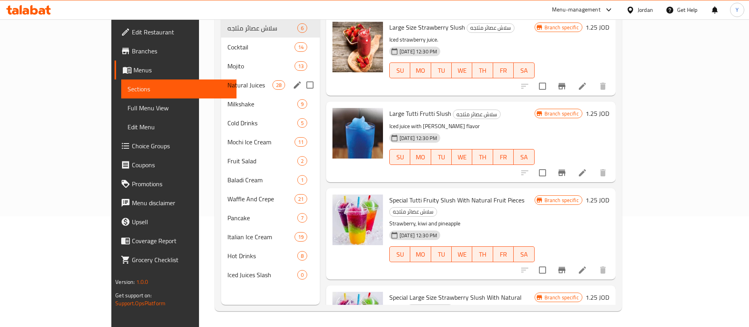
click at [221, 78] on div "Natural Juices 28" at bounding box center [270, 84] width 99 height 19
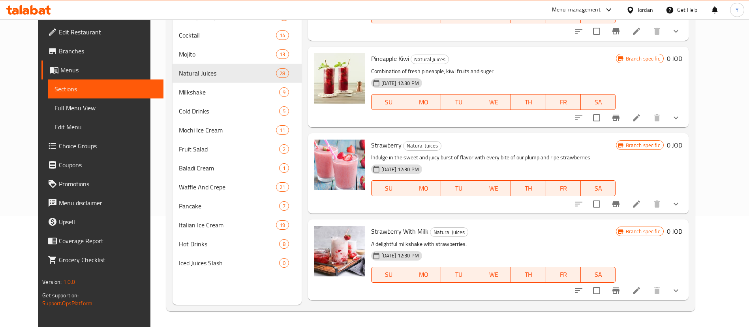
scroll to position [1348, 0]
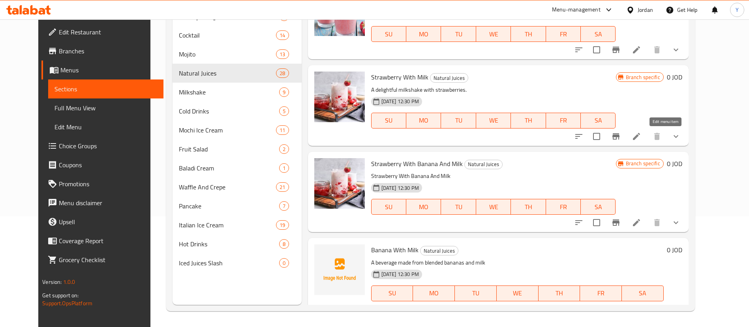
click at [641, 138] on icon at bounding box center [636, 136] width 9 height 9
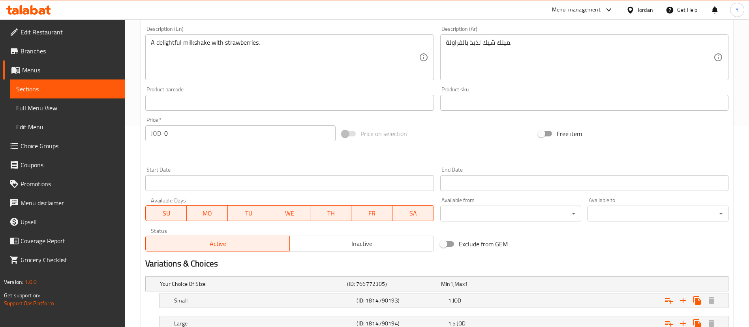
scroll to position [284, 0]
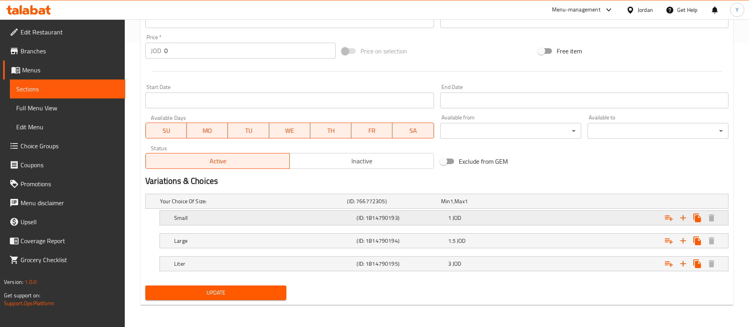
click at [519, 205] on div "1 JOD" at bounding box center [486, 201] width 90 height 8
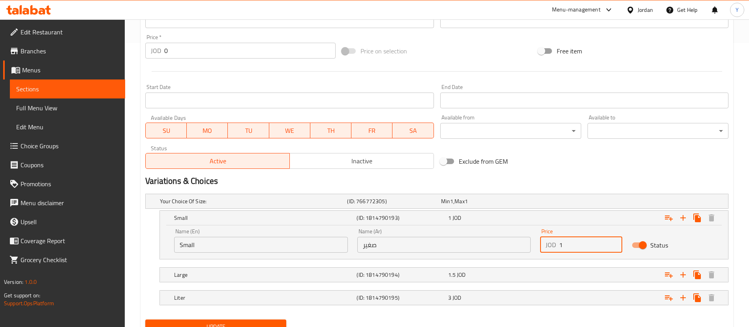
click at [576, 245] on input "1" at bounding box center [590, 245] width 63 height 16
type input "1.5"
click at [570, 203] on div "Expand" at bounding box center [626, 200] width 187 height 3
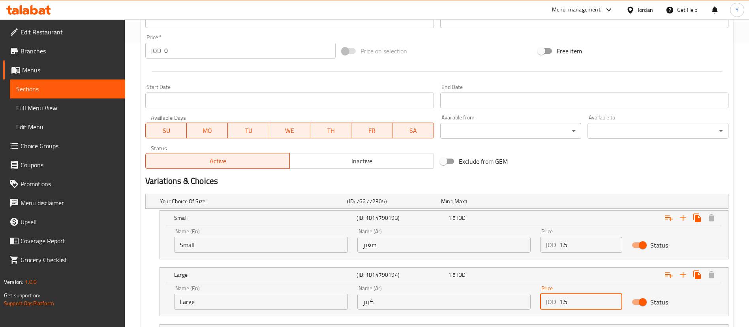
drag, startPoint x: 567, startPoint y: 303, endPoint x: 526, endPoint y: 309, distance: 41.1
click at [526, 309] on div "Name (En) Large Name (En) Name (Ar) كبير Name (Ar) Price JOD 1.5 Price Status" at bounding box center [443, 297] width 549 height 34
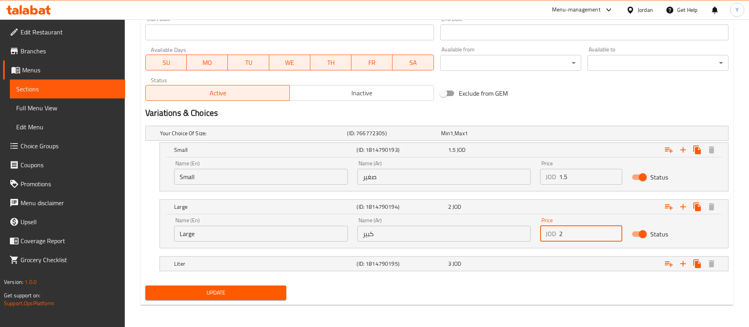
type input "2"
click at [530, 250] on nav at bounding box center [436, 253] width 583 height 6
click at [524, 137] on div "3 JOD" at bounding box center [486, 133] width 90 height 8
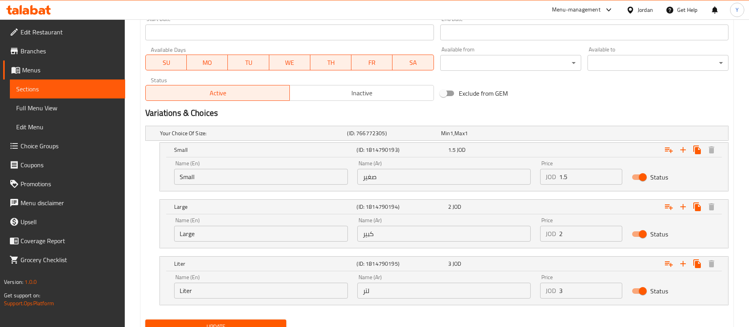
click at [579, 289] on input "3" at bounding box center [590, 290] width 63 height 16
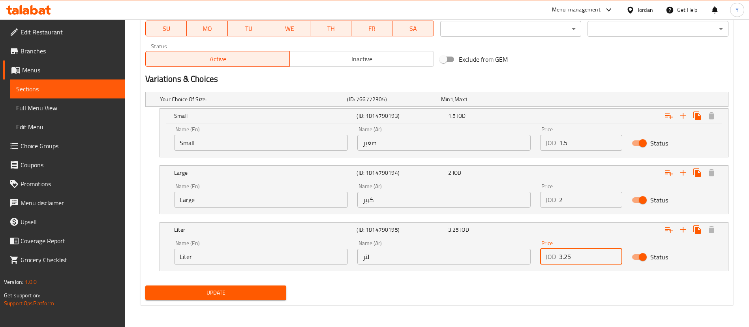
type input "3.25"
click at [231, 293] on span "Update" at bounding box center [216, 293] width 128 height 10
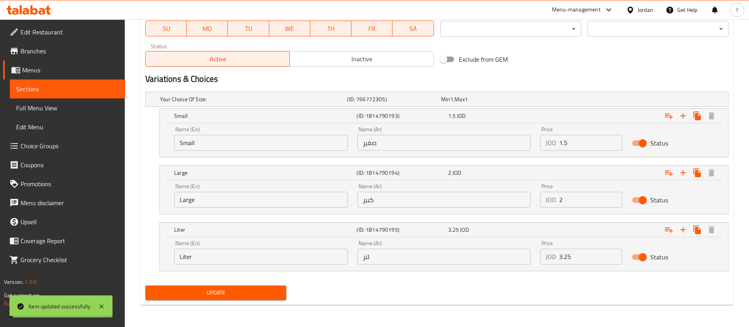
click at [230, 294] on span "Update" at bounding box center [216, 293] width 128 height 10
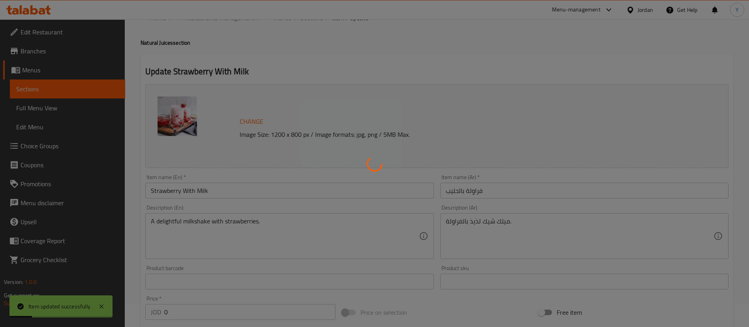
scroll to position [0, 0]
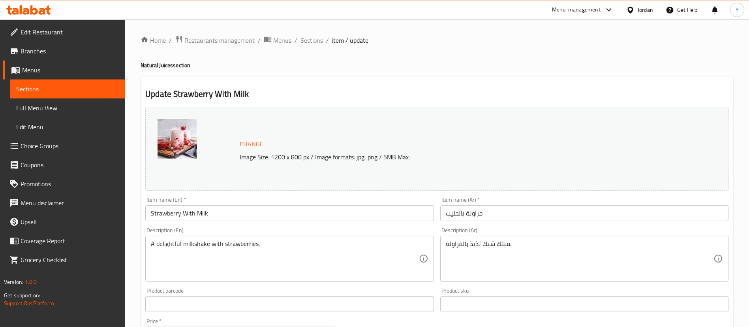
click at [101, 88] on span "Sections" at bounding box center [67, 88] width 103 height 9
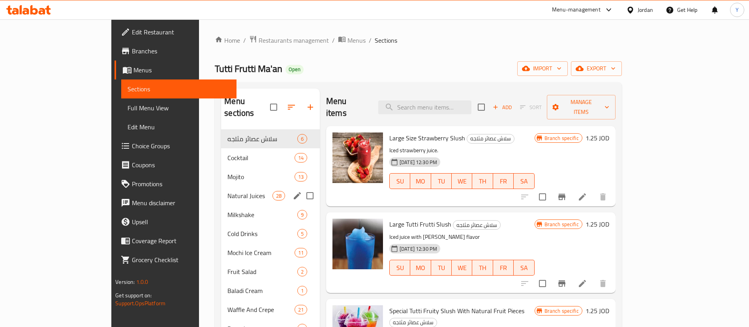
click at [227, 191] on span "Natural Juices" at bounding box center [249, 195] width 45 height 9
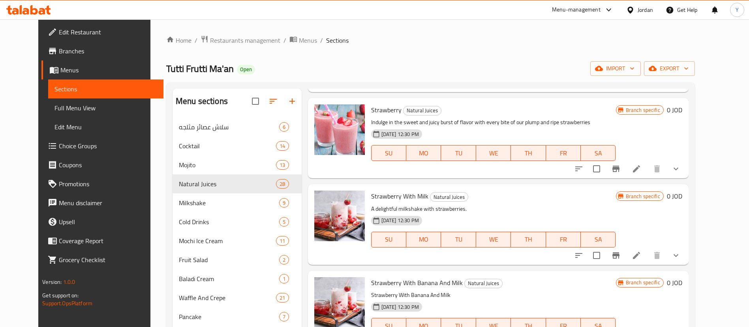
scroll to position [1415, 0]
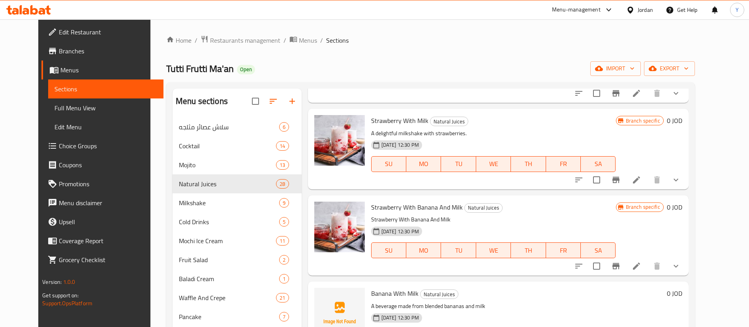
click at [641, 265] on icon at bounding box center [636, 265] width 9 height 9
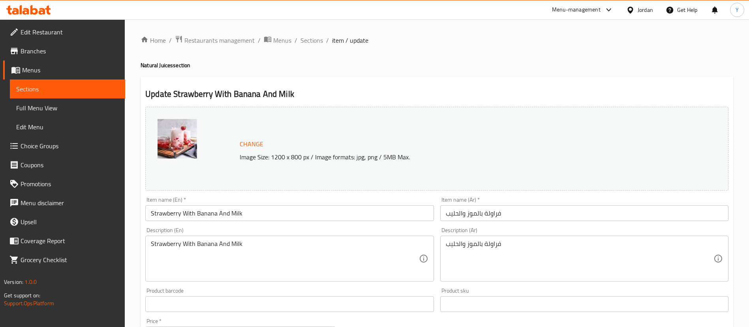
scroll to position [284, 0]
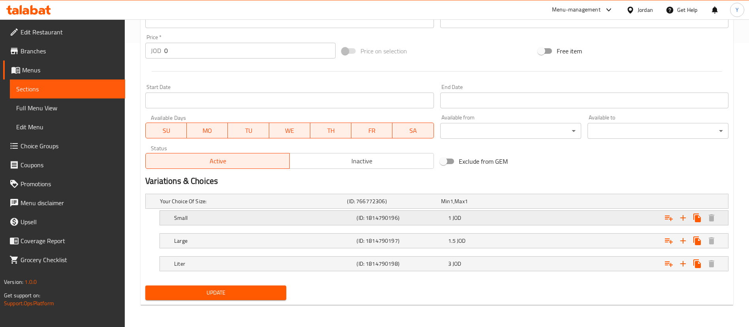
click at [447, 207] on div "1 JOD" at bounding box center [487, 200] width 94 height 11
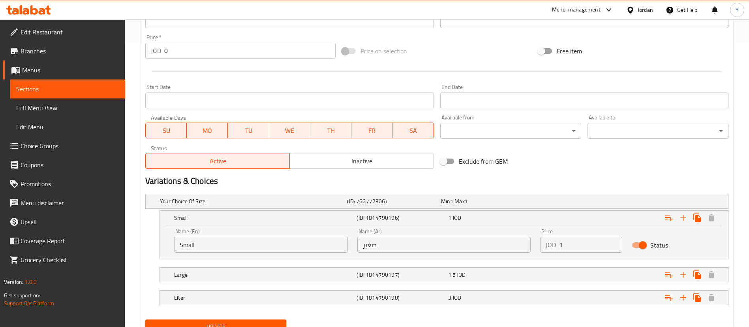
click at [571, 249] on input "1" at bounding box center [590, 245] width 63 height 16
type input "1.5"
click at [560, 203] on div "Expand" at bounding box center [626, 200] width 187 height 3
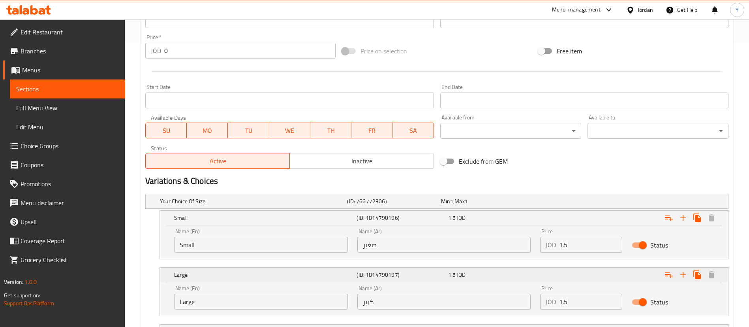
scroll to position [352, 0]
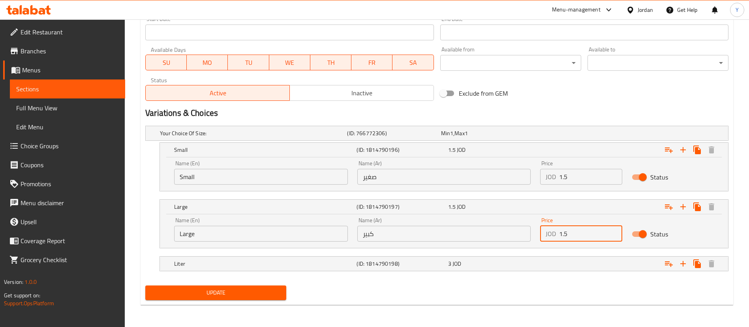
drag, startPoint x: 579, startPoint y: 235, endPoint x: 496, endPoint y: 244, distance: 82.7
click at [496, 244] on div "Name (En) Large Name (En) Name (Ar) كبير Name (Ar) Price JOD 1.5 Price Status" at bounding box center [443, 229] width 549 height 34
type input "2"
click at [490, 273] on nav at bounding box center [436, 276] width 583 height 6
click at [500, 137] on div "3 JOD" at bounding box center [486, 133] width 90 height 8
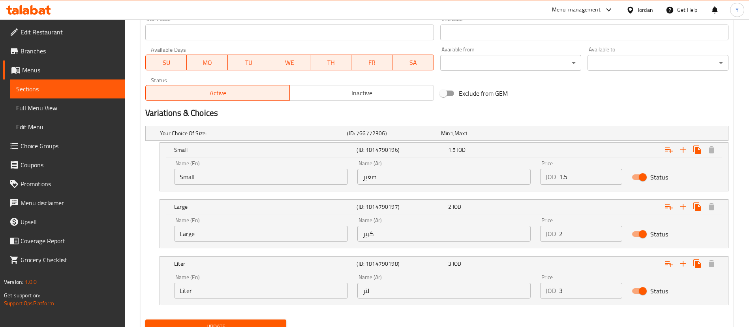
click at [585, 300] on div "Price JOD 3 Price" at bounding box center [582, 286] width 92 height 34
click at [580, 291] on input "3" at bounding box center [590, 290] width 63 height 16
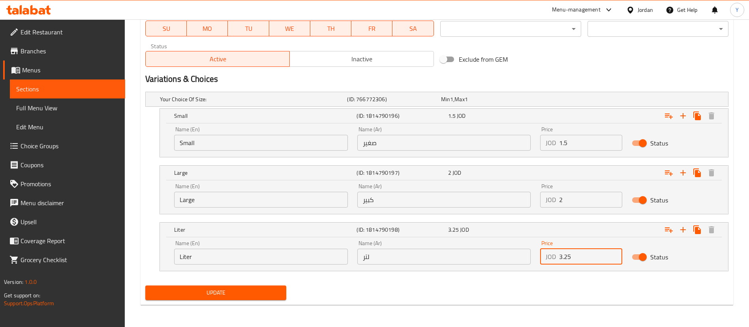
type input "3.25"
click at [226, 301] on div "Update" at bounding box center [215, 292] width 147 height 21
click at [239, 286] on button "Update" at bounding box center [215, 292] width 141 height 15
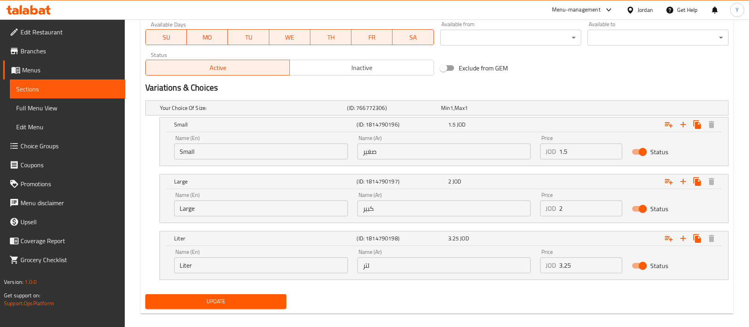
scroll to position [81, 0]
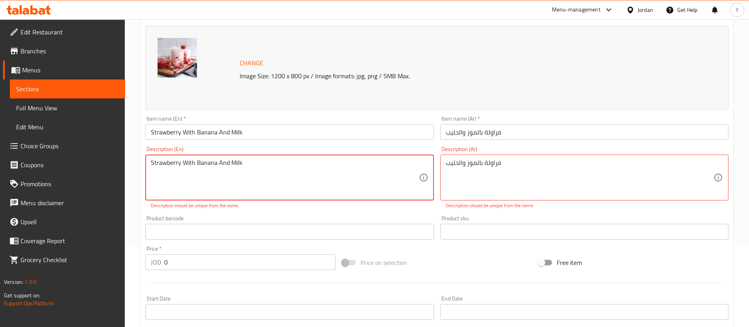
drag, startPoint x: 244, startPoint y: 165, endPoint x: 112, endPoint y: 156, distance: 131.9
click at [112, 156] on div "Edit Restaurant Branches Menus Sections Full Menu View Edit Menu Choice Groups …" at bounding box center [374, 288] width 749 height 701
click at [209, 165] on textarea "Strawberry With Banana And Milk" at bounding box center [285, 178] width 268 height 38
drag, startPoint x: 195, startPoint y: 166, endPoint x: 111, endPoint y: 163, distance: 83.8
click at [111, 163] on div "Edit Restaurant Branches Menus Sections Full Menu View Edit Menu Choice Groups …" at bounding box center [374, 288] width 749 height 701
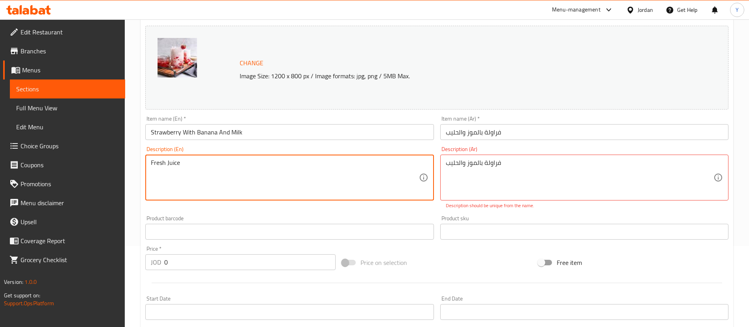
type textarea "Fresh Juice"
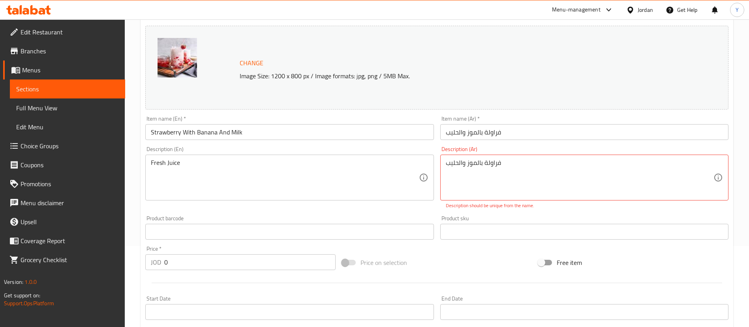
drag, startPoint x: 537, startPoint y: 154, endPoint x: 419, endPoint y: 186, distance: 122.0
click at [419, 186] on div "Change Image Size: 1200 x 800 px / Image formats: jpg, png / 5MB Max. Item name…" at bounding box center [437, 203] width 590 height 361
click at [519, 165] on textarea "فراولة بالموز والحليب" at bounding box center [580, 178] width 268 height 38
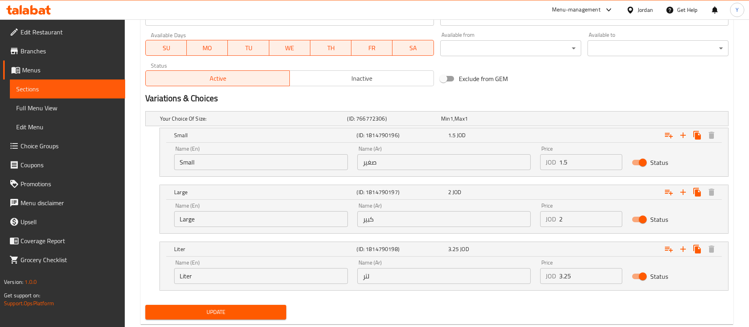
scroll to position [385, 0]
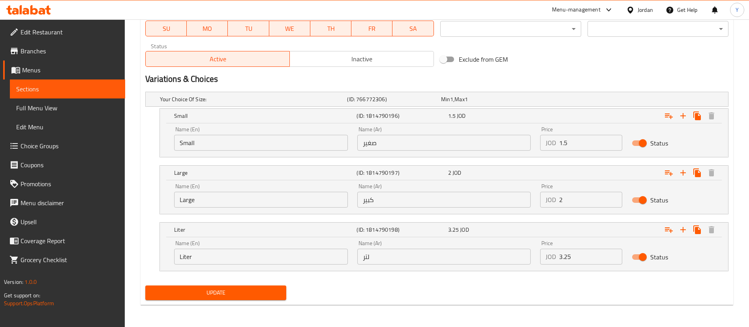
type textarea "عصير فرش"
click at [193, 302] on div "Update" at bounding box center [215, 292] width 147 height 21
click at [205, 295] on span "Update" at bounding box center [216, 293] width 128 height 10
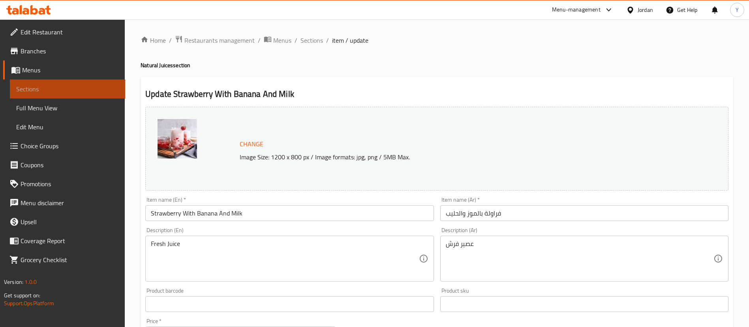
click at [87, 89] on span "Sections" at bounding box center [67, 88] width 103 height 9
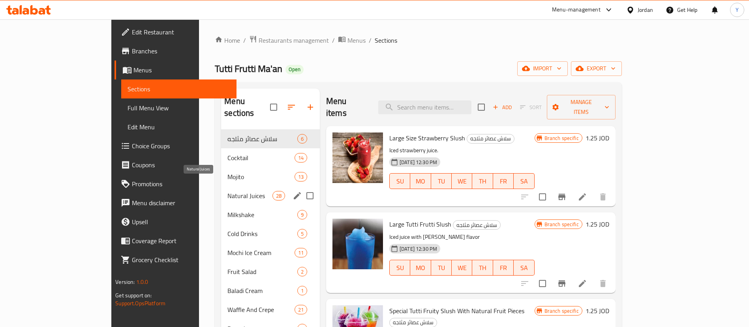
click at [227, 191] on span "Natural Juices" at bounding box center [249, 195] width 45 height 9
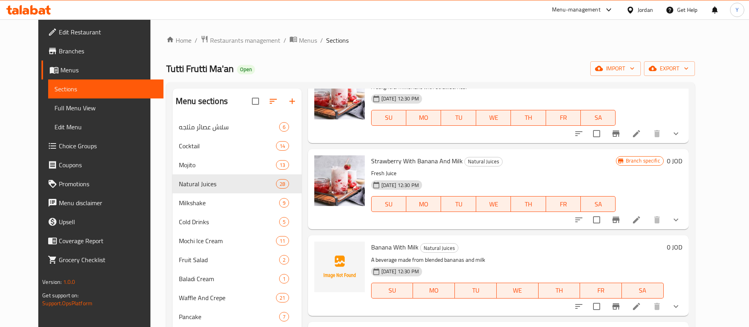
scroll to position [1473, 0]
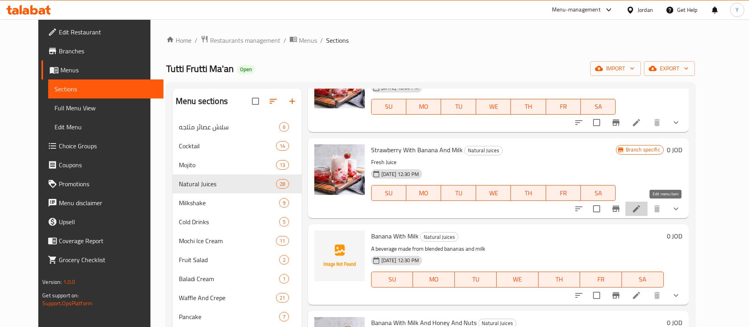
click at [641, 211] on icon at bounding box center [636, 208] width 9 height 9
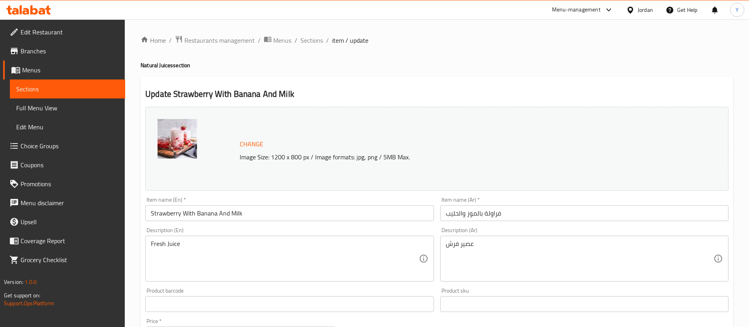
scroll to position [284, 0]
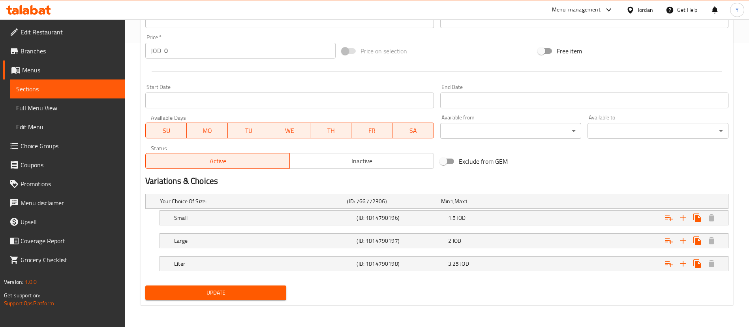
click at [81, 84] on span "Sections" at bounding box center [67, 88] width 103 height 9
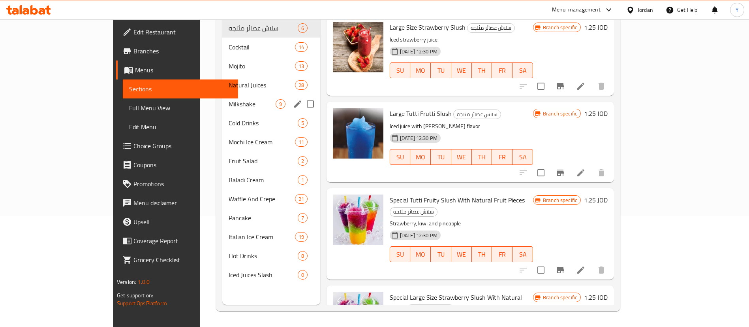
scroll to position [111, 0]
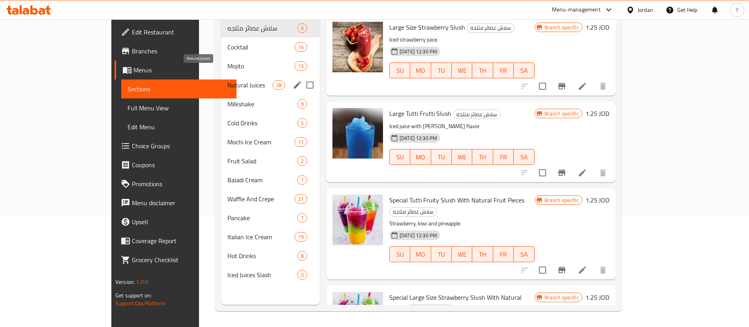
click at [227, 80] on span "Natural Juices" at bounding box center [249, 84] width 45 height 9
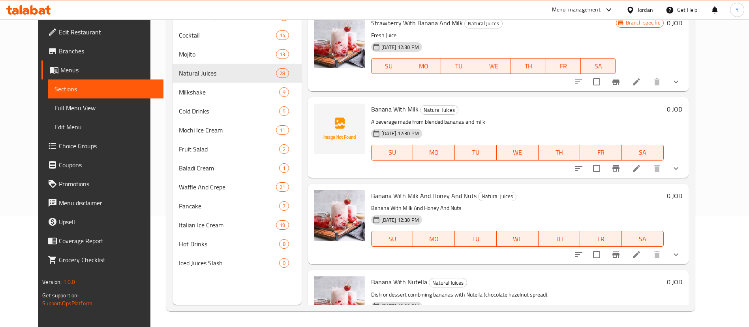
scroll to position [1489, 0]
click at [648, 171] on li at bounding box center [637, 168] width 22 height 14
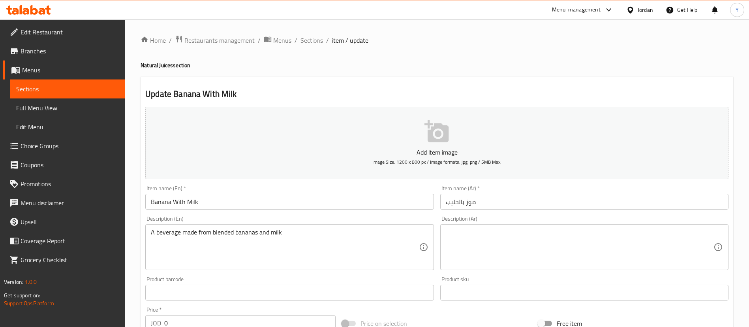
scroll to position [272, 0]
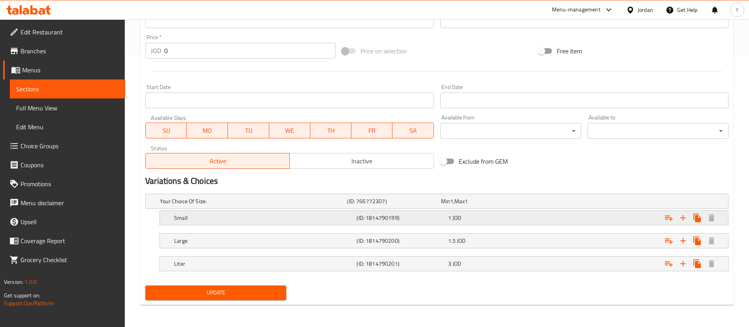
click at [484, 205] on div "1 JOD" at bounding box center [486, 201] width 90 height 8
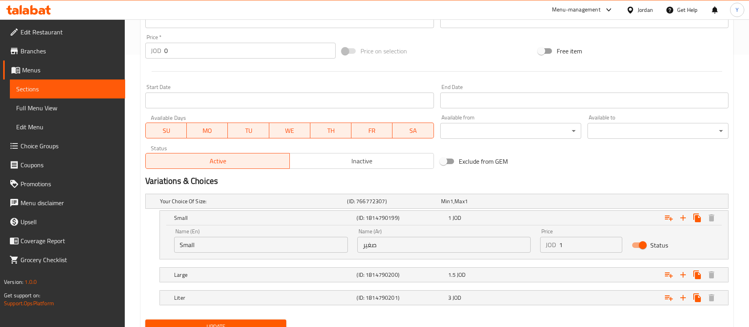
click at [581, 244] on input "1" at bounding box center [590, 245] width 63 height 16
type input "1"
click at [100, 85] on span "Sections" at bounding box center [67, 88] width 103 height 9
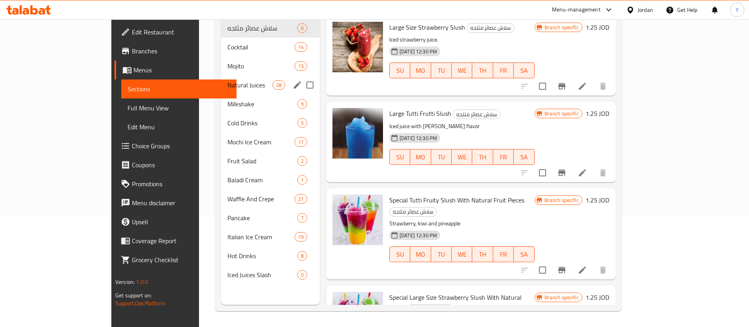
click at [227, 80] on span "Natural Juices" at bounding box center [249, 84] width 45 height 9
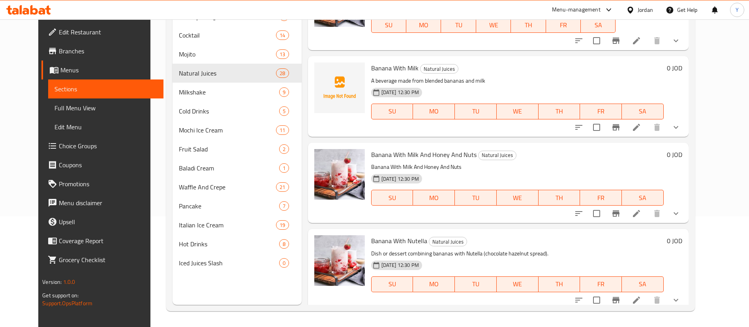
scroll to position [1530, 0]
click at [648, 218] on li at bounding box center [637, 214] width 22 height 14
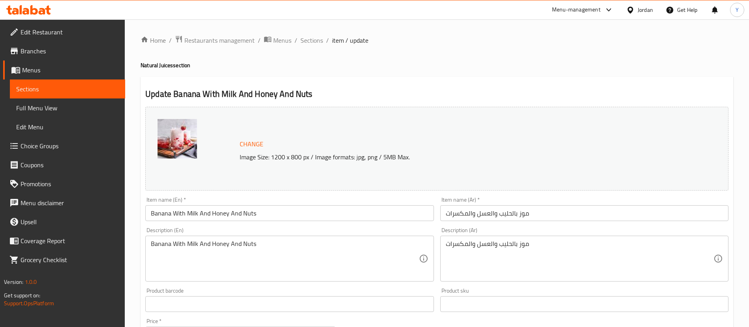
click at [669, 218] on div "Home / Restaurants management / Menus / Sections / item / update Natural Juices…" at bounding box center [437, 314] width 593 height 559
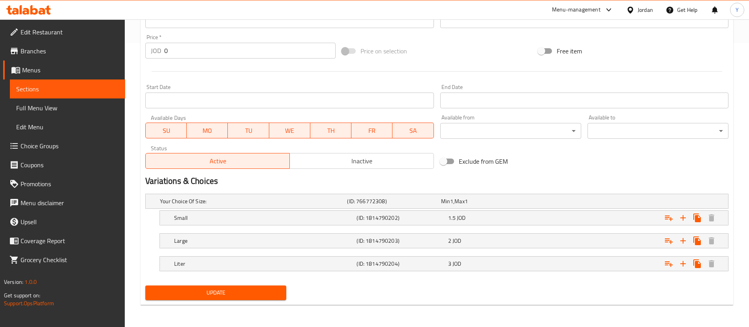
click at [434, 228] on nav at bounding box center [436, 230] width 583 height 6
click at [487, 207] on div "3 JOD" at bounding box center [487, 200] width 94 height 11
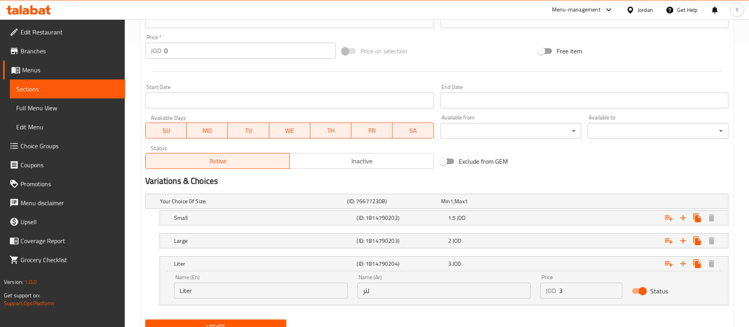
click at [576, 288] on input "3" at bounding box center [590, 290] width 63 height 16
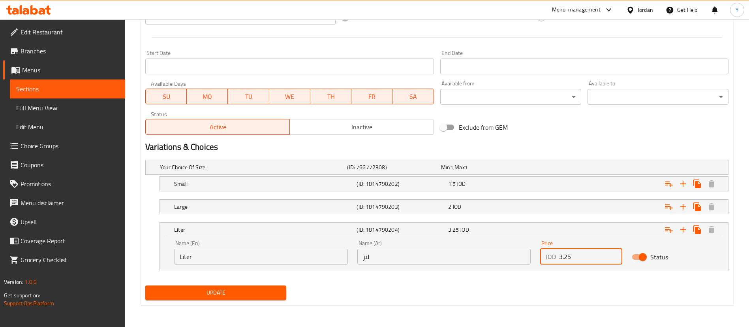
type input "3.25"
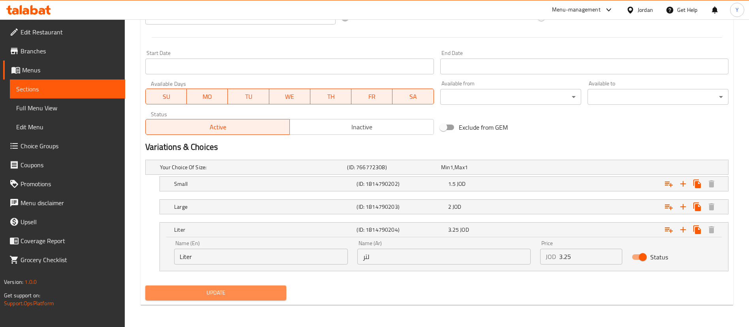
click at [192, 292] on span "Update" at bounding box center [216, 293] width 128 height 10
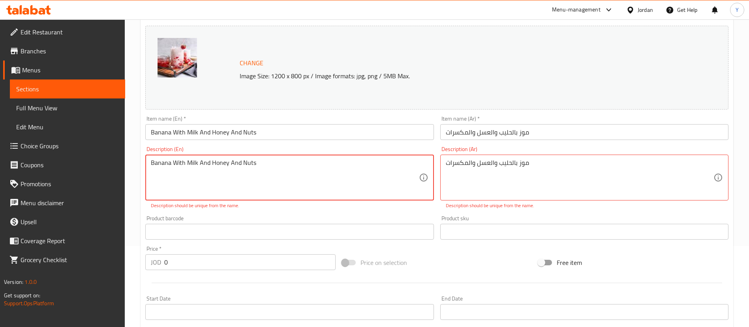
drag, startPoint x: 267, startPoint y: 159, endPoint x: 18, endPoint y: 143, distance: 249.3
click at [18, 143] on div "Edit Restaurant Branches Menus Sections Full Menu View Edit Menu Choice Groups …" at bounding box center [374, 254] width 749 height 633
type textarea "ب"
type textarea "Fresh Juice"
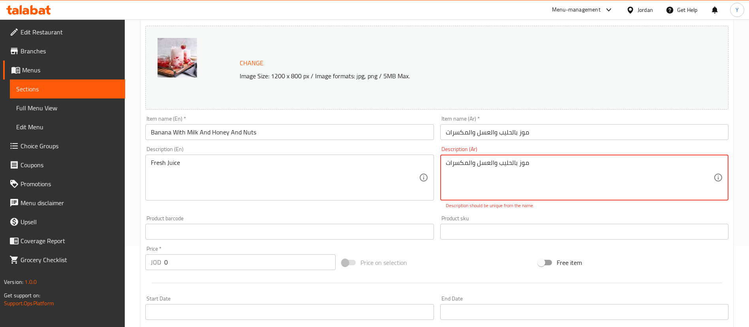
click at [510, 167] on textarea "موز بالحليب والعسل والمكسرات" at bounding box center [580, 178] width 268 height 38
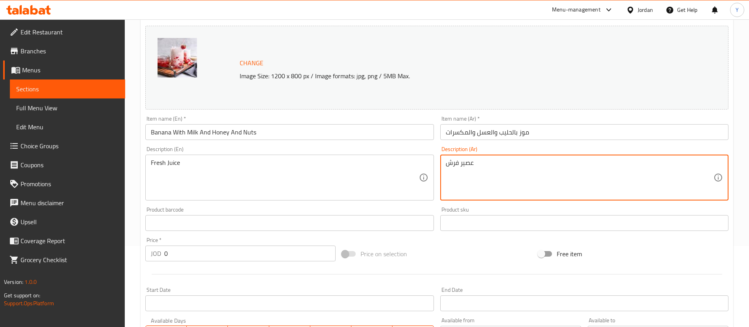
scroll to position [318, 0]
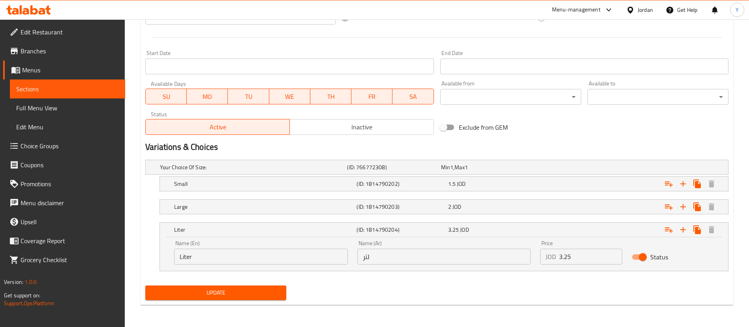
type textarea "عصير فرش"
click at [206, 288] on span "Update" at bounding box center [216, 293] width 128 height 10
click at [76, 94] on link "Sections" at bounding box center [67, 88] width 115 height 19
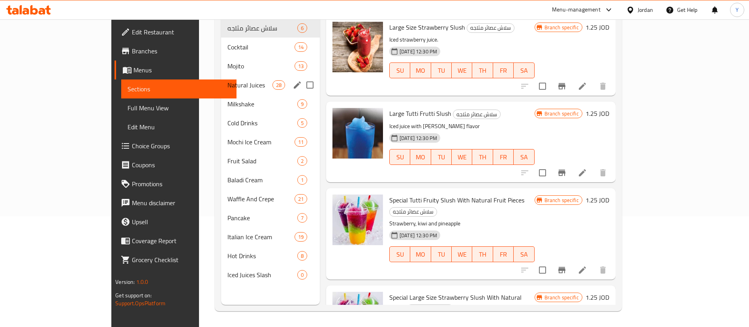
click at [227, 80] on span "Natural Juices" at bounding box center [249, 84] width 45 height 9
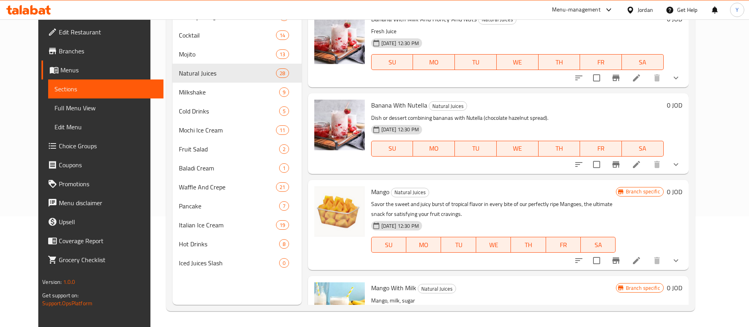
scroll to position [1666, 0]
click at [640, 163] on icon at bounding box center [636, 163] width 7 height 7
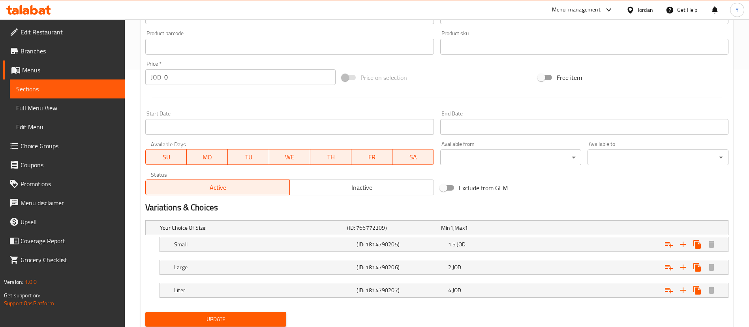
scroll to position [284, 0]
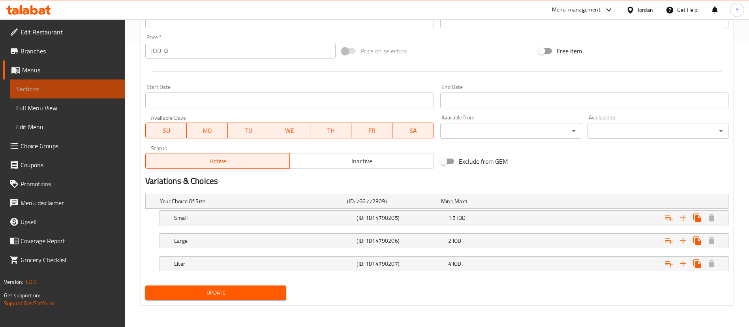
click at [99, 91] on span "Sections" at bounding box center [67, 88] width 103 height 9
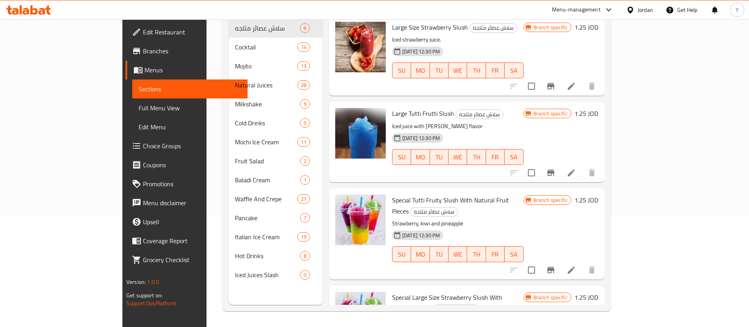
scroll to position [211, 0]
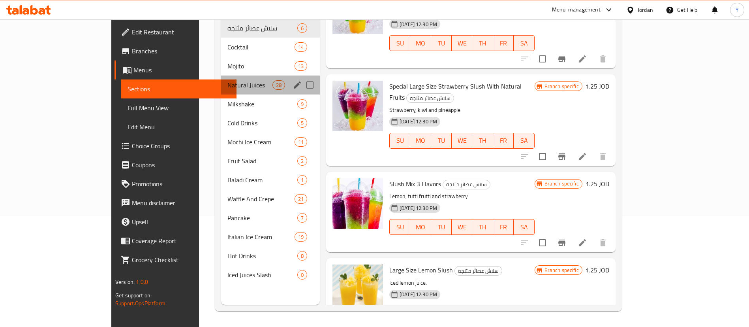
click at [221, 75] on div "Natural Juices 28" at bounding box center [270, 84] width 99 height 19
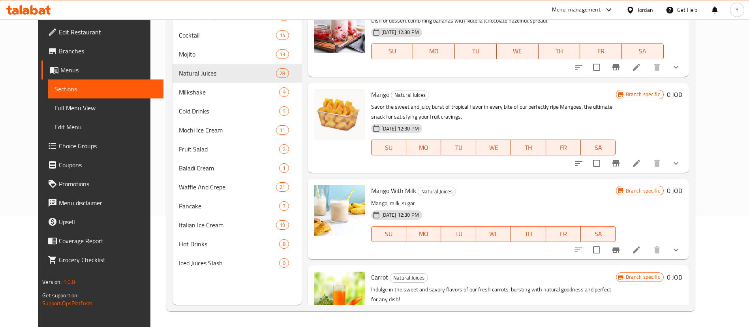
scroll to position [1762, 0]
click at [640, 161] on icon at bounding box center [636, 163] width 7 height 7
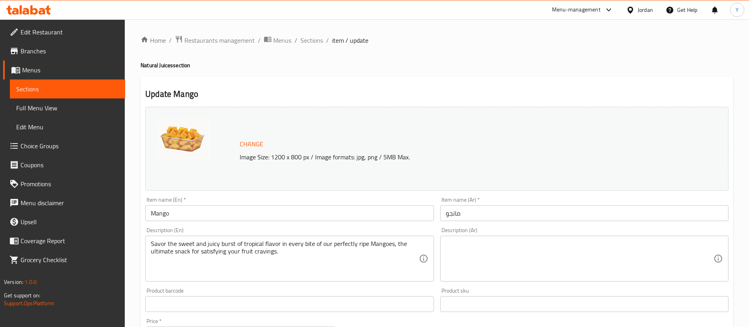
scroll to position [284, 0]
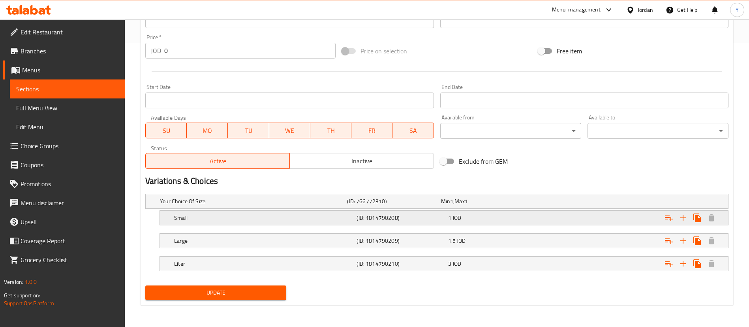
click at [530, 205] on div "1 JOD" at bounding box center [486, 201] width 90 height 8
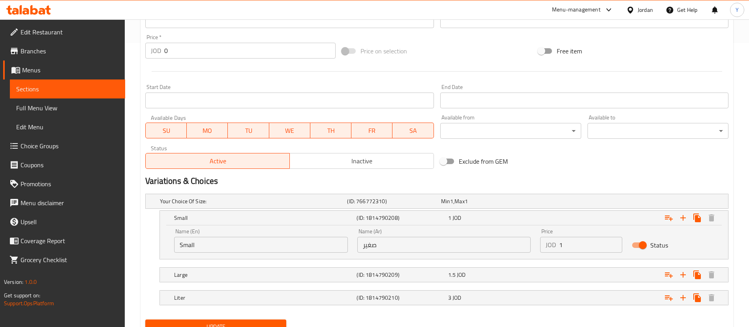
click at [584, 246] on input "1" at bounding box center [590, 245] width 63 height 16
type input "1.5"
click at [571, 276] on div "Expand" at bounding box center [629, 274] width 182 height 17
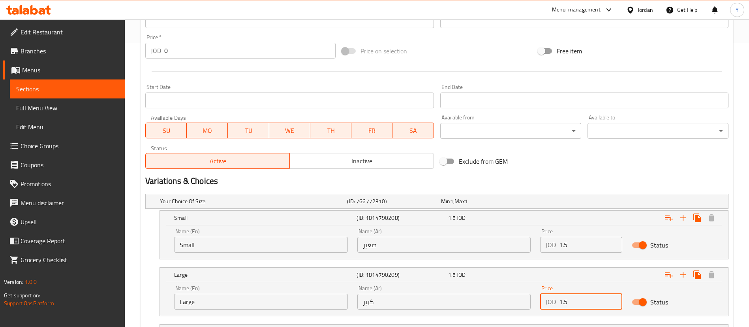
drag, startPoint x: 571, startPoint y: 298, endPoint x: 502, endPoint y: 312, distance: 70.2
click at [502, 312] on div "Name (En) Large Name (En) Name (Ar) كبير Name (Ar) Price JOD 1.5 Price Status" at bounding box center [443, 297] width 549 height 34
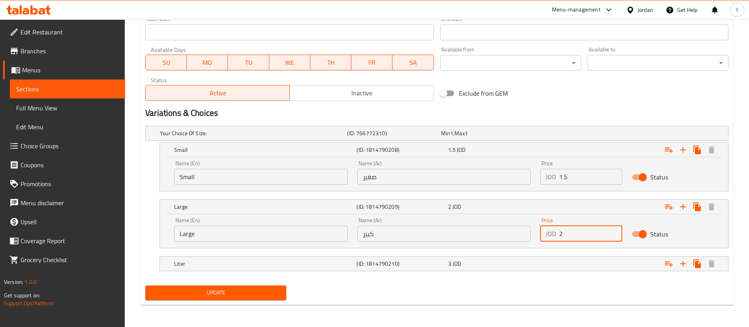
type input "2"
click at [503, 254] on nav at bounding box center [436, 253] width 583 height 6
click at [495, 139] on div "3 JOD" at bounding box center [487, 133] width 94 height 11
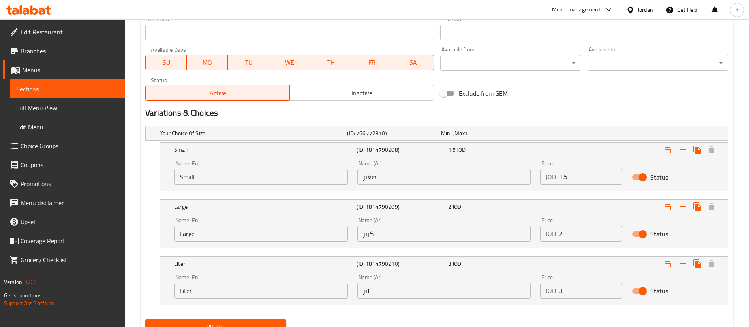
click at [585, 293] on input "3" at bounding box center [590, 290] width 63 height 16
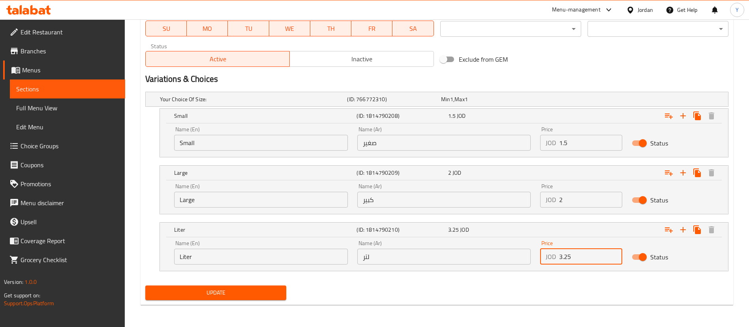
type input "3.25"
click at [261, 292] on span "Update" at bounding box center [216, 293] width 128 height 10
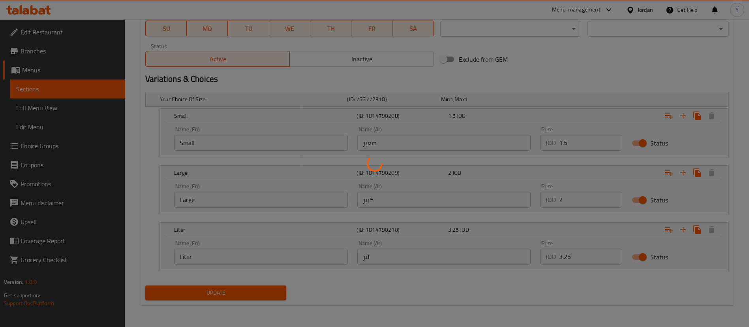
click at [261, 292] on div at bounding box center [374, 163] width 749 height 327
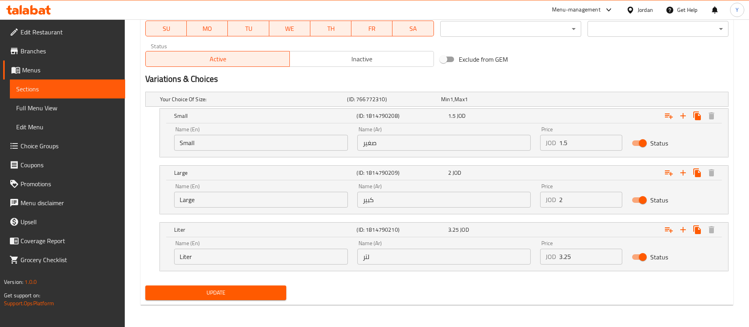
click at [261, 292] on span "Update" at bounding box center [216, 293] width 128 height 10
click at [94, 86] on span "Sections" at bounding box center [67, 88] width 103 height 9
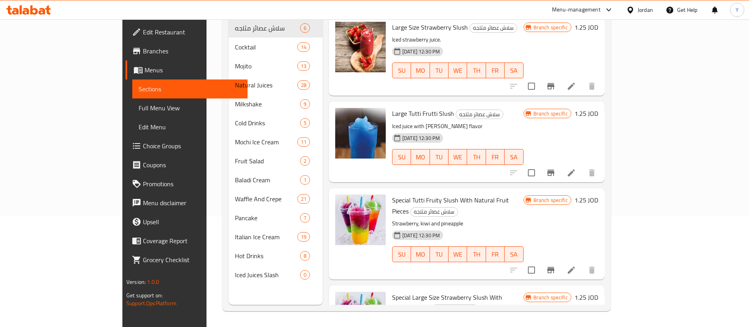
scroll to position [111, 0]
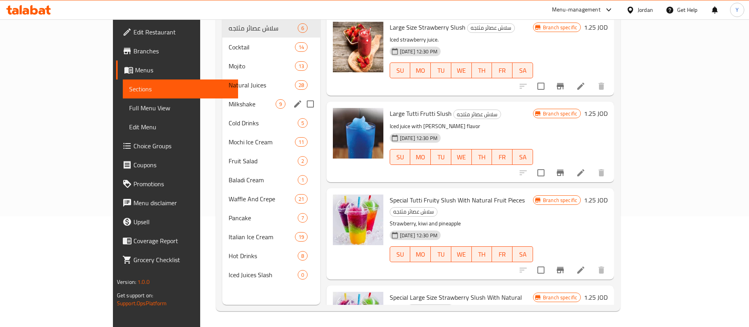
click at [222, 94] on div "Milkshake 9" at bounding box center [271, 103] width 98 height 19
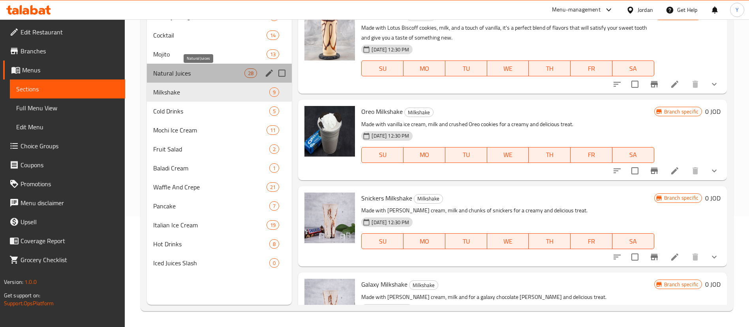
click at [207, 73] on span "Natural Juices" at bounding box center [198, 72] width 91 height 9
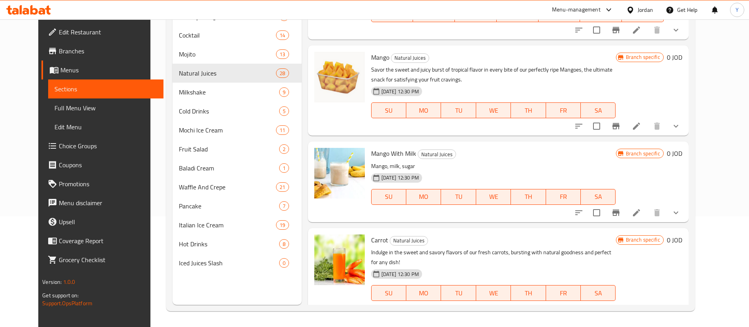
scroll to position [1858, 0]
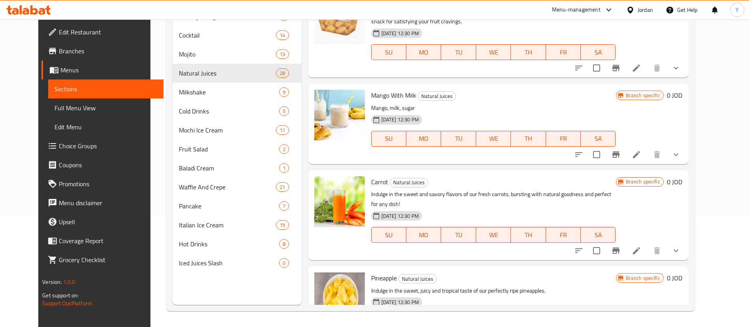
click at [648, 152] on li at bounding box center [637, 154] width 22 height 14
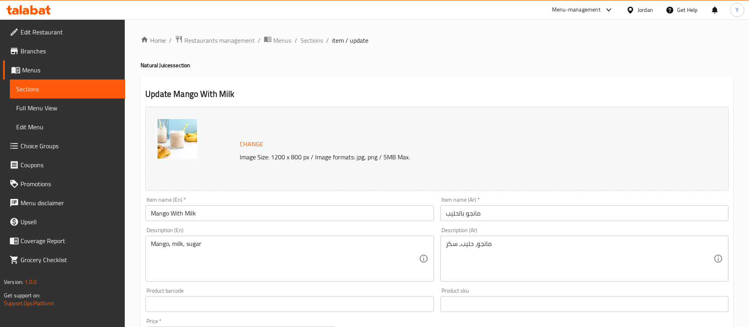
scroll to position [284, 0]
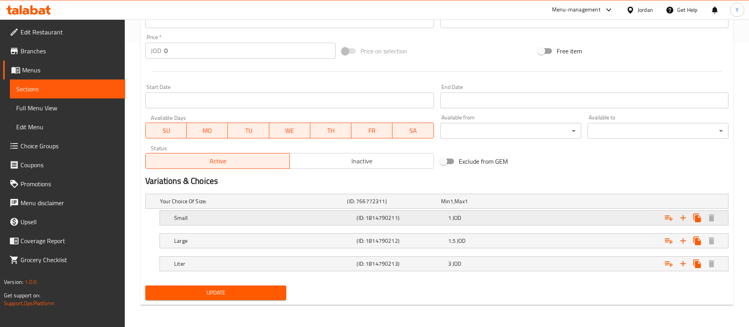
click at [453, 206] on span "JOD" at bounding box center [451, 201] width 3 height 10
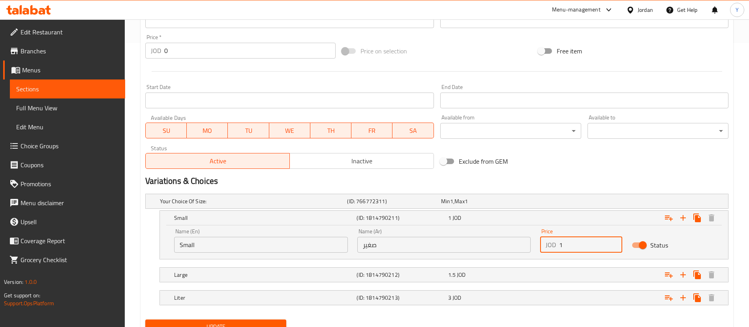
click at [577, 246] on input "1" at bounding box center [590, 245] width 63 height 16
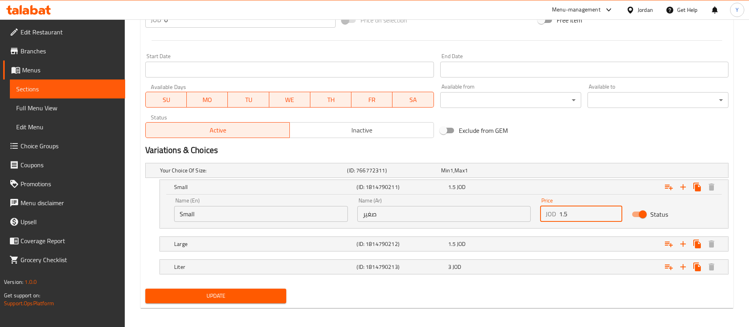
scroll to position [315, 0]
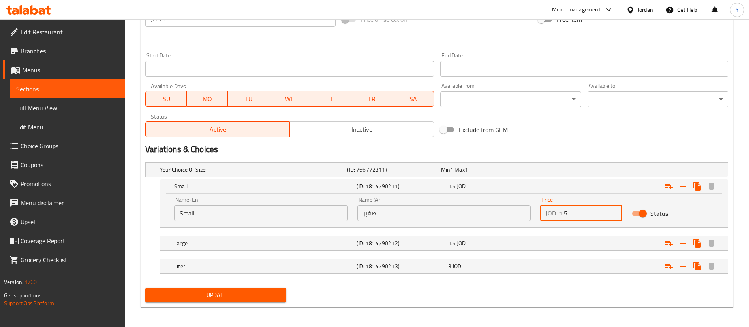
type input "1.5"
click at [577, 171] on div "Expand" at bounding box center [626, 169] width 187 height 3
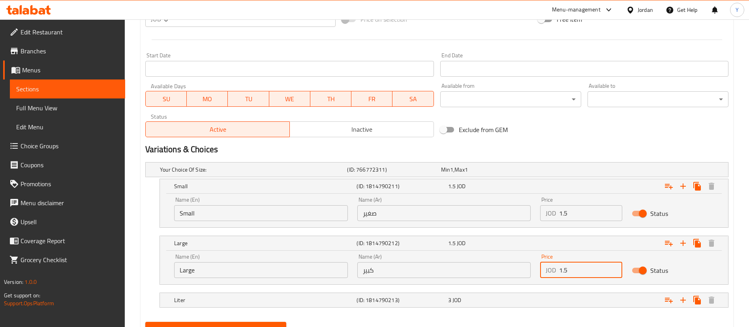
drag, startPoint x: 588, startPoint y: 274, endPoint x: 532, endPoint y: 279, distance: 57.1
click at [532, 279] on div "Name (En) Large Name (En) Name (Ar) كبير Name (Ar) Price JOD 1.5 Price Status" at bounding box center [443, 266] width 549 height 34
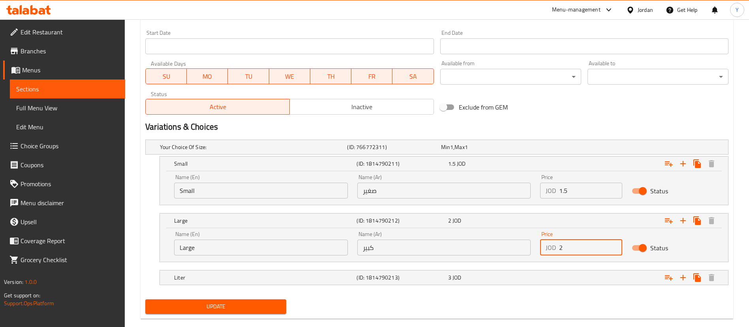
scroll to position [339, 0]
type input "2"
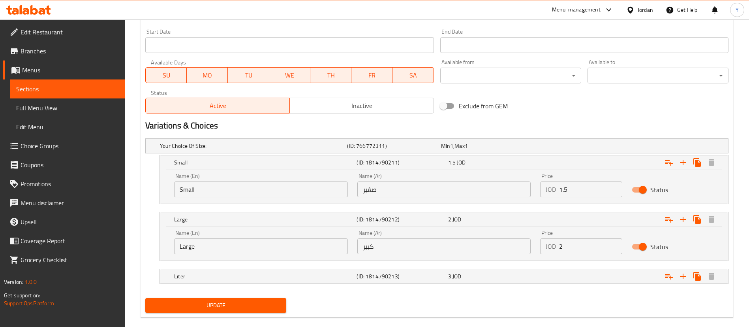
click at [532, 150] on div "3 JOD" at bounding box center [486, 146] width 90 height 8
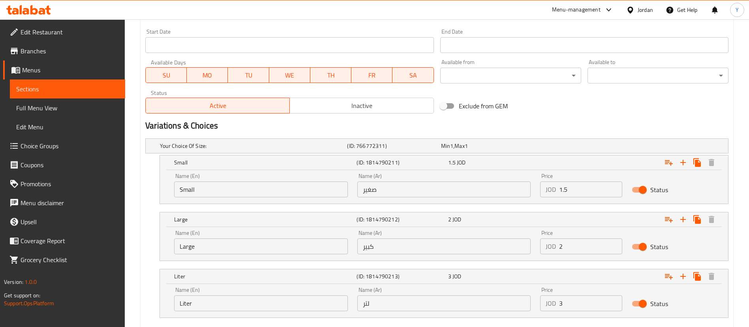
click at [583, 310] on input "3" at bounding box center [590, 303] width 63 height 16
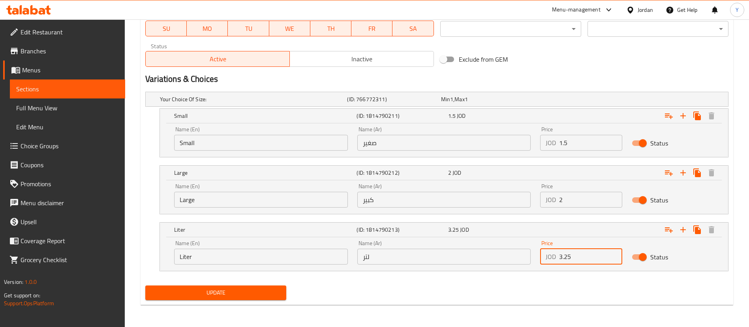
type input "3.25"
click at [255, 282] on div "Update" at bounding box center [215, 292] width 147 height 21
click at [251, 298] on button "Update" at bounding box center [215, 292] width 141 height 15
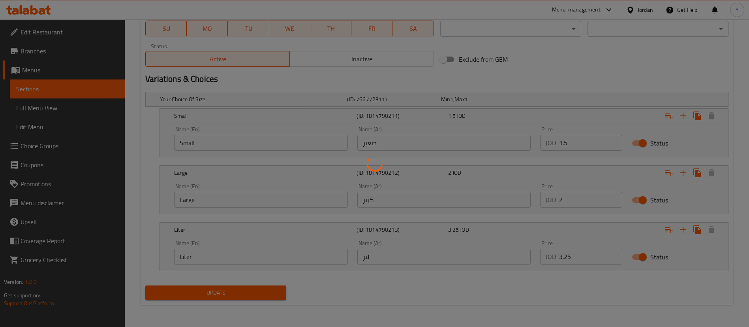
click at [251, 298] on div at bounding box center [374, 163] width 749 height 327
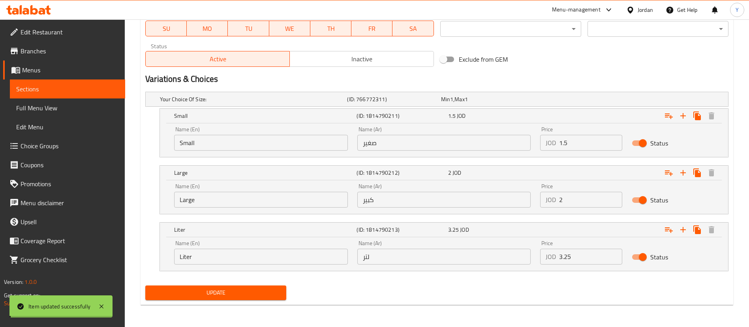
click at [251, 298] on button "Update" at bounding box center [215, 292] width 141 height 15
click at [254, 298] on button "Update" at bounding box center [215, 292] width 141 height 15
click at [68, 87] on span "Sections" at bounding box center [67, 88] width 103 height 9
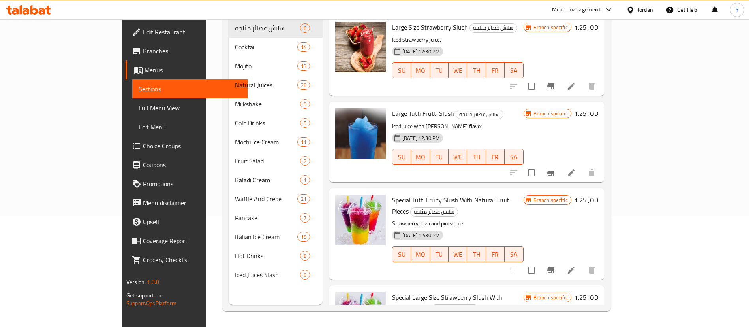
scroll to position [111, 0]
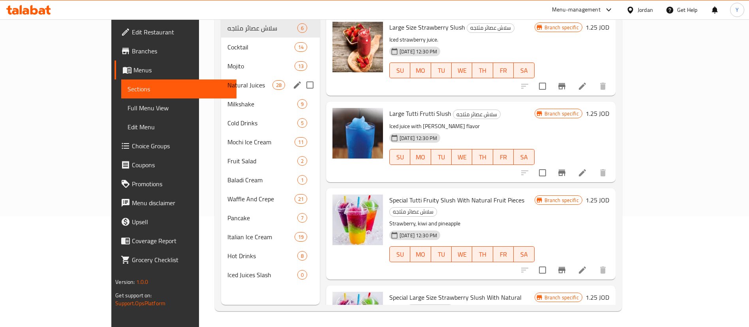
click at [227, 80] on span "Natural Juices" at bounding box center [249, 84] width 45 height 9
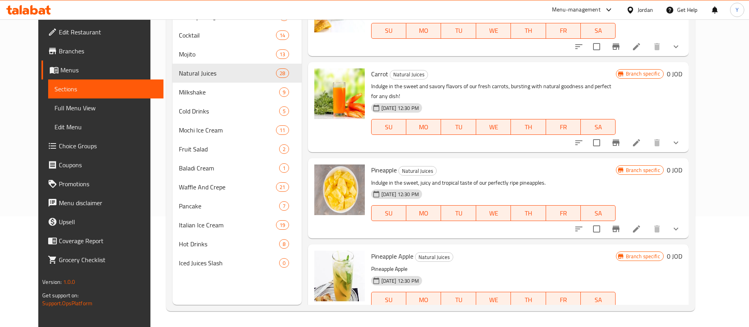
scroll to position [1966, 0]
click at [641, 137] on icon at bounding box center [636, 141] width 9 height 9
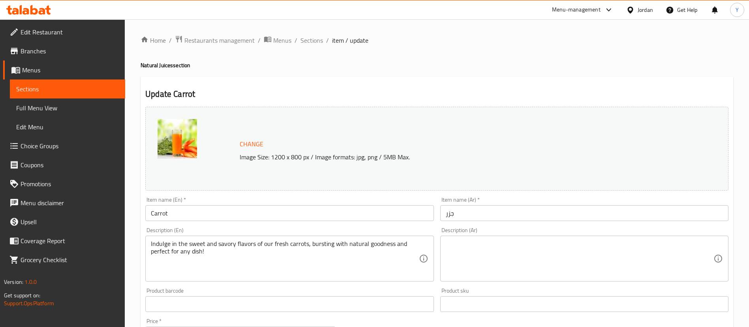
scroll to position [284, 0]
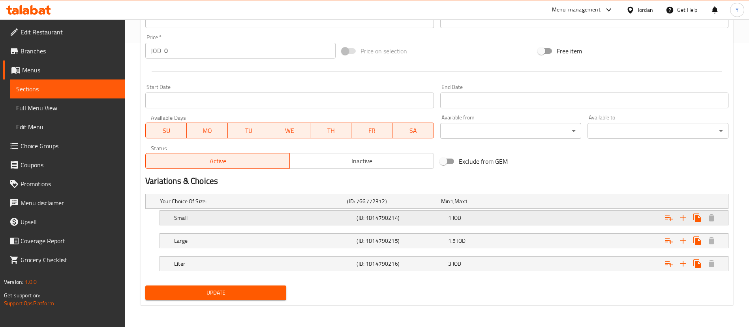
click at [406, 210] on div "Small (ID: 1814790214) 1 JOD" at bounding box center [439, 200] width 562 height 17
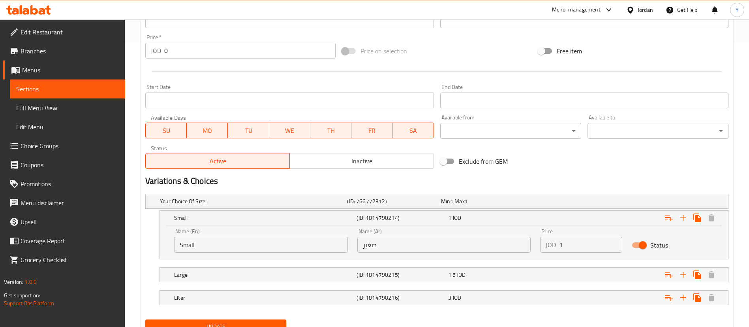
click at [585, 253] on div "Price JOD 1 Price" at bounding box center [582, 241] width 92 height 34
click at [585, 247] on input "1" at bounding box center [590, 245] width 63 height 16
type input "1.5"
click at [577, 203] on div "Expand" at bounding box center [626, 200] width 187 height 3
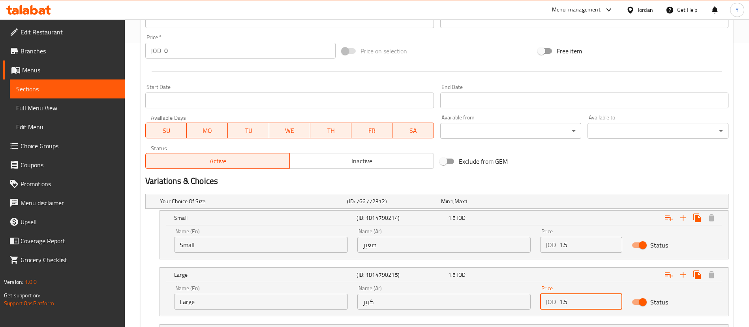
drag, startPoint x: 586, startPoint y: 301, endPoint x: 525, endPoint y: 306, distance: 61.0
click at [525, 306] on div "Name (En) Large Name (En) Name (Ar) كبير Name (Ar) Price JOD 1.5 Price Status" at bounding box center [443, 297] width 549 height 34
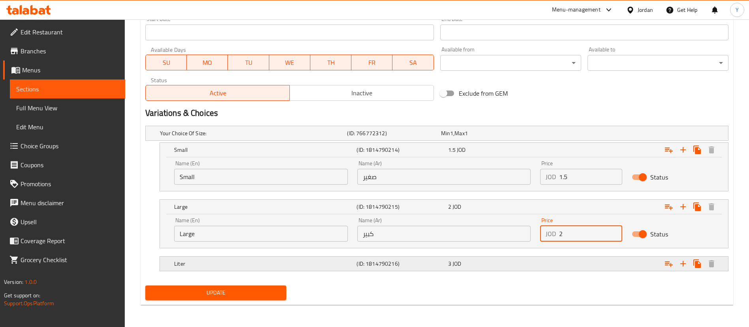
type input "2"
click at [533, 139] on div "3 JOD" at bounding box center [487, 133] width 94 height 11
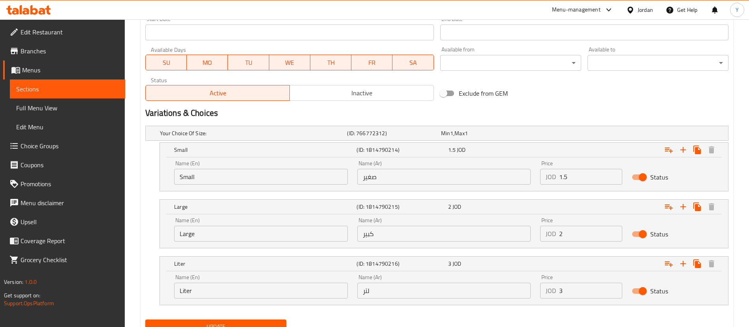
click at [594, 292] on input "3" at bounding box center [590, 290] width 63 height 16
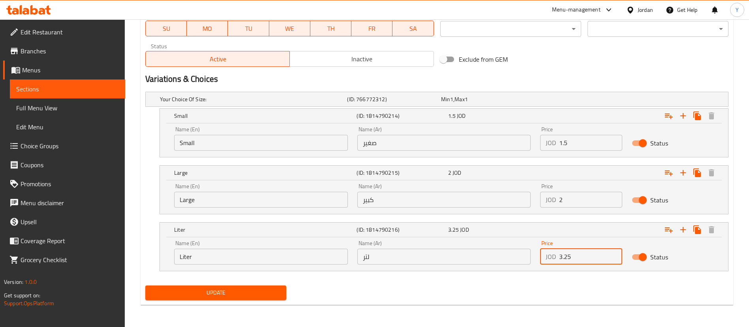
type input "3.25"
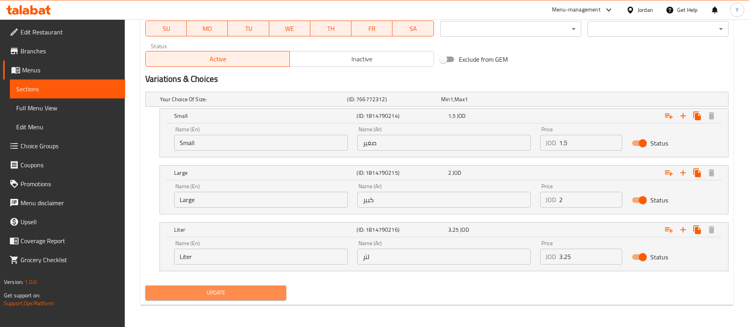
click at [266, 293] on span "Update" at bounding box center [216, 293] width 128 height 10
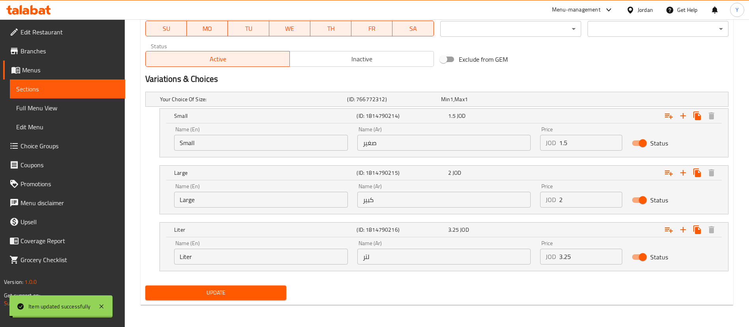
click at [266, 293] on span "Update" at bounding box center [216, 293] width 128 height 10
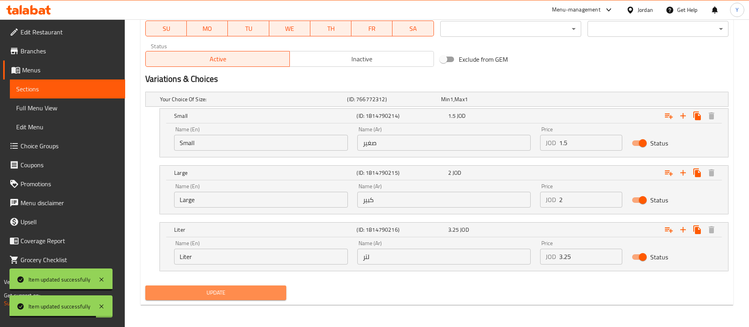
click at [266, 293] on span "Update" at bounding box center [216, 293] width 128 height 10
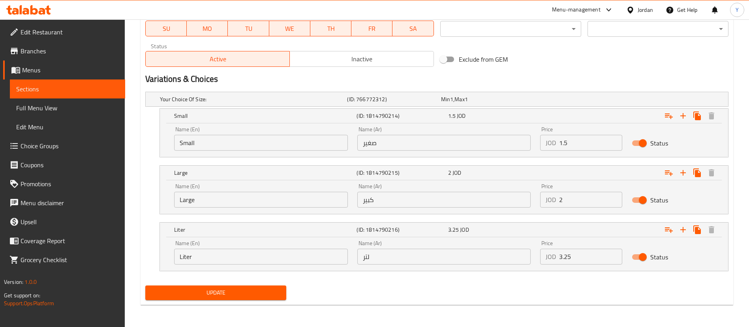
click at [40, 86] on span "Sections" at bounding box center [67, 88] width 103 height 9
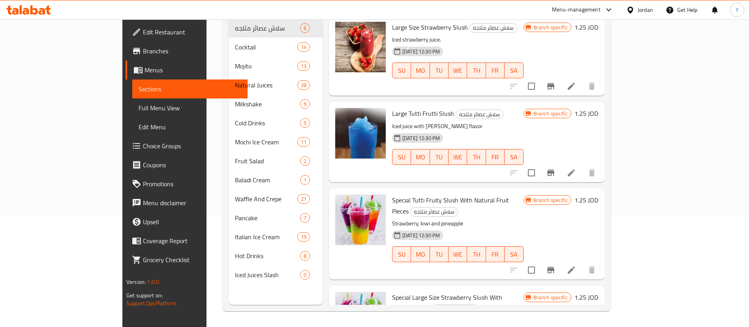
scroll to position [111, 0]
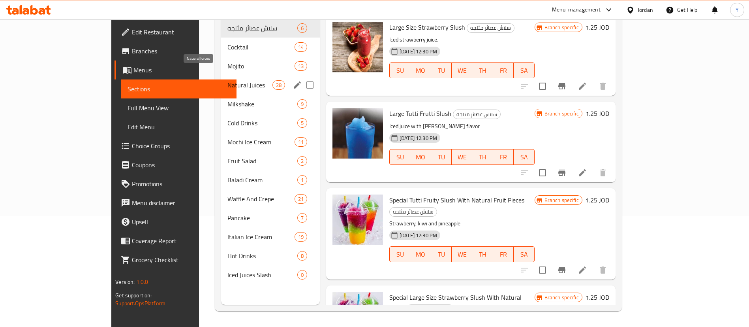
click at [227, 80] on span "Natural Juices" at bounding box center [249, 84] width 45 height 9
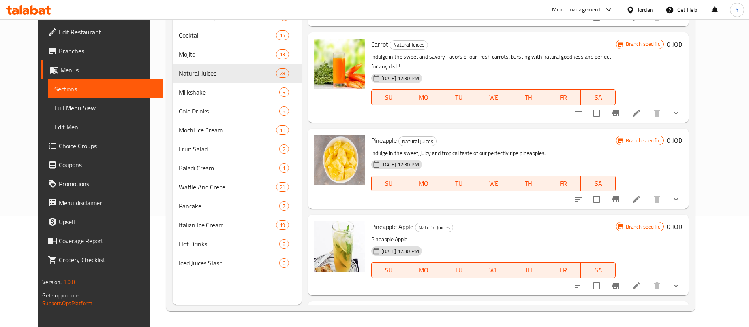
scroll to position [1994, 0]
click at [648, 195] on li at bounding box center [637, 200] width 22 height 14
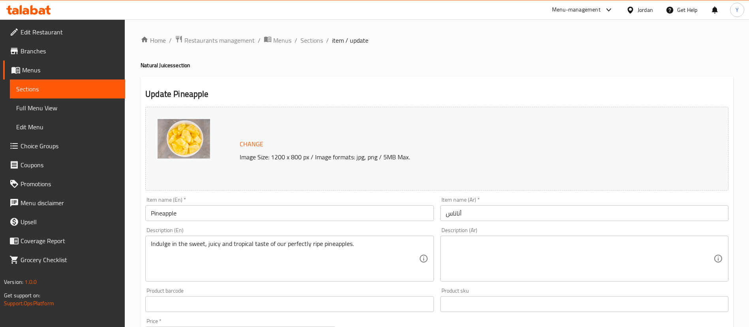
click at [667, 195] on div "Item name (Ar)   * أناناس Item name (Ar) *" at bounding box center [584, 209] width 295 height 30
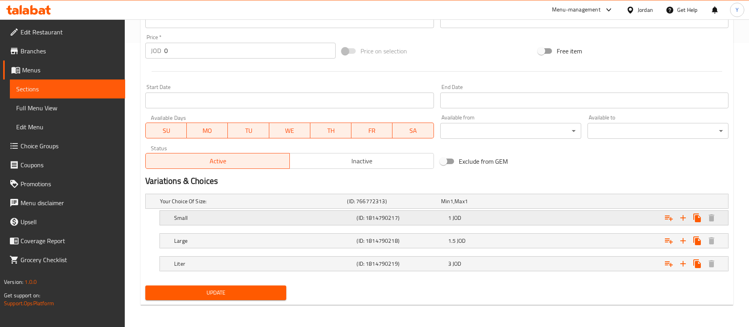
click at [497, 207] on div "1 JOD" at bounding box center [487, 200] width 94 height 11
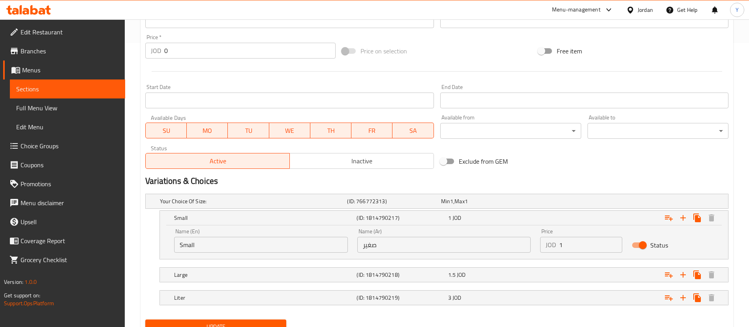
click at [592, 249] on input "1" at bounding box center [590, 245] width 63 height 16
type input "1.5"
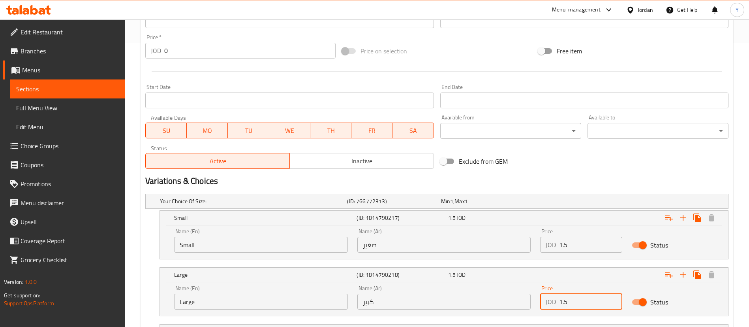
drag, startPoint x: 571, startPoint y: 299, endPoint x: 548, endPoint y: 302, distance: 23.1
click at [548, 302] on div "JOD 1.5 Price" at bounding box center [581, 301] width 82 height 16
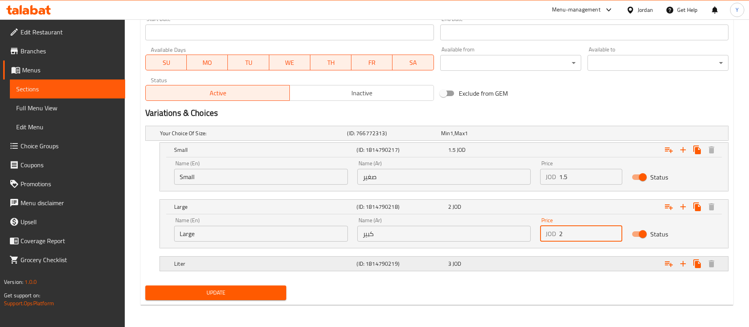
type input "2"
click at [548, 135] on div "Expand" at bounding box center [626, 133] width 187 height 3
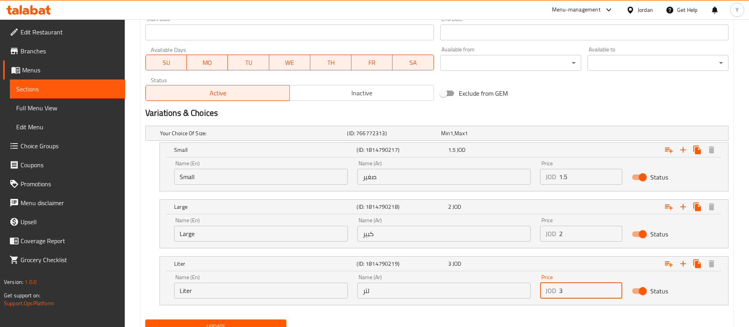
click at [592, 291] on input "3" at bounding box center [590, 290] width 63 height 16
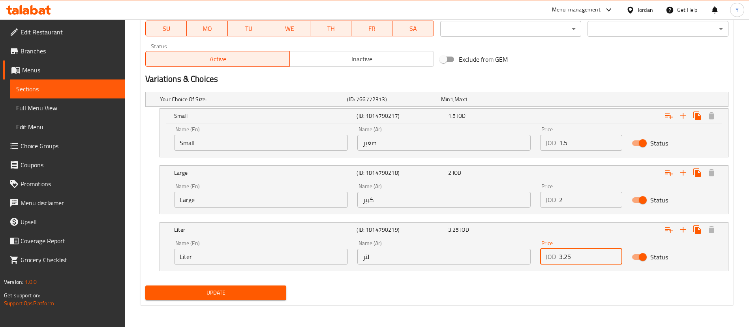
type input "3.25"
click at [221, 294] on span "Update" at bounding box center [216, 293] width 128 height 10
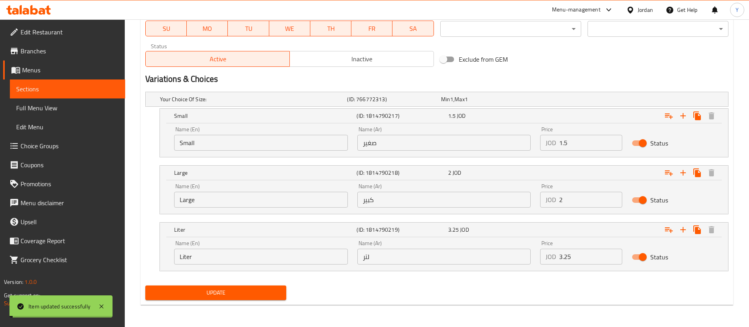
click at [221, 294] on span "Update" at bounding box center [216, 293] width 128 height 10
click at [60, 82] on link "Sections" at bounding box center [67, 88] width 115 height 19
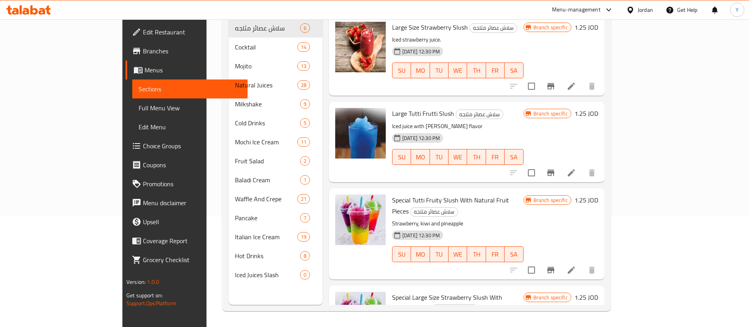
scroll to position [111, 0]
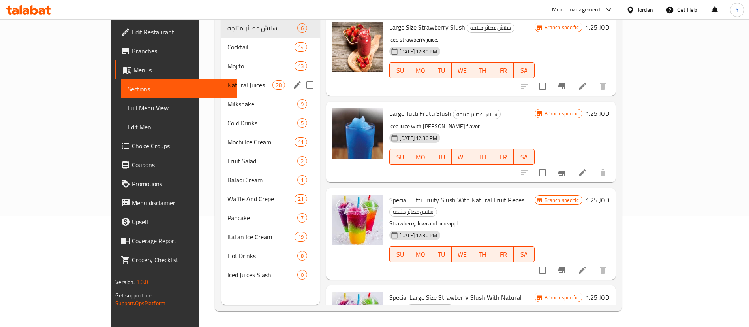
click at [221, 75] on div "Natural Juices 28" at bounding box center [270, 84] width 99 height 19
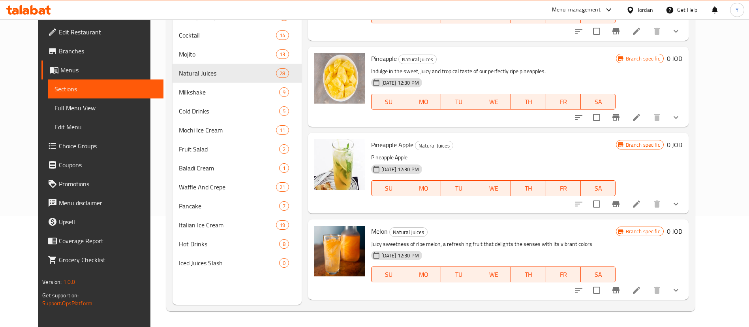
scroll to position [2075, 0]
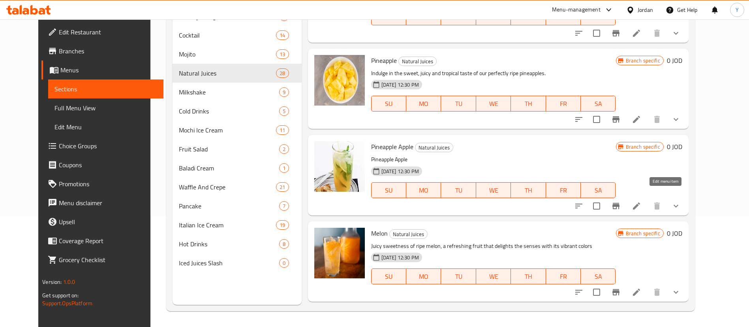
click at [641, 201] on icon at bounding box center [636, 205] width 9 height 9
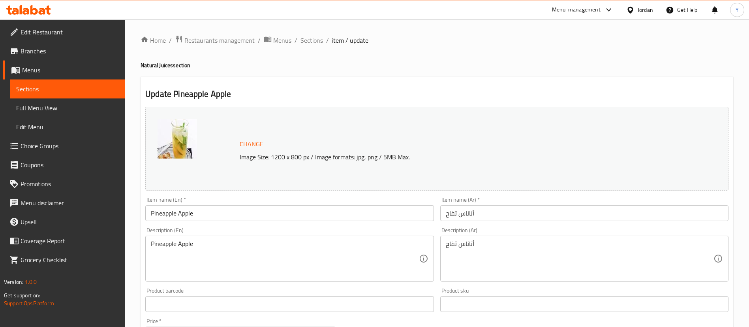
scroll to position [271, 0]
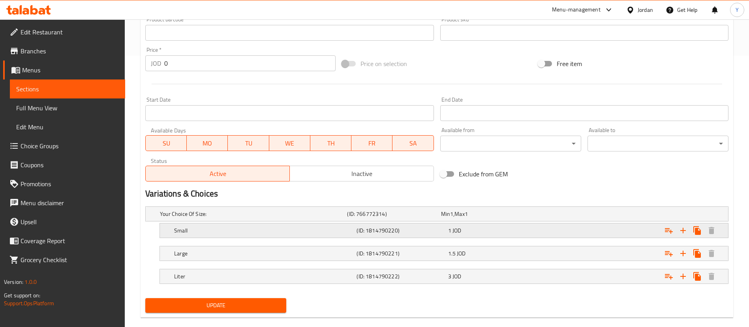
click at [432, 218] on h5 "(ID: 1814790220)" at bounding box center [392, 214] width 90 height 8
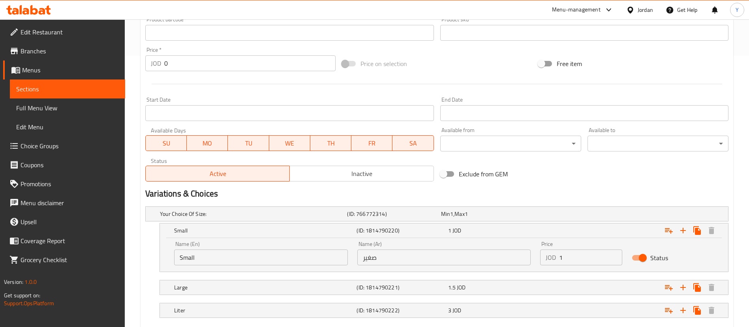
click at [582, 264] on input "1" at bounding box center [590, 257] width 63 height 16
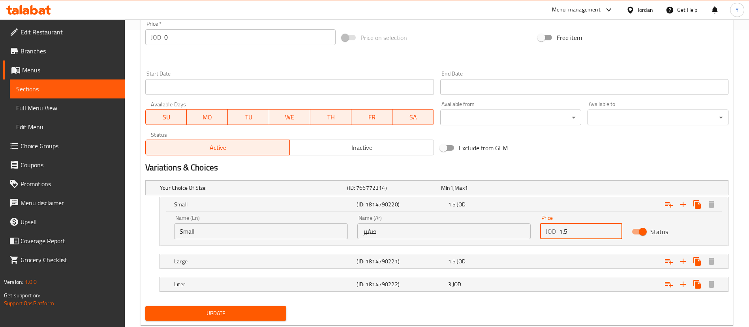
type input "1.5"
click at [582, 189] on div "Expand" at bounding box center [626, 187] width 187 height 3
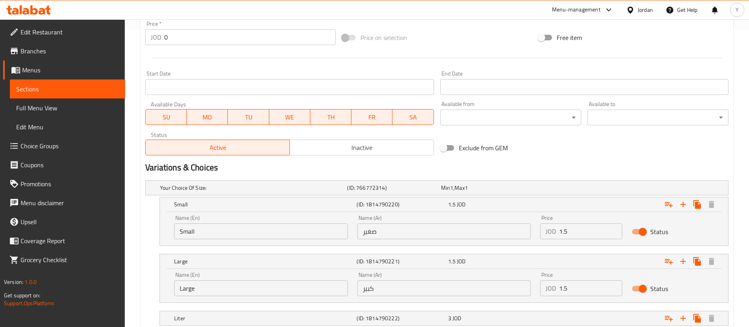
drag, startPoint x: 588, startPoint y: 289, endPoint x: 526, endPoint y: 290, distance: 61.6
click at [526, 290] on div "Name (En) Large Name (En) Name (Ar) كبير Name (Ar) Price JOD 1.5 Price Status" at bounding box center [443, 284] width 549 height 34
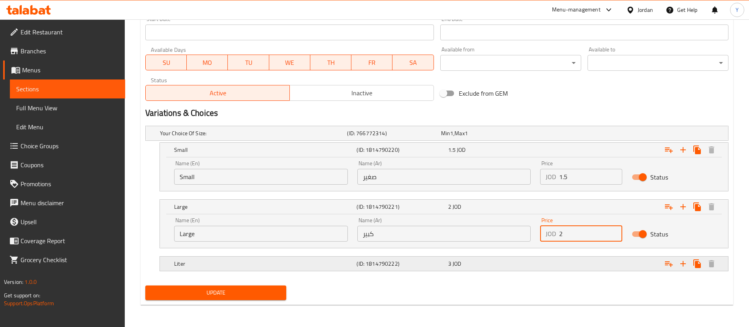
type input "2"
click at [514, 137] on div "3 JOD" at bounding box center [486, 133] width 90 height 8
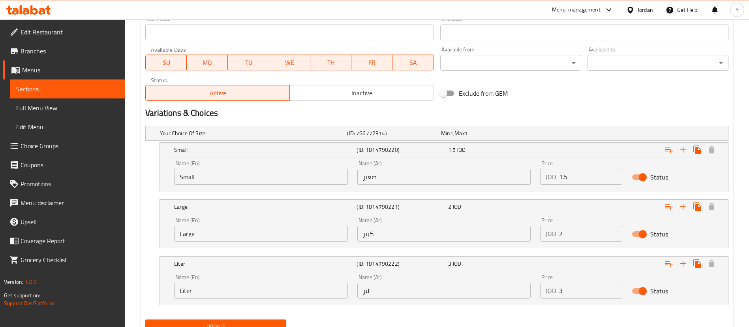
click at [580, 295] on input "3" at bounding box center [590, 290] width 63 height 16
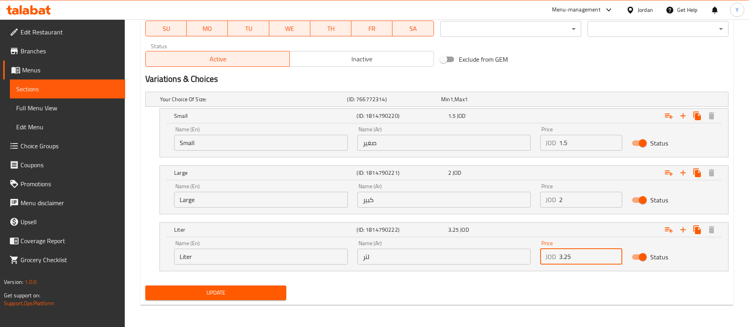
type input "3.25"
click at [258, 283] on div "Update" at bounding box center [215, 292] width 147 height 21
click at [252, 288] on span "Update" at bounding box center [216, 293] width 128 height 10
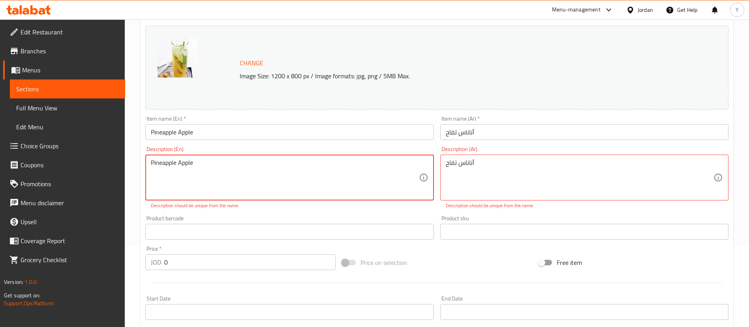
click at [203, 166] on textarea "Pineapple Apple" at bounding box center [285, 178] width 268 height 38
drag, startPoint x: 203, startPoint y: 166, endPoint x: 93, endPoint y: 166, distance: 109.4
click at [93, 166] on div "Edit Restaurant Branches Menus Sections Full Menu View Edit Menu Choice Groups …" at bounding box center [374, 288] width 749 height 701
type textarea "Fresh juice"
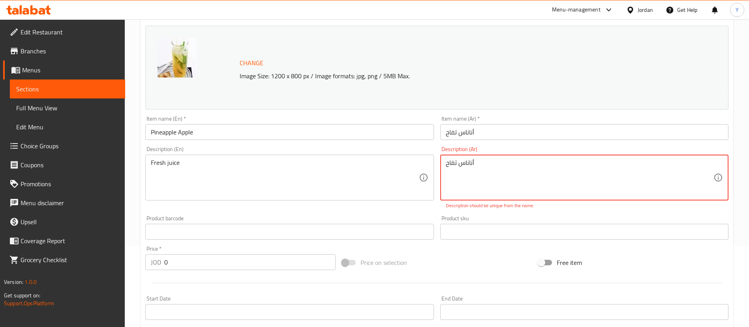
click at [468, 165] on textarea "أناناس تفاح" at bounding box center [580, 178] width 268 height 38
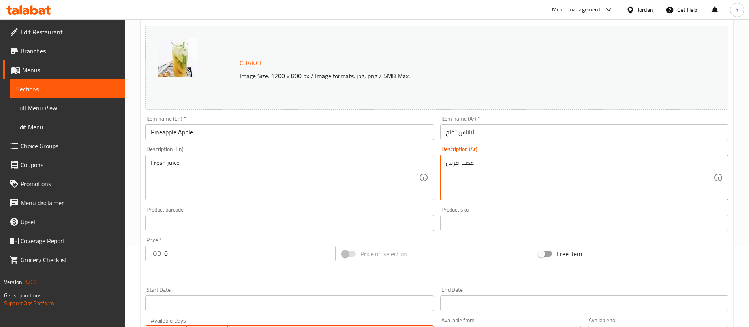
scroll to position [385, 0]
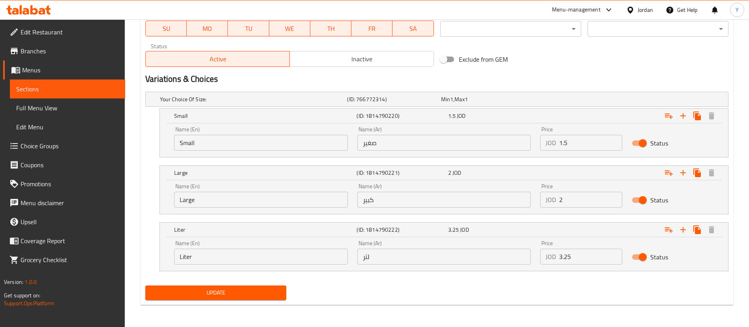
type textarea "عصير فرش"
click at [195, 289] on span "Update" at bounding box center [216, 293] width 128 height 10
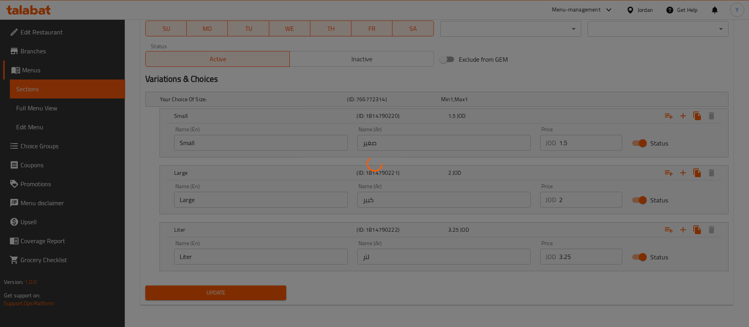
click at [195, 289] on div at bounding box center [374, 163] width 749 height 327
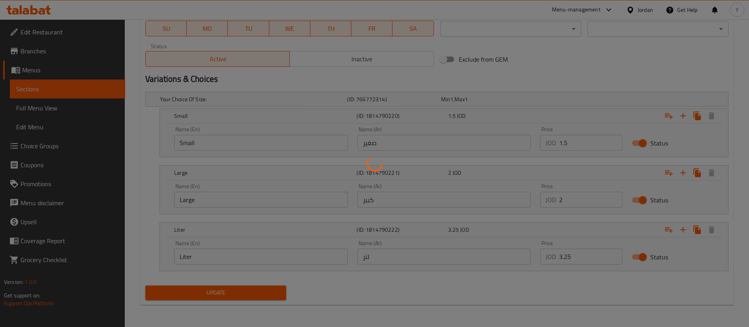
click at [195, 289] on div at bounding box center [374, 163] width 749 height 327
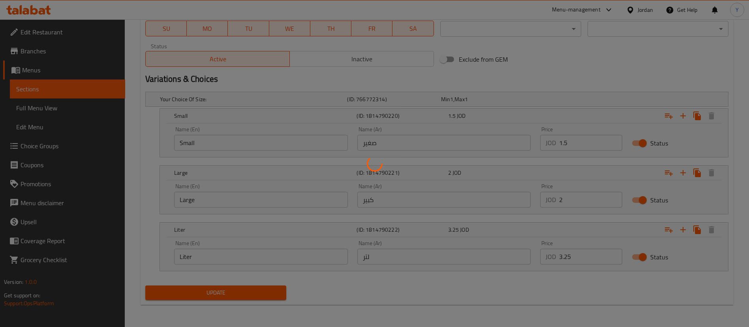
click at [195, 289] on div at bounding box center [374, 163] width 749 height 327
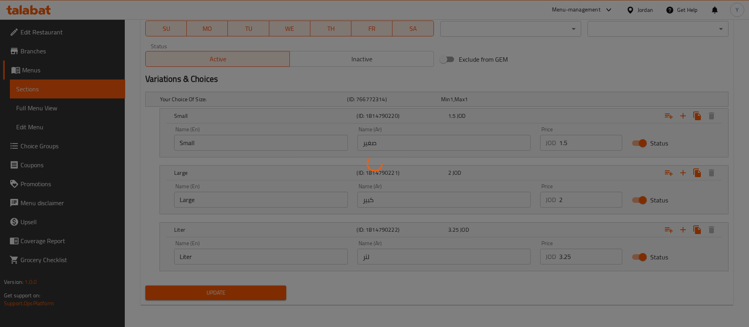
click at [195, 289] on div at bounding box center [374, 163] width 749 height 327
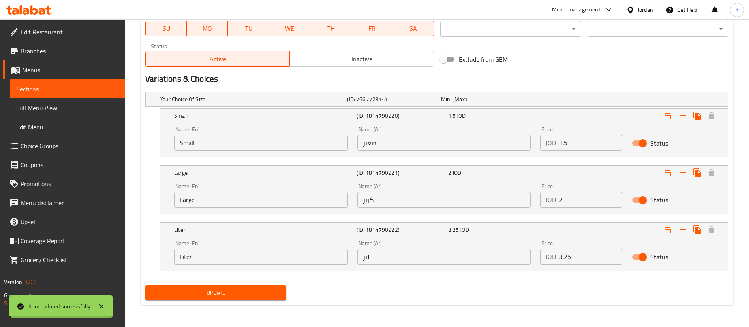
click at [195, 289] on span "Update" at bounding box center [216, 293] width 128 height 10
click at [193, 299] on button "Update" at bounding box center [215, 292] width 141 height 15
click at [79, 89] on span "Sections" at bounding box center [67, 88] width 103 height 9
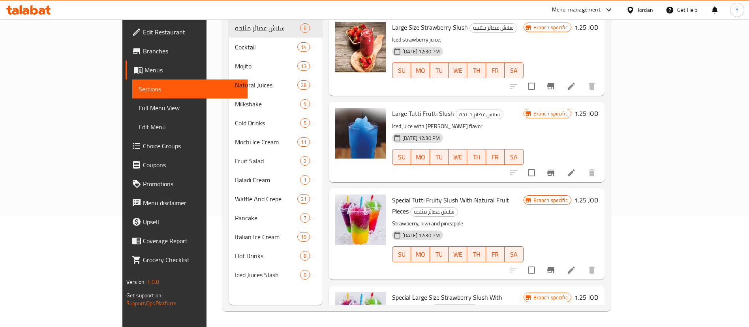
scroll to position [111, 0]
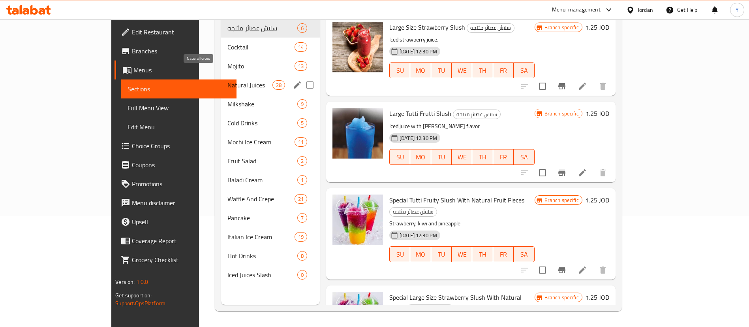
click at [227, 80] on span "Natural Juices" at bounding box center [249, 84] width 45 height 9
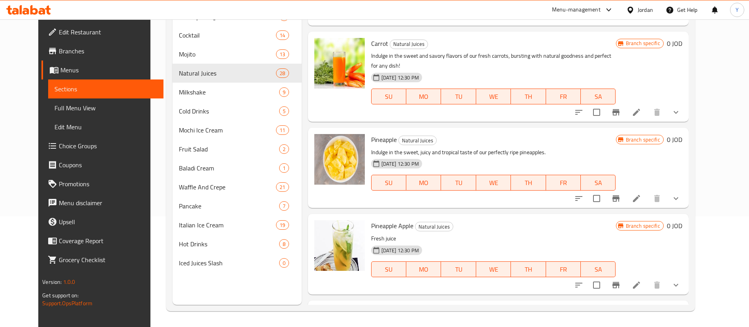
scroll to position [2149, 0]
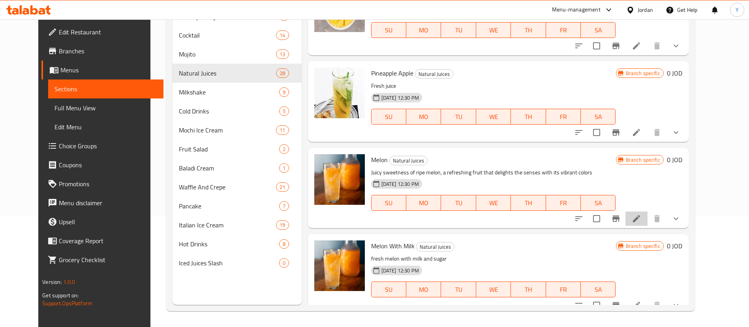
click at [648, 211] on li at bounding box center [637, 218] width 22 height 14
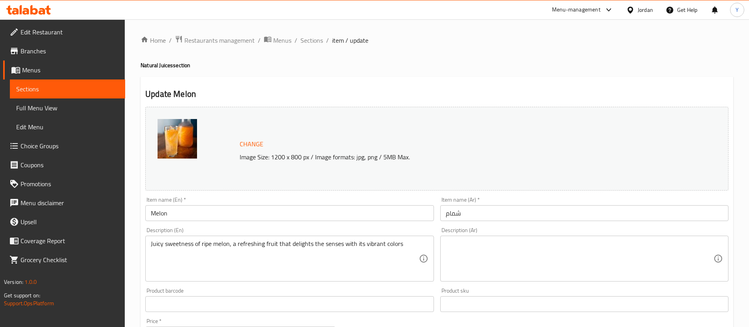
scroll to position [284, 0]
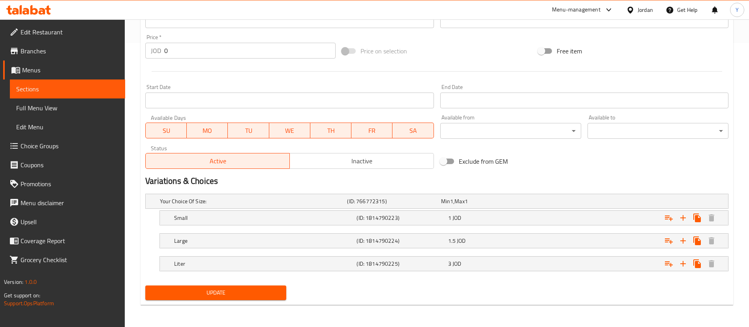
click at [488, 227] on nav at bounding box center [436, 230] width 583 height 6
click at [492, 205] on div "1 JOD" at bounding box center [486, 201] width 90 height 8
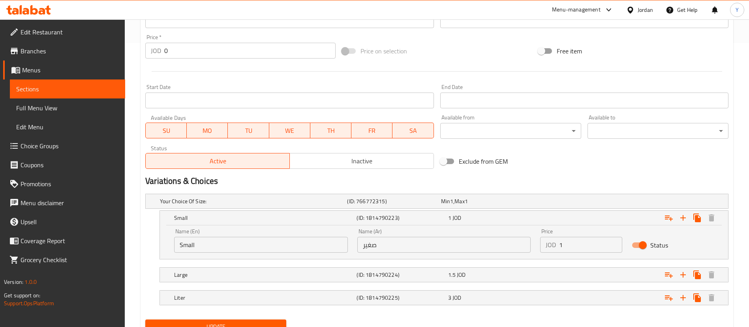
click at [578, 244] on input "1" at bounding box center [590, 245] width 63 height 16
click at [578, 244] on input "15" at bounding box center [590, 245] width 63 height 16
type input "1.5"
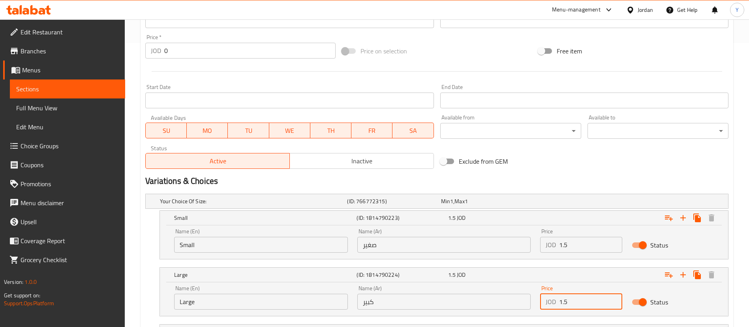
drag, startPoint x: 578, startPoint y: 302, endPoint x: 521, endPoint y: 302, distance: 57.7
click at [521, 302] on div "Name (En) Large Name (En) Name (Ar) كبير Name (Ar) Price JOD 1.5 Price Status" at bounding box center [443, 297] width 549 height 34
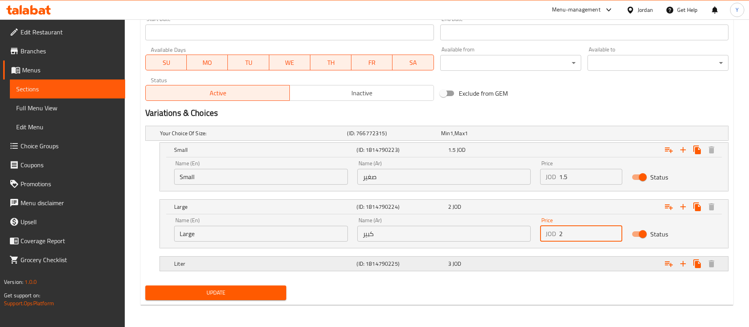
type input "2"
click at [531, 137] on div "3 JOD" at bounding box center [486, 133] width 90 height 8
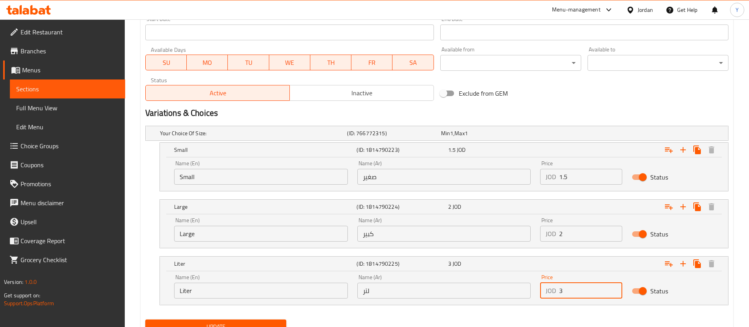
drag, startPoint x: 570, startPoint y: 288, endPoint x: 547, endPoint y: 288, distance: 22.5
click at [547, 288] on div "JOD 3 Price" at bounding box center [581, 290] width 82 height 16
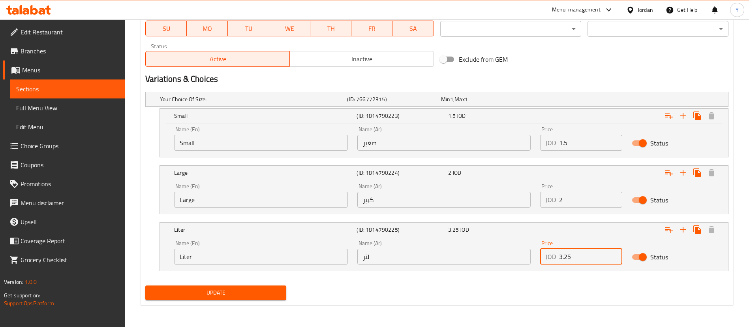
type input "3.25"
click at [282, 288] on button "Update" at bounding box center [215, 292] width 141 height 15
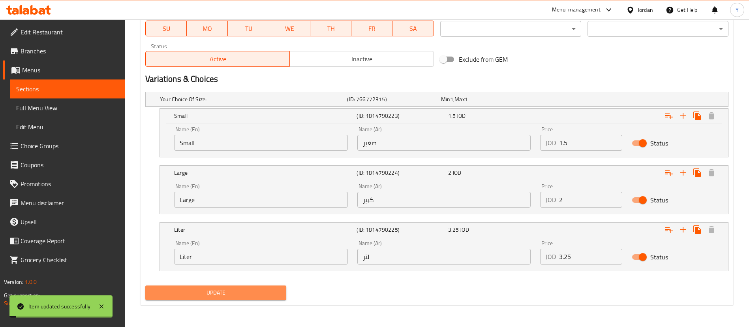
click at [239, 290] on span "Update" at bounding box center [216, 293] width 128 height 10
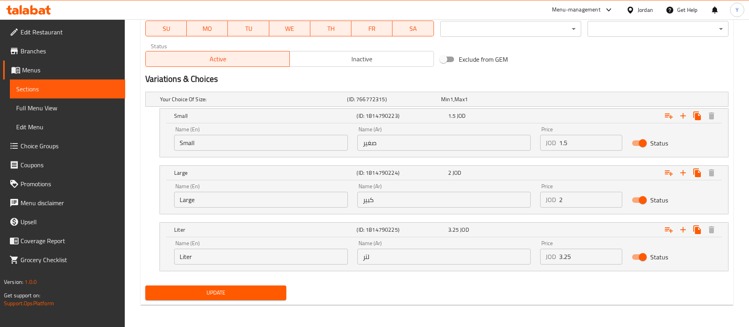
click at [68, 87] on span "Sections" at bounding box center [67, 88] width 103 height 9
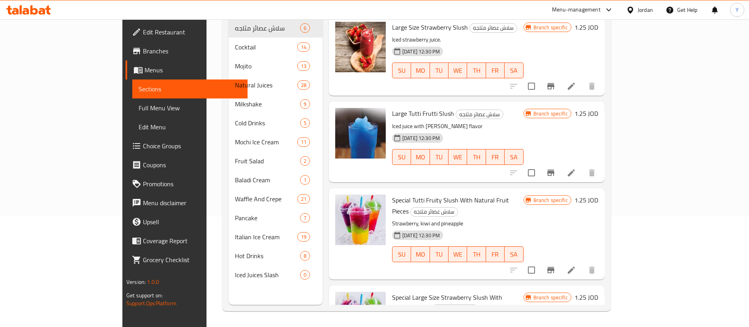
scroll to position [111, 0]
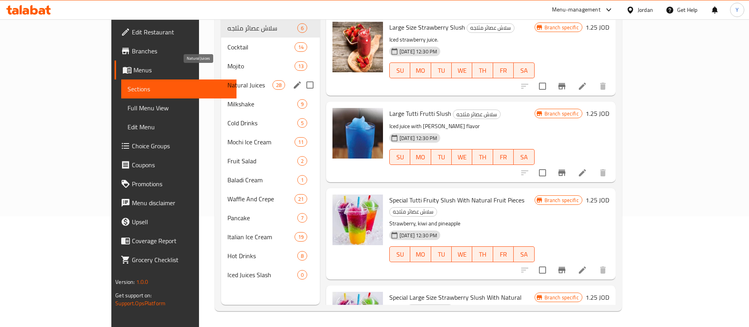
click at [227, 80] on span "Natural Juices" at bounding box center [249, 84] width 45 height 9
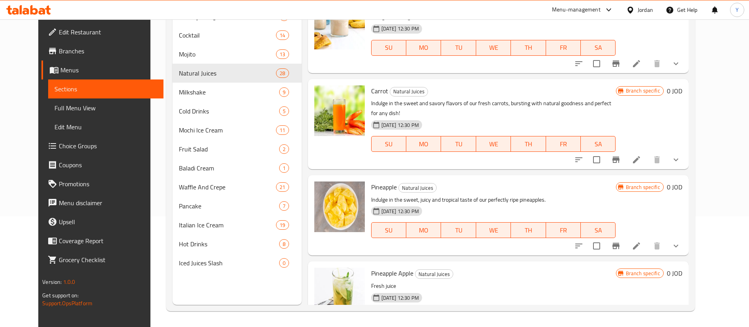
scroll to position [2149, 0]
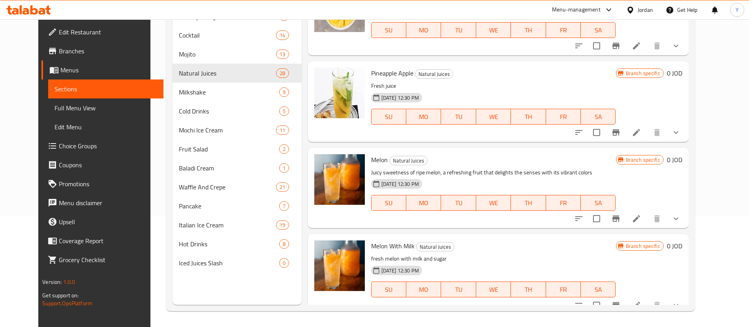
click at [648, 299] on li at bounding box center [637, 305] width 22 height 14
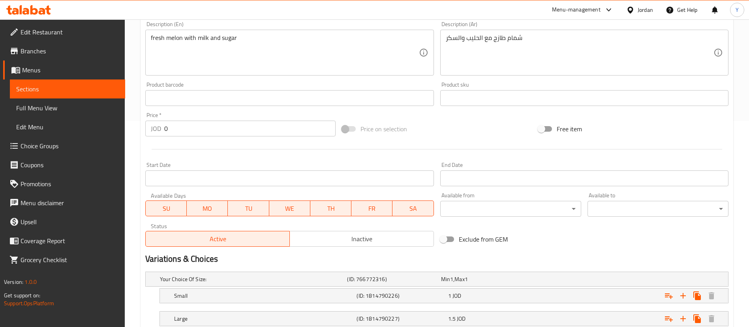
scroll to position [284, 0]
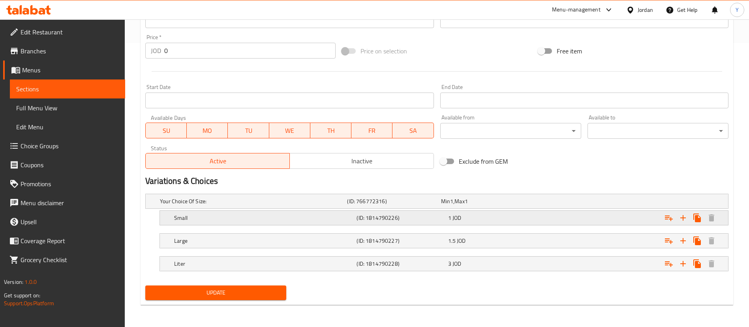
click at [453, 206] on span "JOD" at bounding box center [451, 201] width 3 height 10
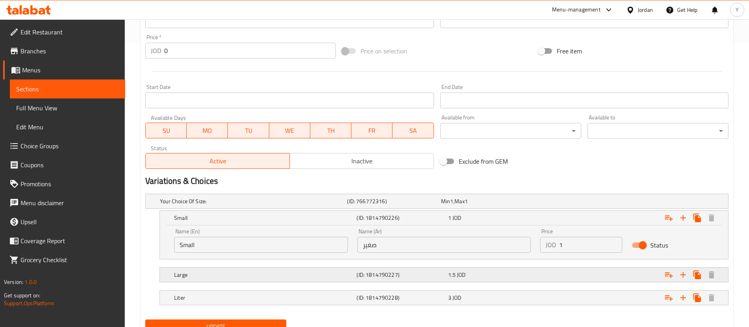
click at [599, 203] on div "Expand" at bounding box center [626, 200] width 187 height 3
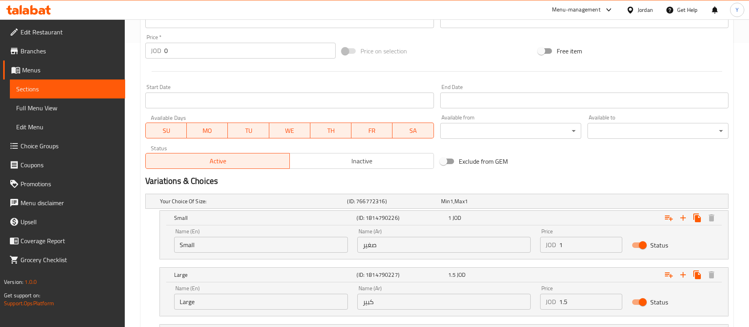
click at [584, 248] on input "1" at bounding box center [590, 245] width 63 height 16
type input "1.5"
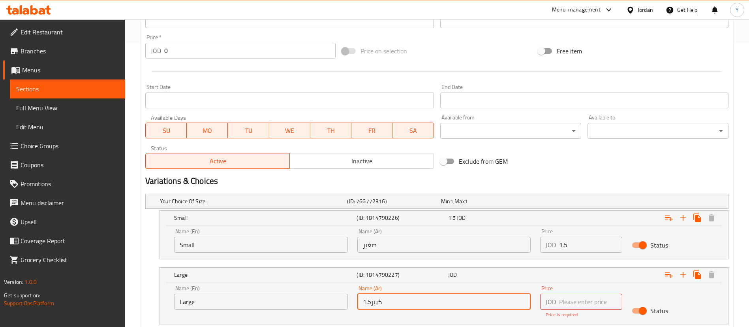
type input "كبير"
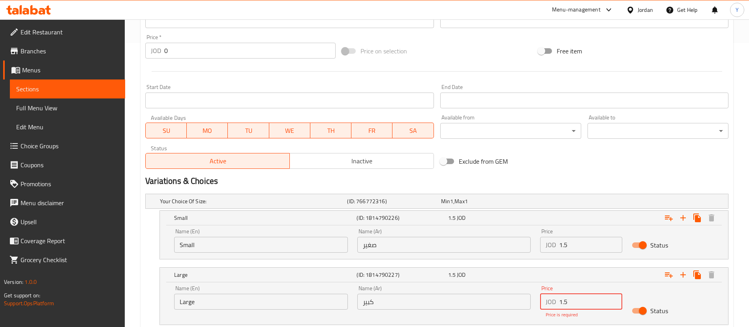
type input "1"
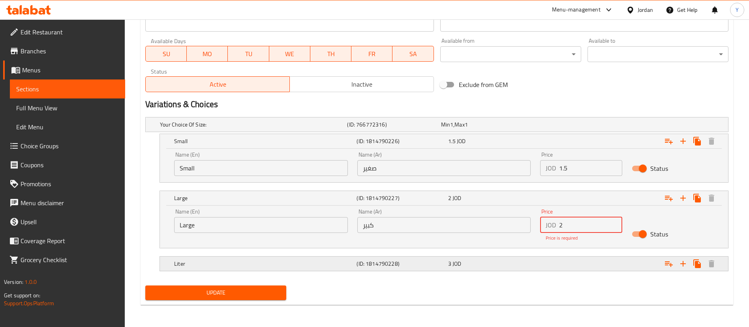
type input "2"
click at [504, 130] on div "3 JOD" at bounding box center [487, 124] width 94 height 11
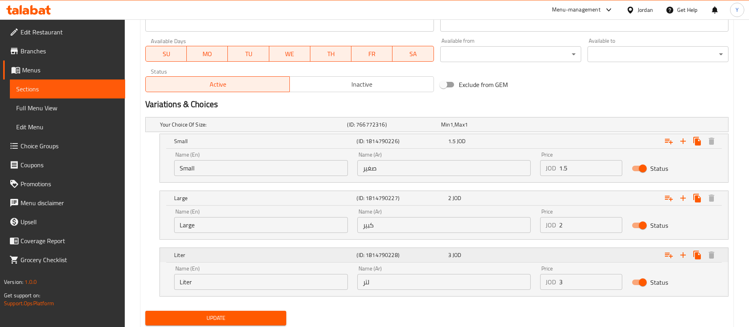
scroll to position [352, 0]
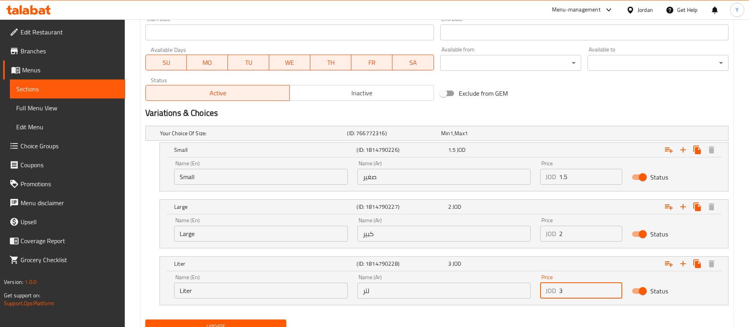
click at [577, 291] on input "3" at bounding box center [590, 290] width 63 height 16
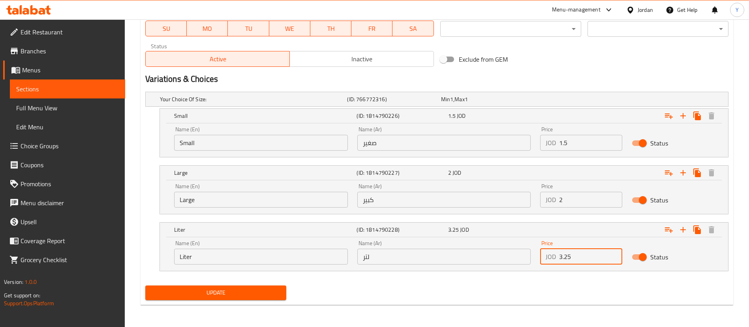
type input "3.25"
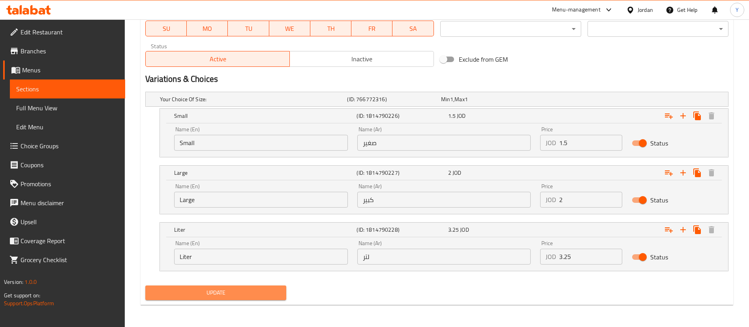
click at [242, 289] on span "Update" at bounding box center [216, 293] width 128 height 10
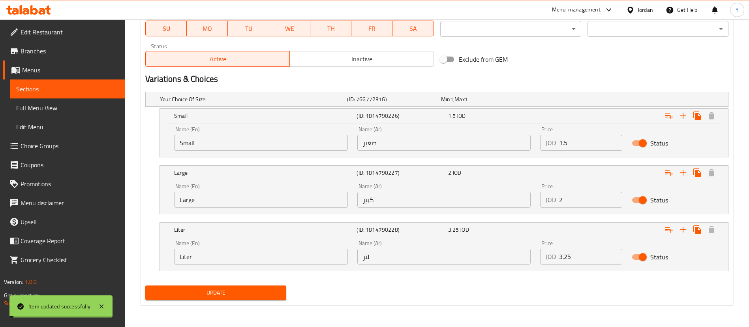
click at [242, 289] on span "Update" at bounding box center [216, 293] width 128 height 10
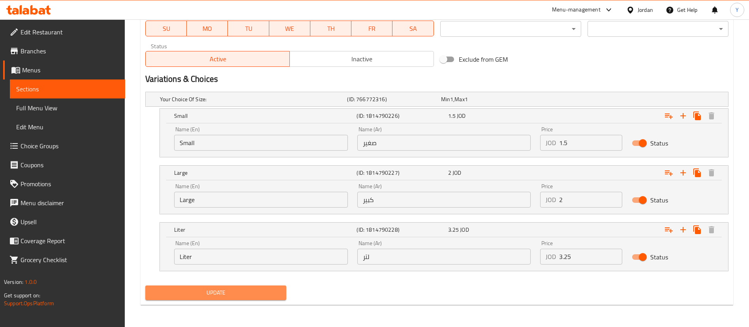
click at [242, 289] on span "Update" at bounding box center [216, 293] width 128 height 10
click at [68, 76] on link "Menus" at bounding box center [64, 69] width 122 height 19
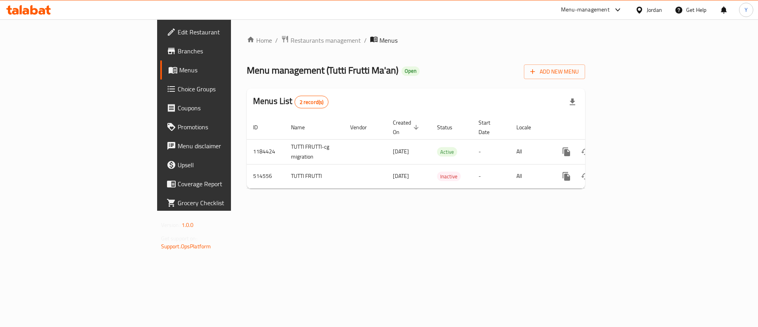
click at [617, 4] on div "Menu-management" at bounding box center [592, 9] width 74 height 19
click at [619, 12] on icon at bounding box center [617, 9] width 9 height 9
click at [576, 45] on div "Agent Campaigns Center" at bounding box center [541, 53] width 72 height 18
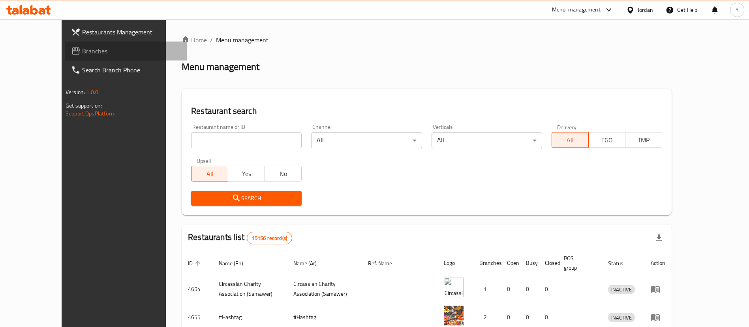
click at [82, 47] on span "Branches" at bounding box center [131, 50] width 98 height 9
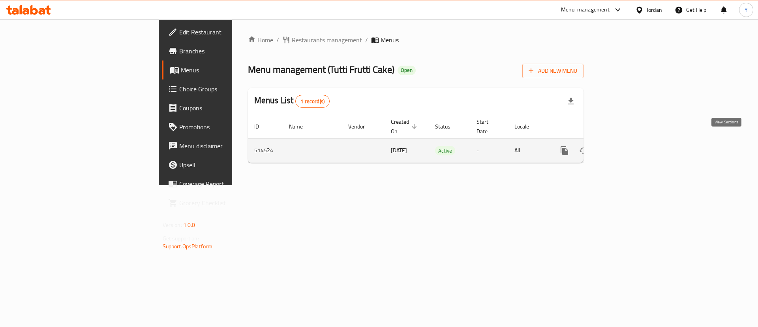
click at [631, 141] on link "enhanced table" at bounding box center [621, 150] width 19 height 19
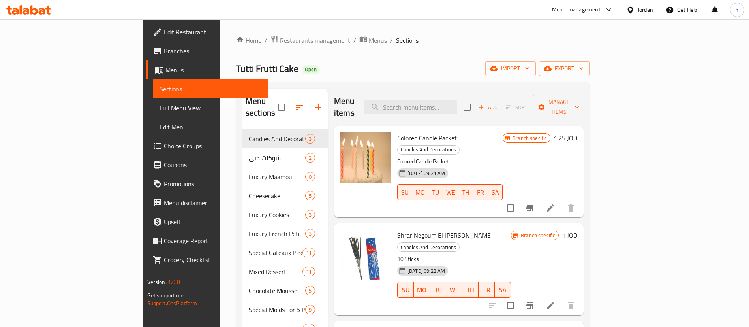
scroll to position [66, 0]
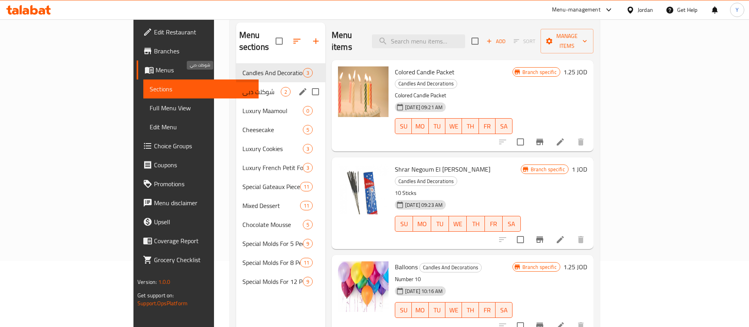
click at [242, 87] on span "شوكلت دبي" at bounding box center [261, 91] width 38 height 9
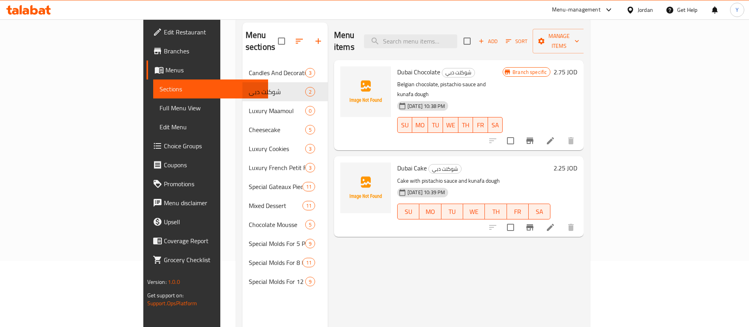
click at [601, 9] on div at bounding box center [607, 9] width 13 height 9
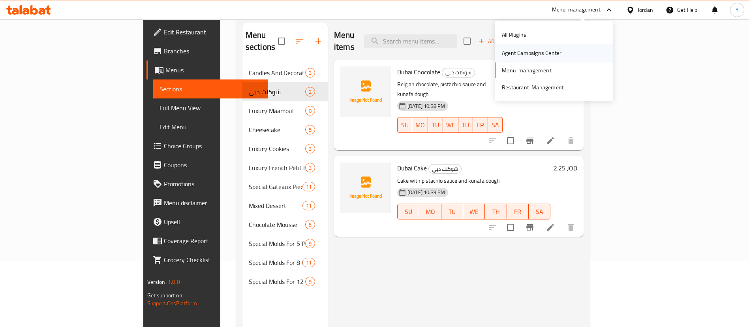
click at [534, 47] on div "Agent Campaigns Center" at bounding box center [532, 53] width 72 height 18
